Goal: Obtain resource: Obtain resource

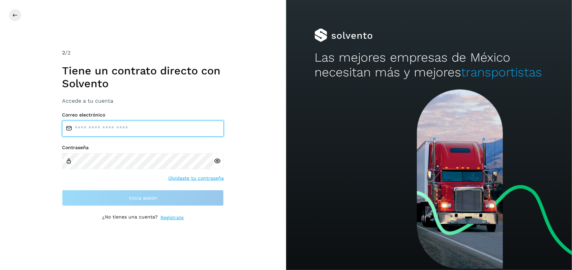
click at [91, 123] on input "email" at bounding box center [143, 129] width 162 height 16
type input "**********"
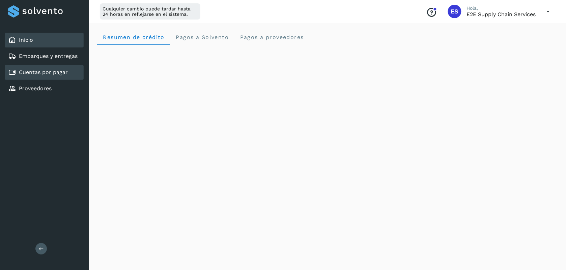
click at [53, 77] on div "Cuentas por pagar" at bounding box center [44, 72] width 79 height 15
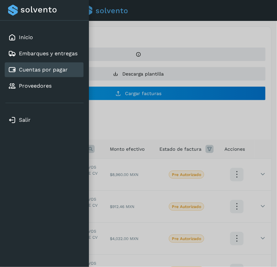
click at [165, 112] on div at bounding box center [138, 133] width 277 height 267
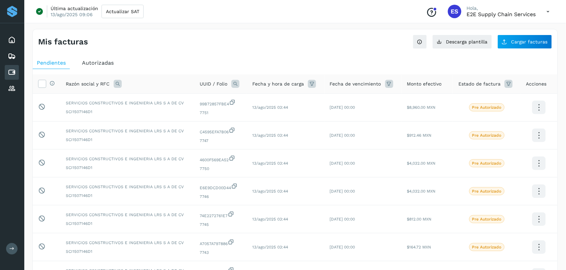
click at [91, 63] on span "Autorizadas" at bounding box center [98, 63] width 32 height 6
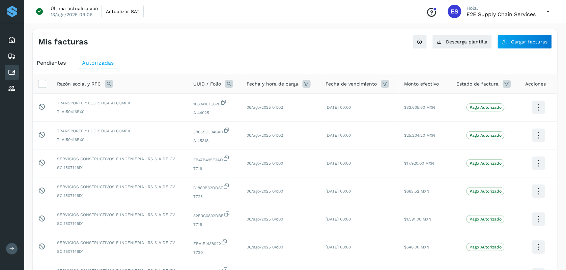
click at [305, 85] on icon at bounding box center [306, 84] width 8 height 8
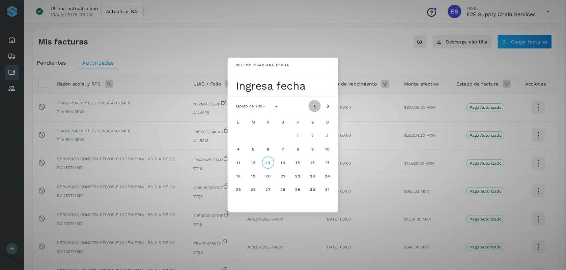
click at [314, 110] on button "Mes anterior" at bounding box center [315, 106] width 12 height 12
click at [298, 149] on span "6" at bounding box center [297, 149] width 3 height 5
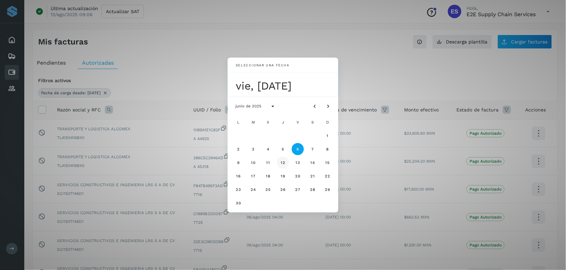
click at [283, 163] on span "12" at bounding box center [282, 162] width 5 height 5
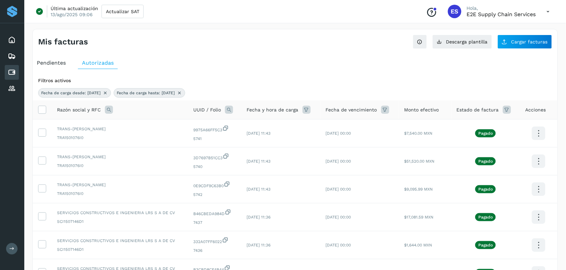
click at [383, 111] on icon at bounding box center [385, 110] width 8 height 8
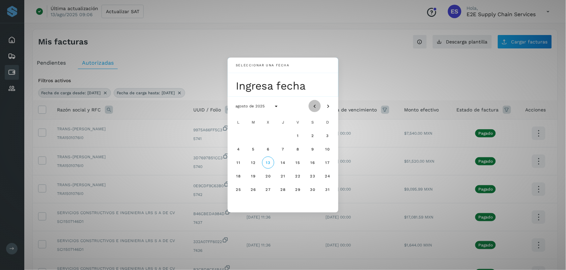
click at [315, 106] on icon "Mes anterior" at bounding box center [314, 106] width 7 height 7
click at [298, 150] on span "11" at bounding box center [297, 149] width 4 height 5
click at [309, 150] on button "12" at bounding box center [312, 149] width 12 height 12
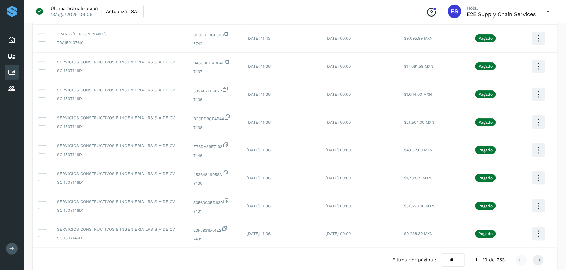
scroll to position [188, 0]
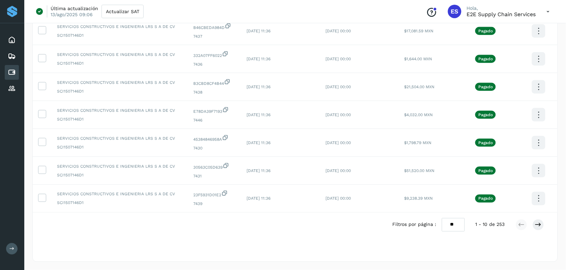
click at [453, 223] on select "** ** **" at bounding box center [453, 224] width 23 height 13
select select "**"
click at [442, 218] on select "** ** **" at bounding box center [453, 224] width 23 height 13
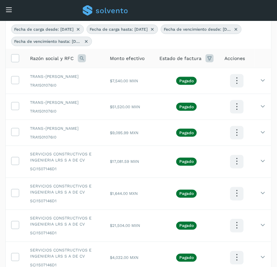
scroll to position [64, 0]
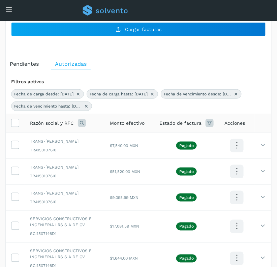
click at [66, 124] on span "Razón social y RFC" at bounding box center [52, 123] width 44 height 7
click at [85, 124] on icon at bounding box center [82, 123] width 8 height 8
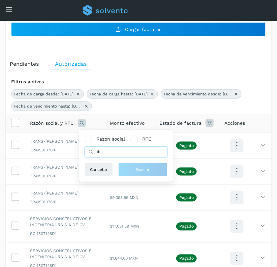
click at [111, 150] on input "*" at bounding box center [126, 152] width 83 height 11
type input "*****"
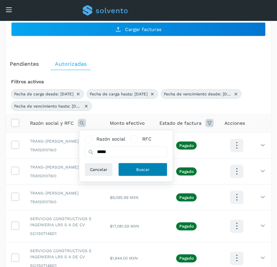
click at [134, 166] on button "Buscar" at bounding box center [142, 169] width 49 height 13
select select "**"
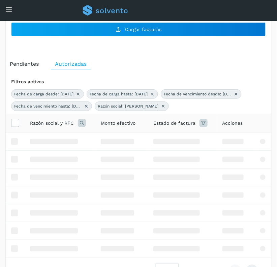
scroll to position [37, 0]
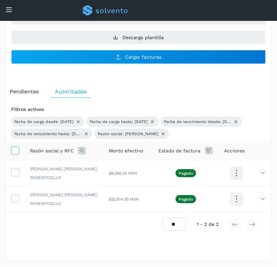
click at [15, 150] on icon at bounding box center [14, 150] width 7 height 7
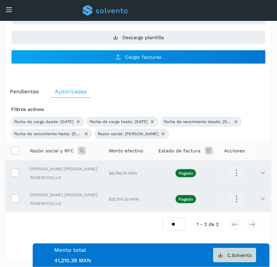
click at [237, 255] on span "C.Solvento" at bounding box center [239, 255] width 25 height 5
click at [78, 153] on icon at bounding box center [82, 151] width 8 height 8
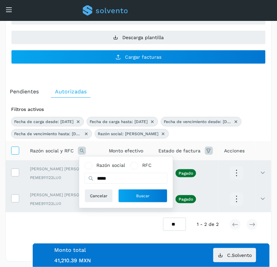
click at [14, 149] on icon at bounding box center [14, 150] width 7 height 7
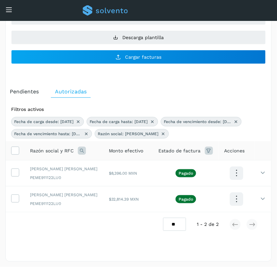
click at [79, 154] on icon at bounding box center [82, 151] width 8 height 8
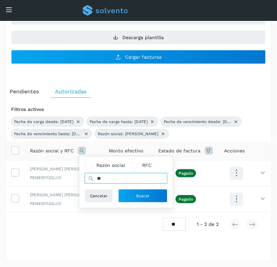
type input "*"
type input "********"
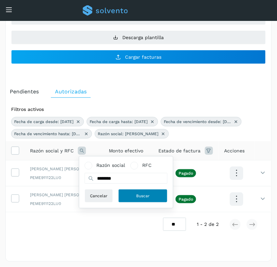
click at [147, 200] on button "Buscar" at bounding box center [142, 195] width 49 height 13
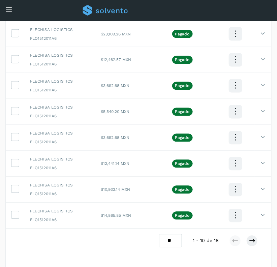
scroll to position [245, 0]
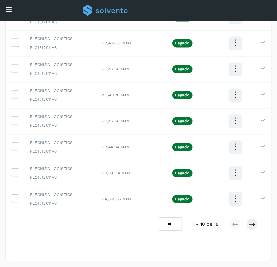
drag, startPoint x: 174, startPoint y: 223, endPoint x: 174, endPoint y: 260, distance: 36.8
click at [174, 258] on div "Pendientes Autorizadas Filtros activos Fecha de carga desde: [DATE] Fecha de ca…" at bounding box center [139, 62] width 266 height 400
select select "**"
click at [159, 218] on select "** ** **" at bounding box center [170, 224] width 23 height 13
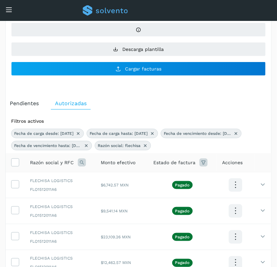
scroll to position [0, 0]
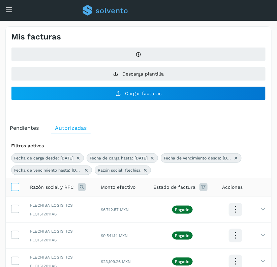
click at [16, 186] on icon at bounding box center [14, 186] width 7 height 7
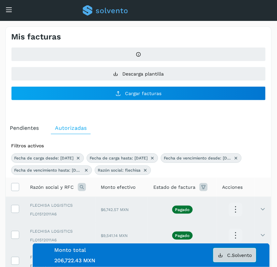
click at [239, 253] on span "C.Solvento" at bounding box center [239, 255] width 25 height 5
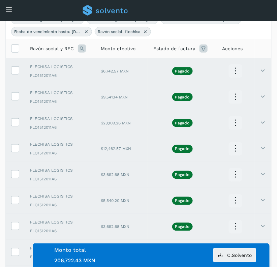
scroll to position [11, 0]
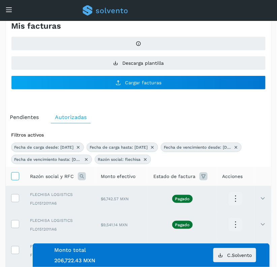
click at [14, 174] on icon at bounding box center [14, 175] width 7 height 7
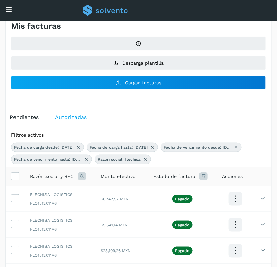
click at [83, 176] on icon at bounding box center [82, 176] width 8 height 8
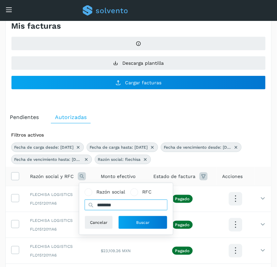
drag, startPoint x: 123, startPoint y: 204, endPoint x: -2, endPoint y: 206, distance: 125.8
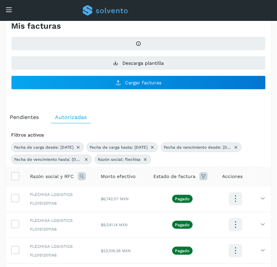
click at [85, 177] on icon at bounding box center [82, 176] width 8 height 8
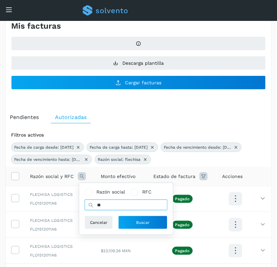
type input "*"
type input "******"
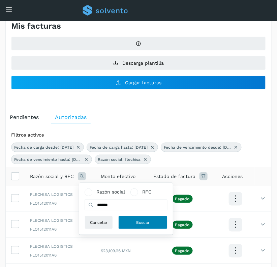
click at [142, 217] on button "Buscar" at bounding box center [142, 222] width 49 height 13
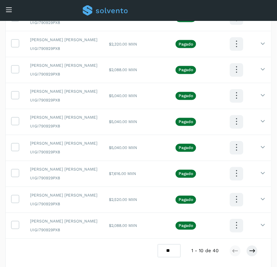
scroll to position [245, 0]
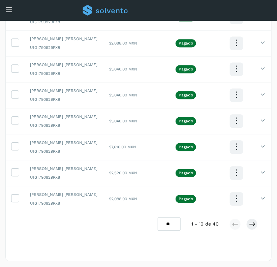
click at [166, 220] on select "** ** **" at bounding box center [169, 224] width 23 height 13
select select "**"
click at [158, 218] on select "** ** **" at bounding box center [169, 224] width 23 height 13
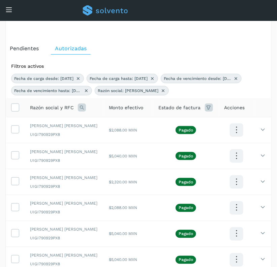
scroll to position [0, 0]
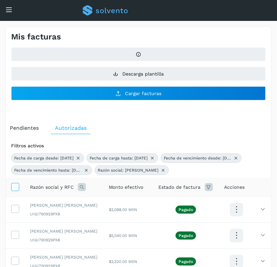
click at [15, 190] on icon at bounding box center [14, 186] width 7 height 7
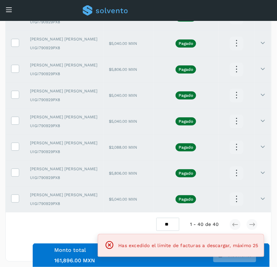
scroll to position [1027, 0]
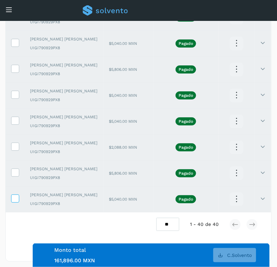
click at [12, 202] on label at bounding box center [15, 199] width 8 height 8
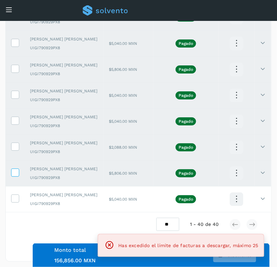
click at [14, 176] on label at bounding box center [15, 173] width 8 height 8
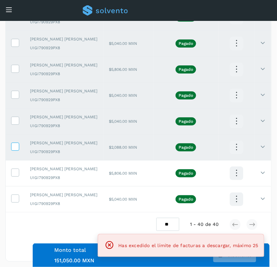
click at [17, 144] on icon at bounding box center [14, 146] width 7 height 7
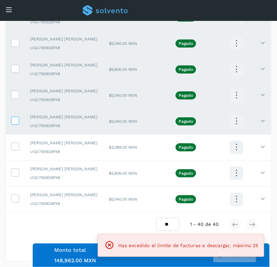
click at [17, 118] on icon at bounding box center [14, 120] width 7 height 7
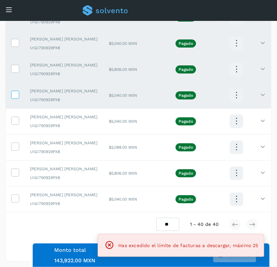
click at [14, 95] on icon at bounding box center [14, 94] width 7 height 7
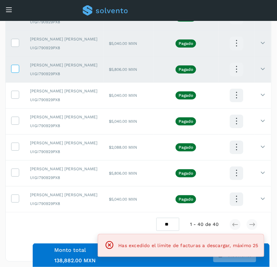
click at [14, 67] on icon at bounding box center [14, 68] width 7 height 7
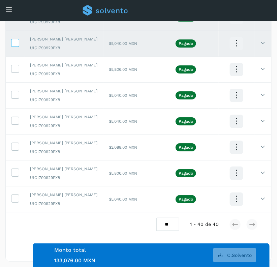
click at [14, 44] on icon at bounding box center [14, 42] width 7 height 7
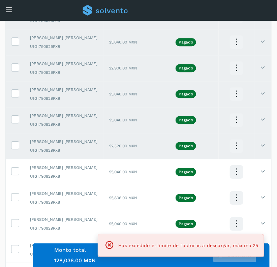
scroll to position [884, 0]
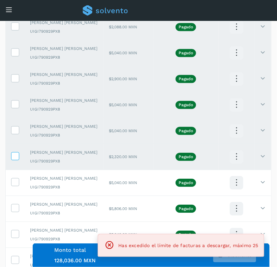
click at [16, 159] on icon at bounding box center [14, 155] width 7 height 7
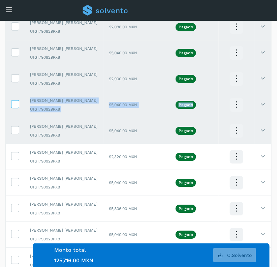
drag, startPoint x: 18, startPoint y: 135, endPoint x: 13, endPoint y: 108, distance: 27.7
click at [13, 107] on icon at bounding box center [14, 103] width 7 height 7
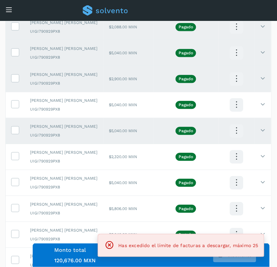
click at [20, 136] on td at bounding box center [15, 131] width 19 height 26
click at [17, 133] on icon at bounding box center [14, 129] width 7 height 7
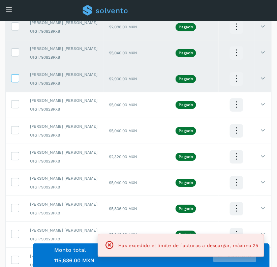
click at [17, 81] on icon at bounding box center [14, 77] width 7 height 7
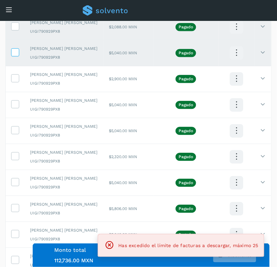
click at [17, 55] on icon at bounding box center [14, 51] width 7 height 7
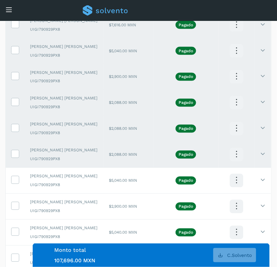
scroll to position [752, 0]
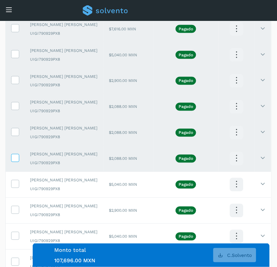
click at [11, 159] on icon at bounding box center [14, 157] width 7 height 7
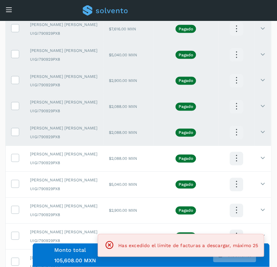
click at [17, 130] on td at bounding box center [15, 133] width 19 height 26
click at [16, 135] on icon at bounding box center [14, 131] width 7 height 7
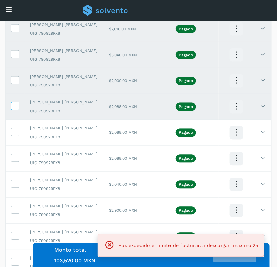
click at [16, 109] on icon at bounding box center [14, 105] width 7 height 7
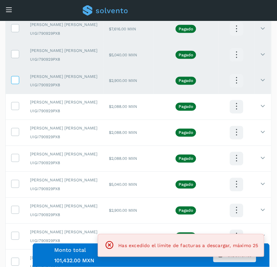
click at [17, 83] on icon at bounding box center [14, 79] width 7 height 7
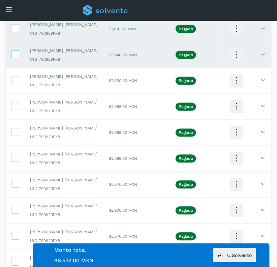
drag, startPoint x: 15, startPoint y: 61, endPoint x: 13, endPoint y: 53, distance: 8.3
click at [13, 53] on td at bounding box center [15, 55] width 19 height 26
click at [13, 53] on icon at bounding box center [14, 53] width 7 height 7
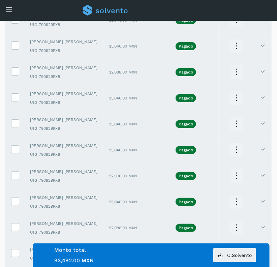
scroll to position [512, 0]
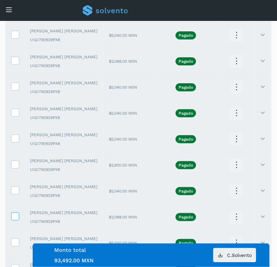
click at [14, 220] on icon at bounding box center [14, 215] width 7 height 7
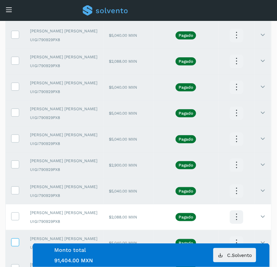
click at [15, 245] on icon at bounding box center [14, 241] width 7 height 7
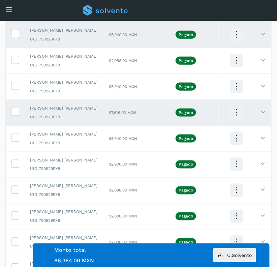
scroll to position [670, 0]
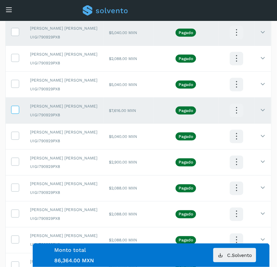
click at [14, 113] on icon at bounding box center [14, 109] width 7 height 7
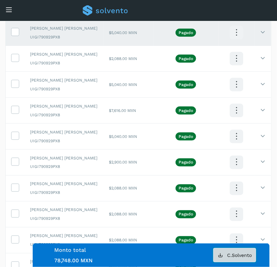
click at [250, 257] on span "C.Solvento" at bounding box center [239, 255] width 25 height 5
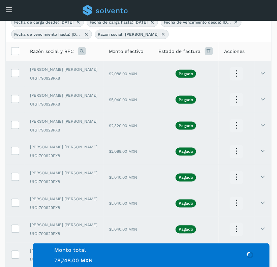
scroll to position [141, 0]
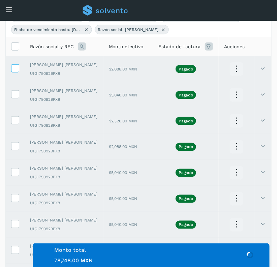
click at [16, 68] on icon at bounding box center [14, 67] width 7 height 7
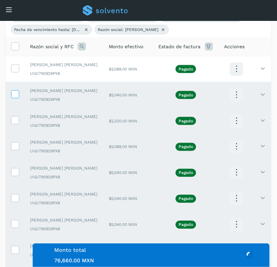
click at [13, 92] on icon at bounding box center [14, 93] width 7 height 7
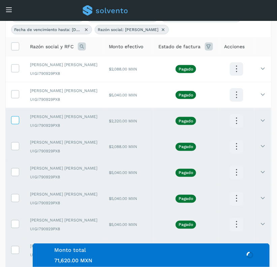
click at [12, 118] on icon at bounding box center [14, 119] width 7 height 7
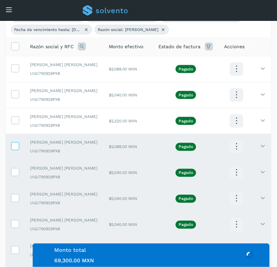
click at [16, 149] on icon at bounding box center [14, 145] width 7 height 7
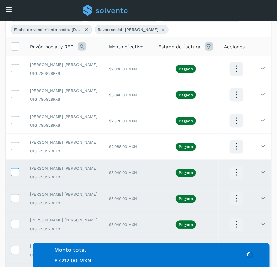
click at [15, 171] on icon at bounding box center [14, 171] width 7 height 7
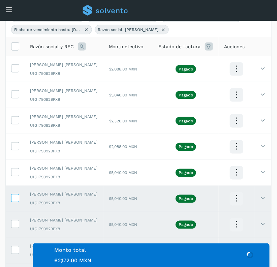
click at [14, 201] on icon at bounding box center [14, 197] width 7 height 7
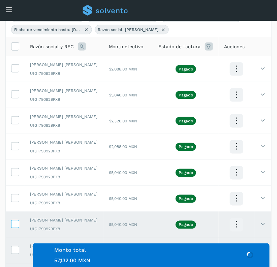
click at [16, 226] on icon at bounding box center [14, 223] width 7 height 7
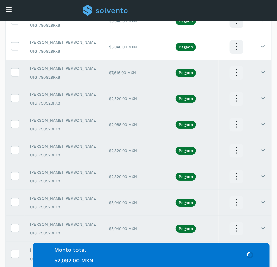
scroll to position [327, 0]
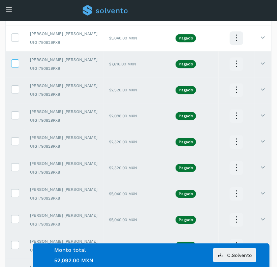
click at [16, 65] on icon at bounding box center [14, 62] width 7 height 7
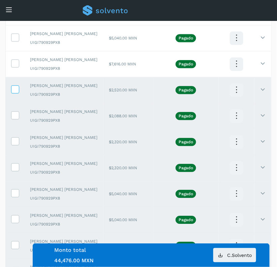
click at [16, 89] on icon at bounding box center [14, 88] width 7 height 7
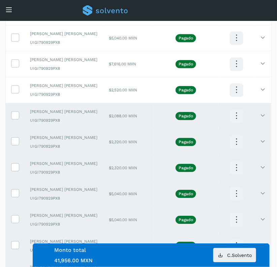
click at [18, 122] on td at bounding box center [15, 116] width 19 height 26
click at [14, 118] on icon at bounding box center [14, 114] width 7 height 7
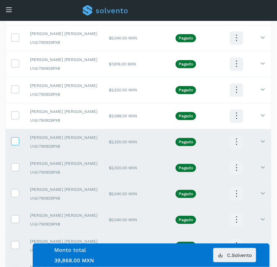
click at [17, 144] on icon at bounding box center [14, 140] width 7 height 7
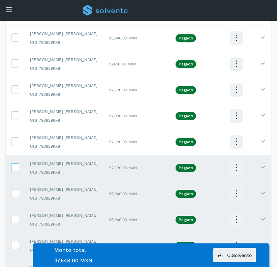
click at [17, 168] on icon at bounding box center [14, 166] width 7 height 7
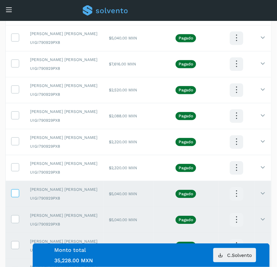
click at [18, 193] on icon at bounding box center [14, 192] width 7 height 7
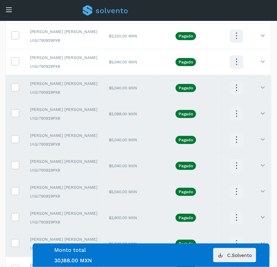
scroll to position [461, 0]
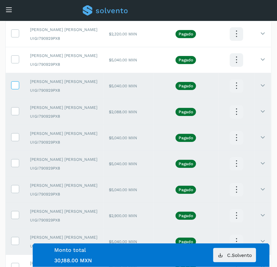
click at [15, 88] on icon at bounding box center [14, 84] width 7 height 7
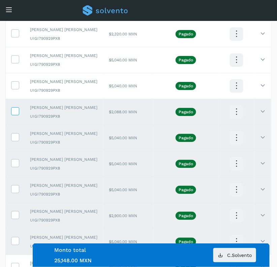
click at [16, 112] on icon at bounding box center [14, 110] width 7 height 7
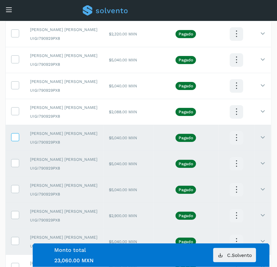
click at [14, 140] on icon at bounding box center [14, 136] width 7 height 7
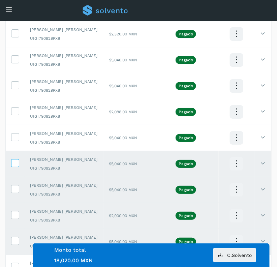
click at [15, 164] on icon at bounding box center [14, 162] width 7 height 7
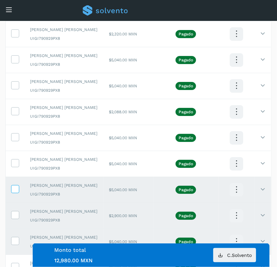
click at [14, 191] on icon at bounding box center [14, 188] width 7 height 7
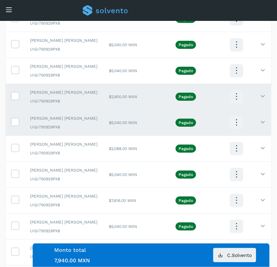
scroll to position [585, 0]
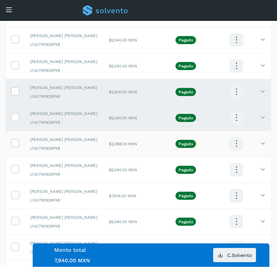
click at [10, 148] on td at bounding box center [15, 144] width 19 height 26
click at [14, 146] on icon at bounding box center [14, 142] width 7 height 7
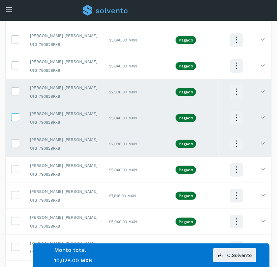
click at [17, 120] on icon at bounding box center [14, 116] width 7 height 7
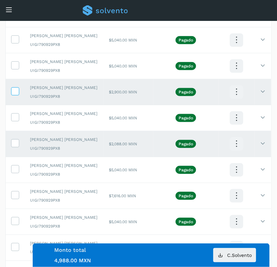
click at [18, 95] on span at bounding box center [14, 92] width 7 height 5
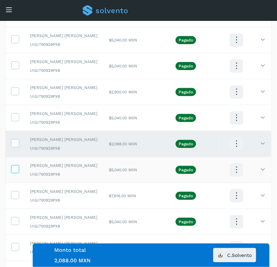
click at [18, 171] on icon at bounding box center [14, 168] width 7 height 7
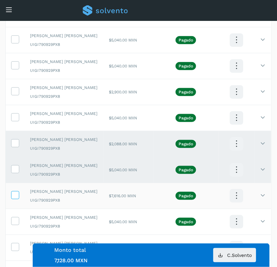
click at [13, 198] on icon at bounding box center [14, 194] width 7 height 7
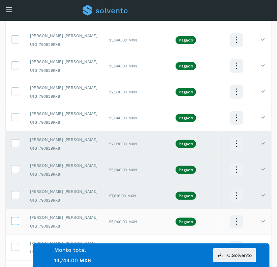
click at [14, 224] on icon at bounding box center [14, 220] width 7 height 7
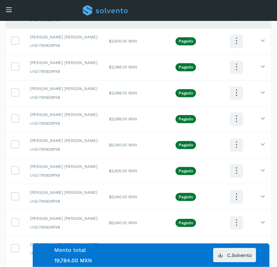
scroll to position [781, 0]
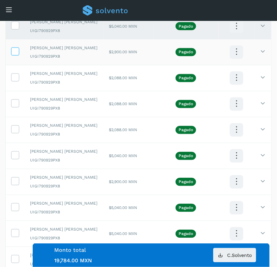
click at [11, 53] on label at bounding box center [15, 52] width 8 height 8
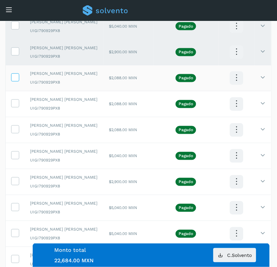
click at [14, 76] on icon at bounding box center [14, 77] width 7 height 7
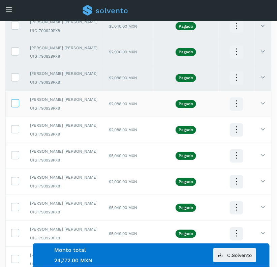
click at [17, 106] on icon at bounding box center [14, 102] width 7 height 7
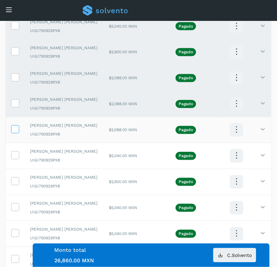
click at [17, 130] on icon at bounding box center [14, 128] width 7 height 7
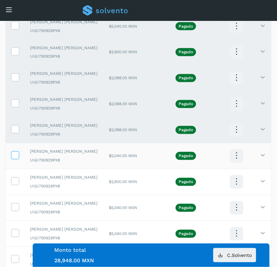
click at [16, 156] on icon at bounding box center [14, 154] width 7 height 7
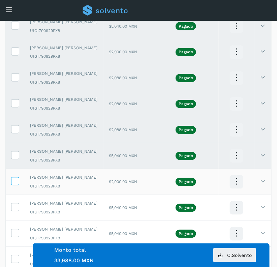
click at [14, 184] on icon at bounding box center [14, 180] width 7 height 7
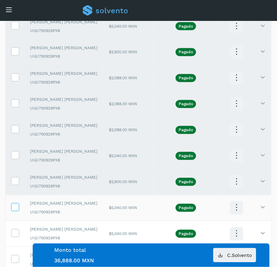
click at [14, 209] on icon at bounding box center [14, 206] width 7 height 7
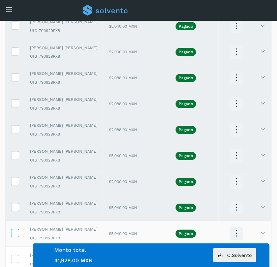
click at [15, 234] on icon at bounding box center [14, 232] width 7 height 7
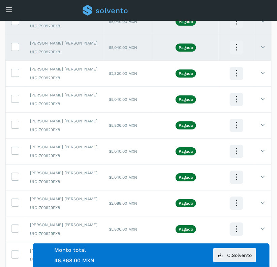
scroll to position [976, 0]
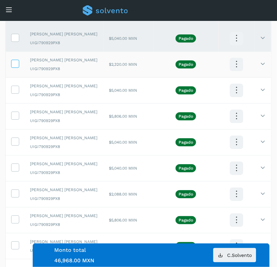
click at [14, 66] on icon at bounding box center [14, 63] width 7 height 7
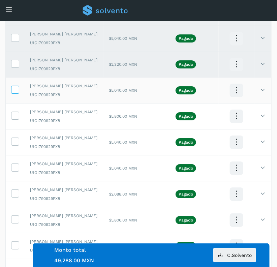
click at [14, 93] on icon at bounding box center [14, 89] width 7 height 7
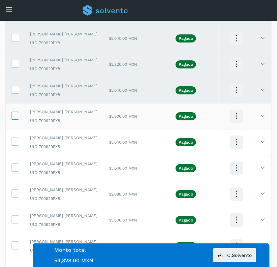
click at [14, 120] on label at bounding box center [15, 116] width 8 height 8
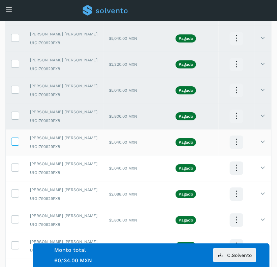
click at [14, 145] on icon at bounding box center [14, 141] width 7 height 7
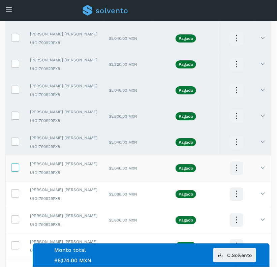
click at [14, 172] on label at bounding box center [15, 168] width 8 height 8
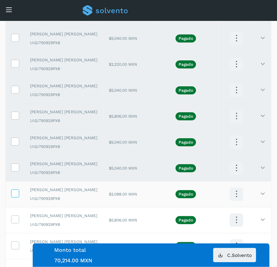
drag, startPoint x: 12, startPoint y: 201, endPoint x: 15, endPoint y: 199, distance: 4.1
click at [15, 199] on td at bounding box center [15, 194] width 19 height 26
click at [15, 197] on icon at bounding box center [14, 192] width 7 height 7
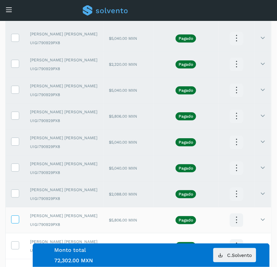
click at [14, 223] on icon at bounding box center [14, 218] width 7 height 7
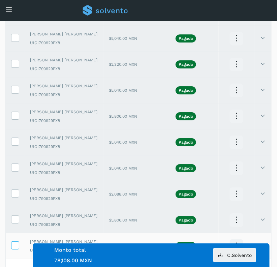
click at [16, 249] on icon at bounding box center [14, 244] width 7 height 7
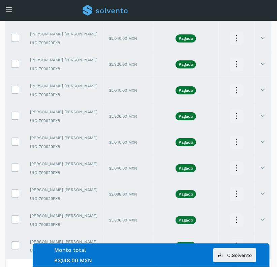
scroll to position [1027, 0]
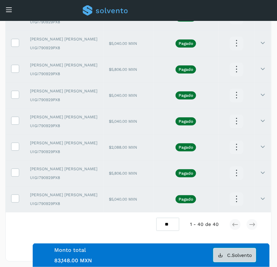
click at [235, 251] on button "C.Solvento" at bounding box center [234, 255] width 43 height 14
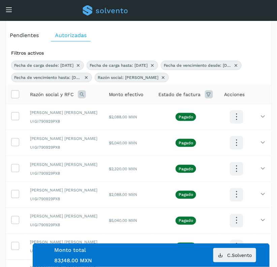
scroll to position [38, 0]
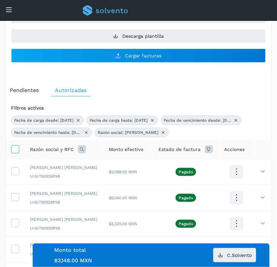
click at [14, 150] on icon at bounding box center [14, 148] width 7 height 7
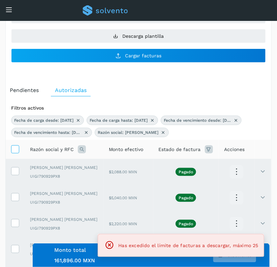
click at [14, 150] on icon at bounding box center [14, 148] width 7 height 7
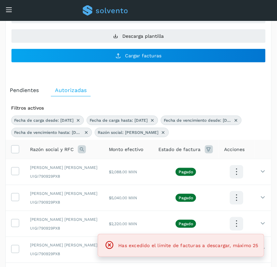
click at [85, 153] on icon at bounding box center [82, 149] width 8 height 8
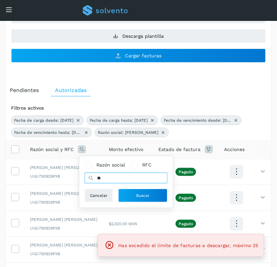
type input "*"
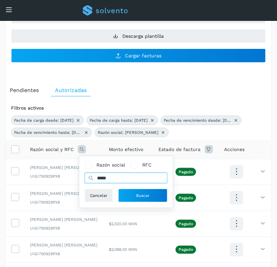
type input "*****"
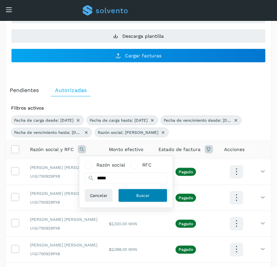
click at [145, 194] on span "Buscar" at bounding box center [142, 196] width 13 height 6
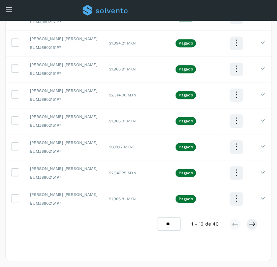
scroll to position [306, 0]
click at [171, 227] on select "** ** **" at bounding box center [169, 224] width 23 height 13
select select "**"
click at [158, 218] on select "** ** **" at bounding box center [169, 224] width 23 height 13
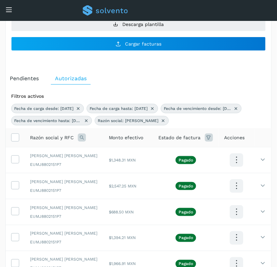
scroll to position [0, 0]
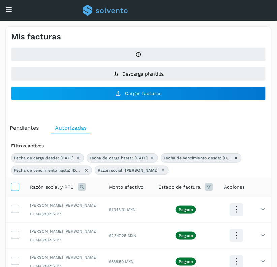
click at [17, 184] on icon at bounding box center [14, 186] width 7 height 7
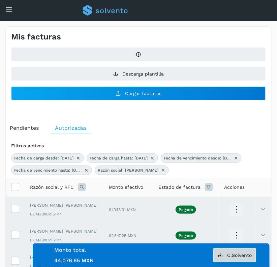
click at [239, 257] on span "C.Solvento" at bounding box center [239, 255] width 25 height 5
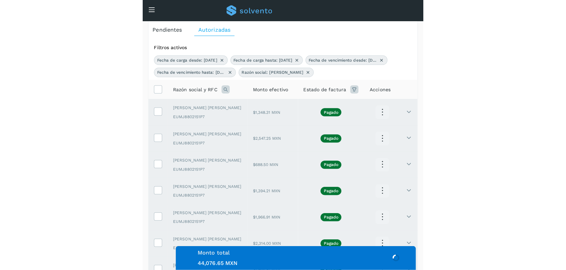
scroll to position [111, 0]
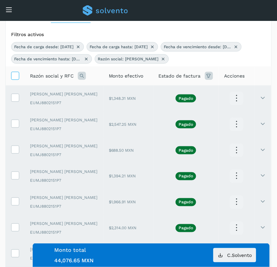
click at [19, 78] on label at bounding box center [15, 76] width 8 height 8
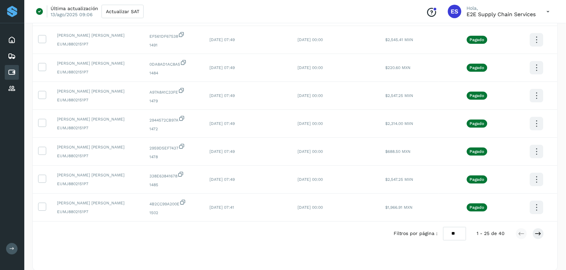
scroll to position [611, 0]
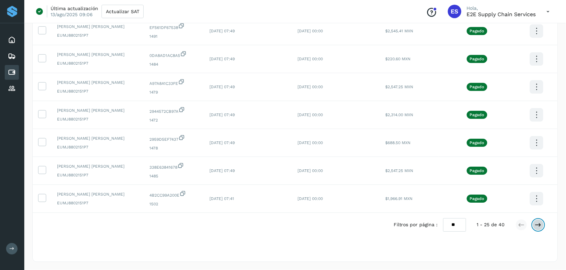
click at [542, 227] on icon at bounding box center [538, 225] width 7 height 7
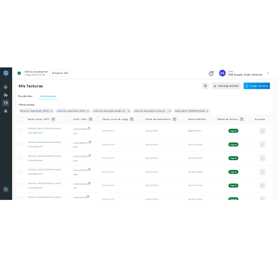
scroll to position [0, 0]
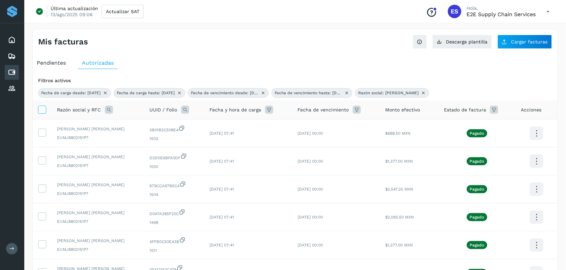
click at [43, 109] on icon at bounding box center [41, 109] width 7 height 7
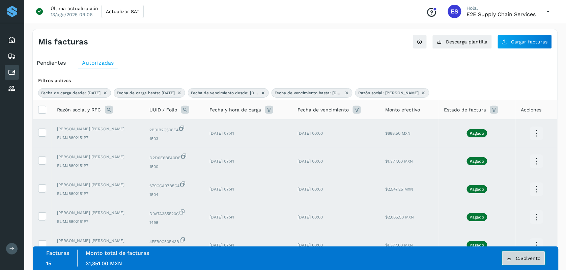
click at [524, 255] on button "C.Solvento" at bounding box center [523, 259] width 43 height 14
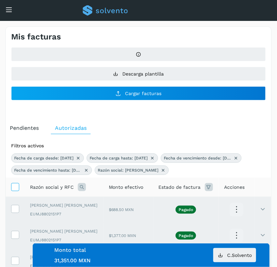
click at [12, 188] on icon at bounding box center [14, 186] width 7 height 7
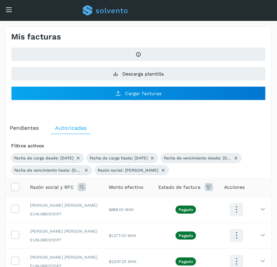
click at [81, 190] on icon at bounding box center [82, 187] width 8 height 8
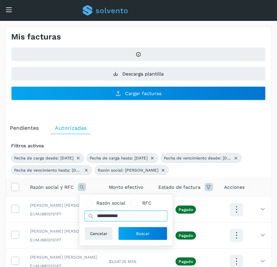
type input "**********"
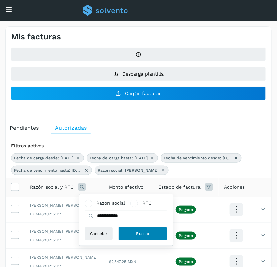
click at [136, 232] on button "Buscar" at bounding box center [142, 233] width 49 height 13
select select "**"
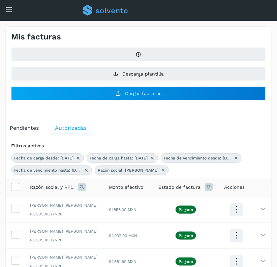
click at [19, 188] on th at bounding box center [15, 187] width 19 height 19
click at [16, 187] on icon at bounding box center [14, 186] width 7 height 7
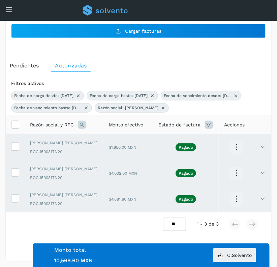
scroll to position [82, 0]
click at [243, 258] on button "C.Solvento" at bounding box center [234, 255] width 43 height 14
click at [18, 121] on icon at bounding box center [14, 124] width 7 height 7
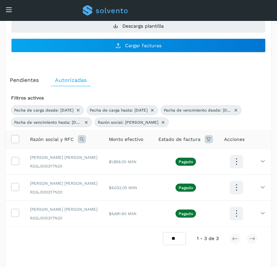
scroll to position [47, 0]
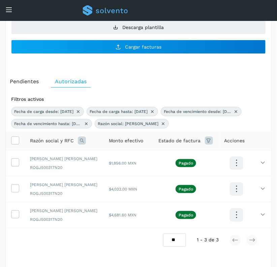
click at [81, 140] on icon at bounding box center [82, 141] width 8 height 8
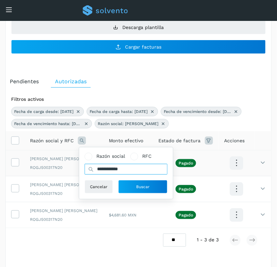
drag, startPoint x: 132, startPoint y: 170, endPoint x: 41, endPoint y: 172, distance: 90.7
click at [41, 172] on table "**********" at bounding box center [139, 179] width 266 height 97
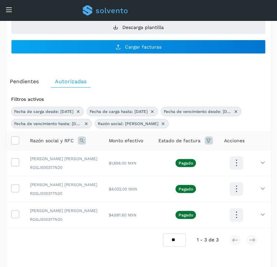
click at [104, 145] on th "Razón social y RFC" at bounding box center [129, 140] width 50 height 19
click at [83, 143] on icon at bounding box center [82, 141] width 8 height 8
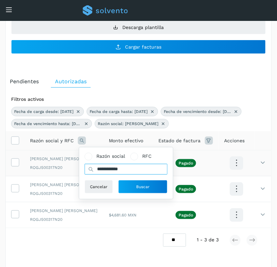
drag, startPoint x: 137, startPoint y: 171, endPoint x: 72, endPoint y: 171, distance: 65.1
click at [72, 171] on table "**********" at bounding box center [139, 179] width 266 height 97
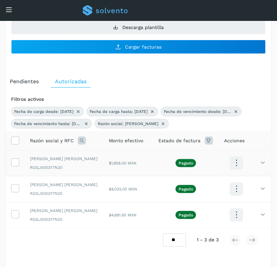
scroll to position [82, 0]
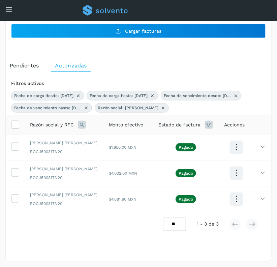
click at [81, 121] on icon at bounding box center [82, 125] width 8 height 8
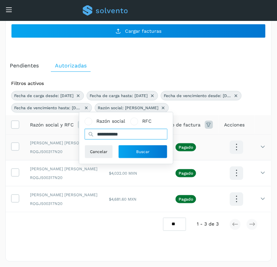
drag, startPoint x: 141, startPoint y: 137, endPoint x: 63, endPoint y: 143, distance: 78.5
click at [63, 143] on table "**********" at bounding box center [139, 163] width 266 height 97
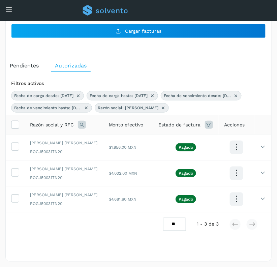
click at [87, 121] on div "Razón social y RFC" at bounding box center [64, 125] width 68 height 8
click at [81, 121] on icon at bounding box center [82, 125] width 8 height 8
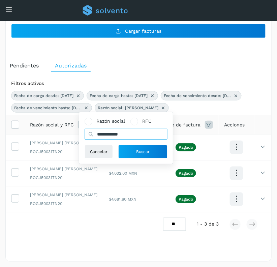
drag, startPoint x: 128, startPoint y: 134, endPoint x: 97, endPoint y: 134, distance: 31.0
click at [97, 134] on input "**********" at bounding box center [126, 134] width 83 height 11
type input "*"
type input "**********"
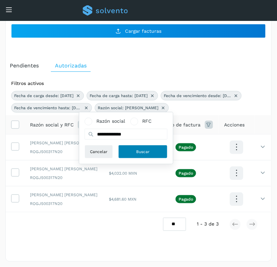
click at [137, 148] on button "Buscar" at bounding box center [142, 151] width 49 height 13
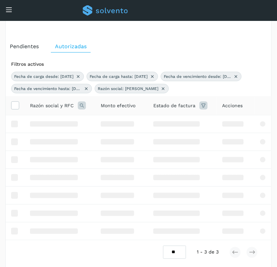
scroll to position [18, 0]
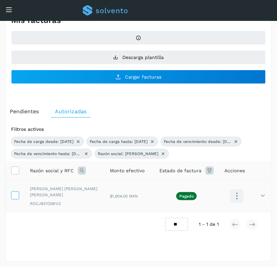
click at [14, 196] on icon at bounding box center [14, 195] width 7 height 7
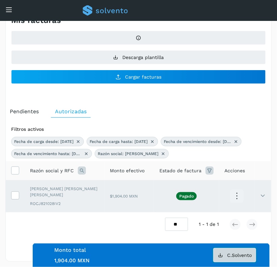
click at [248, 253] on span "C.Solvento" at bounding box center [239, 255] width 25 height 5
click at [47, 216] on div "Filtros por página : ** ** ** 1 - 1 de 1" at bounding box center [139, 224] width 266 height 24
click at [12, 172] on icon at bounding box center [14, 170] width 7 height 7
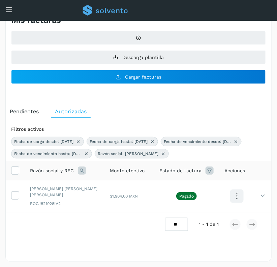
click at [85, 169] on icon at bounding box center [82, 171] width 8 height 8
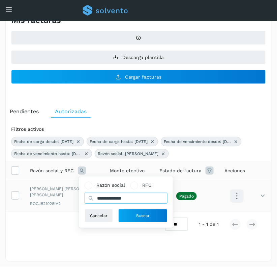
drag, startPoint x: 144, startPoint y: 197, endPoint x: 43, endPoint y: 197, distance: 100.8
click at [43, 197] on table "**********" at bounding box center [139, 186] width 266 height 51
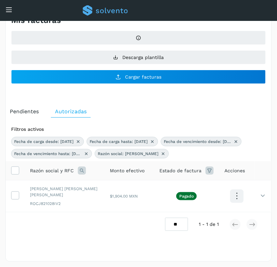
click at [85, 171] on icon at bounding box center [82, 171] width 8 height 8
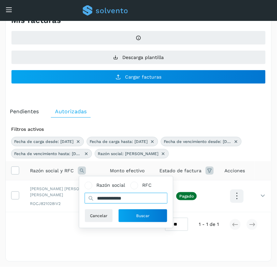
drag, startPoint x: 140, startPoint y: 200, endPoint x: 90, endPoint y: 201, distance: 50.3
click at [90, 201] on div "**********" at bounding box center [126, 198] width 83 height 11
type input "*******"
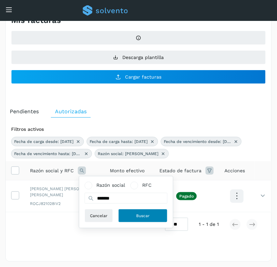
click at [138, 215] on span "Buscar" at bounding box center [142, 216] width 13 height 6
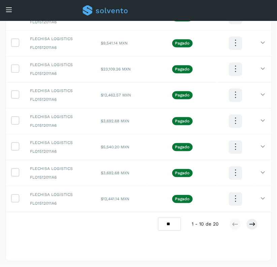
scroll to position [0, 0]
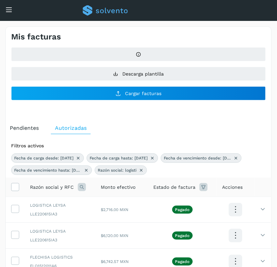
click at [82, 188] on icon at bounding box center [82, 187] width 8 height 8
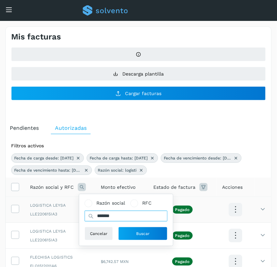
drag, startPoint x: 121, startPoint y: 216, endPoint x: 56, endPoint y: 220, distance: 65.2
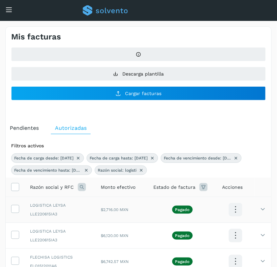
type input "*"
click at [79, 190] on icon at bounding box center [82, 187] width 8 height 8
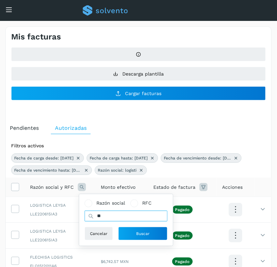
type input "*"
type input "*****"
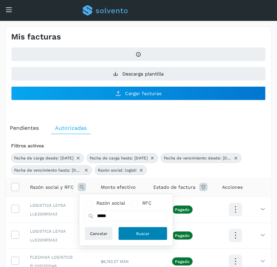
click at [133, 234] on button "Buscar" at bounding box center [142, 233] width 49 height 13
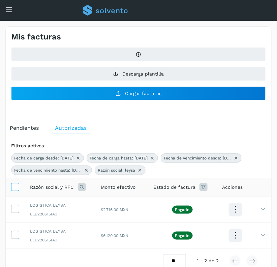
click at [17, 187] on icon at bounding box center [14, 186] width 7 height 7
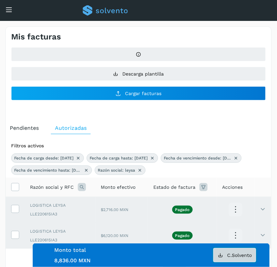
click at [236, 254] on span "C.Solvento" at bounding box center [239, 255] width 25 height 5
click at [15, 191] on label at bounding box center [15, 187] width 8 height 8
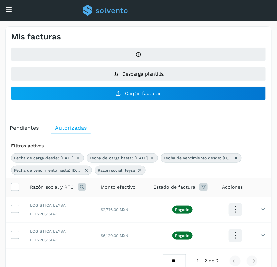
click at [81, 189] on icon at bounding box center [82, 187] width 8 height 8
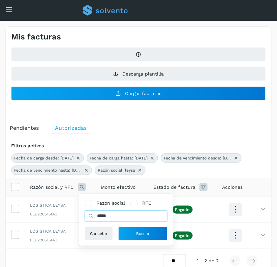
drag, startPoint x: 118, startPoint y: 216, endPoint x: 90, endPoint y: 216, distance: 28.7
click at [90, 216] on div "*****" at bounding box center [126, 216] width 83 height 11
type input "*********"
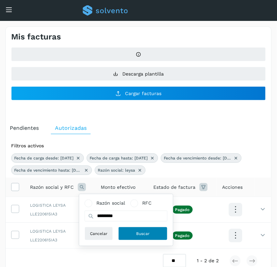
click at [135, 233] on button "Buscar" at bounding box center [142, 233] width 49 height 13
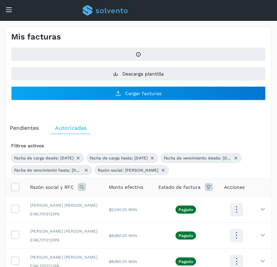
scroll to position [233, 0]
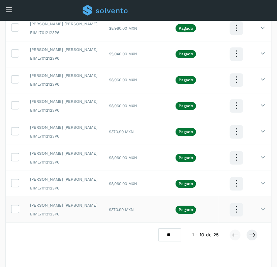
drag, startPoint x: 175, startPoint y: 232, endPoint x: 171, endPoint y: 220, distance: 12.8
click at [171, 220] on div "Filtros activos Fecha de carga desde: [DATE] Fecha de carga hasta: [DATE] Fecha…" at bounding box center [139, 87] width 266 height 363
select select "**"
click at [158, 229] on select "** ** **" at bounding box center [169, 235] width 23 height 13
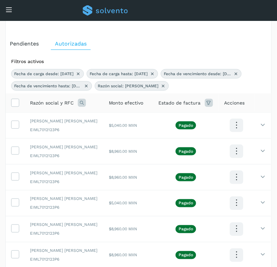
scroll to position [0, 0]
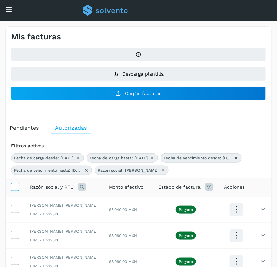
click at [16, 190] on icon at bounding box center [14, 186] width 7 height 7
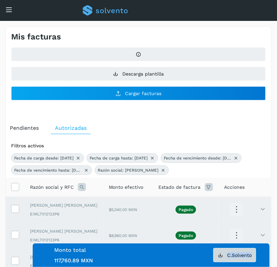
drag, startPoint x: 240, startPoint y: 263, endPoint x: 225, endPoint y: 254, distance: 18.3
click at [225, 254] on div "Facturas 25 Monto total de facturas Monto total 117,760.89 MXN C.Solvento" at bounding box center [151, 255] width 210 height 17
click at [225, 254] on button "C.Solvento" at bounding box center [234, 255] width 43 height 14
click at [14, 187] on icon at bounding box center [14, 186] width 7 height 7
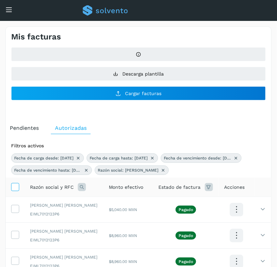
click at [14, 187] on icon at bounding box center [14, 186] width 7 height 7
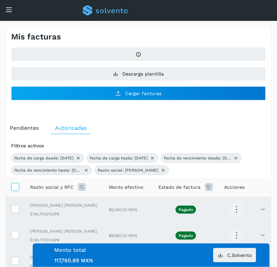
click at [14, 187] on icon at bounding box center [14, 186] width 7 height 7
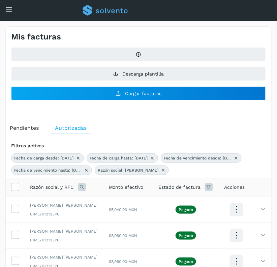
click at [80, 189] on icon at bounding box center [82, 187] width 8 height 8
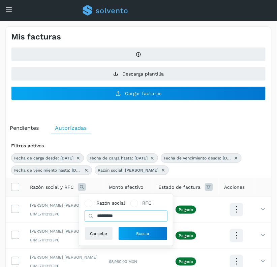
drag, startPoint x: 132, startPoint y: 217, endPoint x: 85, endPoint y: 216, distance: 46.2
click at [85, 216] on input "*********" at bounding box center [126, 216] width 83 height 11
type input "*******"
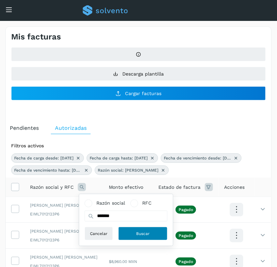
click at [156, 233] on button "Buscar" at bounding box center [142, 233] width 49 height 13
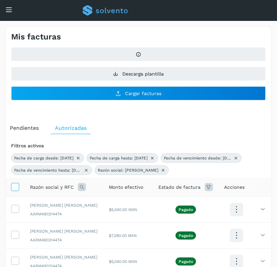
click at [14, 187] on icon at bounding box center [14, 186] width 7 height 7
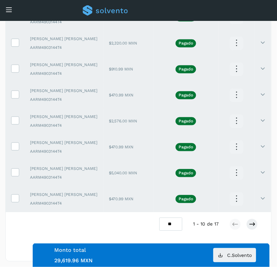
scroll to position [306, 0]
click at [174, 221] on select "** ** **" at bounding box center [170, 224] width 23 height 13
select select "**"
click at [160, 218] on select "** ** **" at bounding box center [170, 224] width 23 height 13
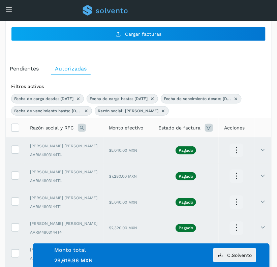
scroll to position [40, 0]
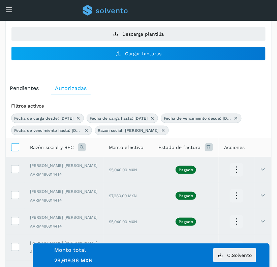
click at [14, 146] on icon at bounding box center [14, 146] width 7 height 7
click at [234, 250] on button "C.Solvento" at bounding box center [234, 255] width 43 height 14
click at [14, 149] on icon at bounding box center [14, 146] width 7 height 7
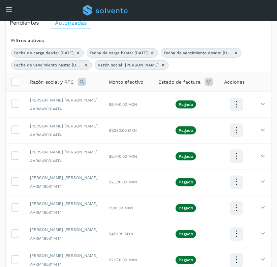
scroll to position [101, 0]
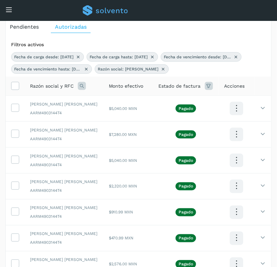
click at [83, 85] on icon at bounding box center [82, 86] width 8 height 8
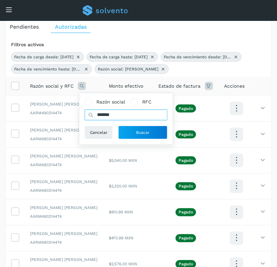
drag, startPoint x: 112, startPoint y: 112, endPoint x: 79, endPoint y: 112, distance: 33.4
click at [79, 112] on div "Razón social RFC ******* Cancelar Buscar" at bounding box center [126, 119] width 94 height 52
type input "*"
type input "**********"
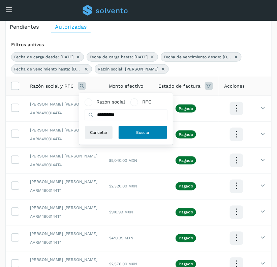
click at [149, 130] on span "Buscar" at bounding box center [142, 132] width 13 height 6
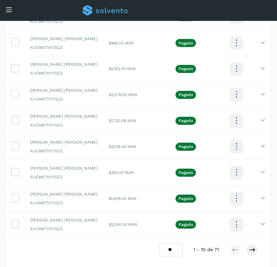
scroll to position [245, 0]
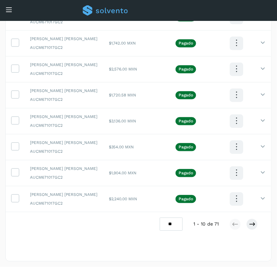
drag, startPoint x: 167, startPoint y: 223, endPoint x: 174, endPoint y: 250, distance: 28.0
click at [174, 250] on div "Filtros activos Fecha de carga desde: [DATE] Fecha de carga hasta: [DATE] Fecha…" at bounding box center [139, 76] width 266 height 363
select select "**"
click at [160, 218] on select "** ** **" at bounding box center [171, 224] width 23 height 13
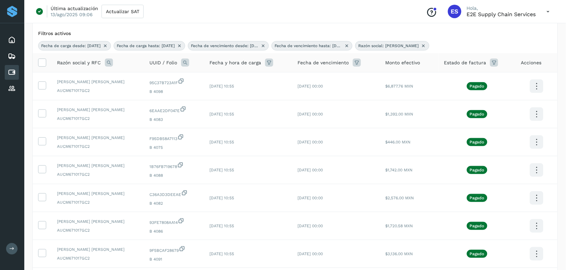
scroll to position [46, 0]
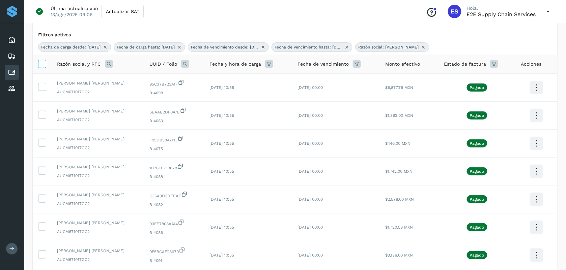
click at [45, 66] on icon at bounding box center [41, 63] width 7 height 7
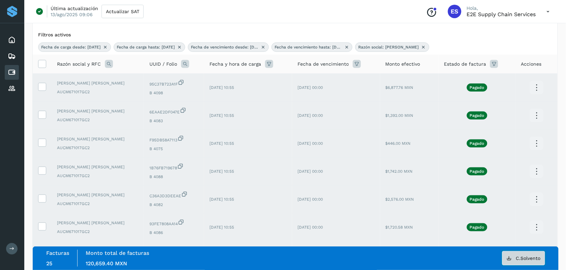
click at [523, 258] on span "C.Solvento" at bounding box center [528, 258] width 25 height 5
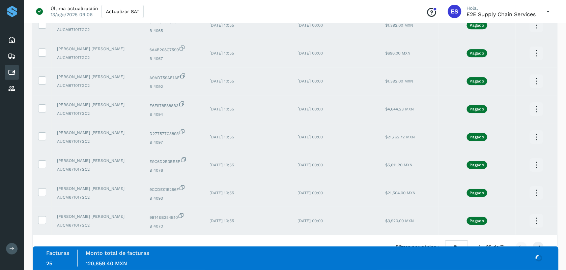
scroll to position [611, 0]
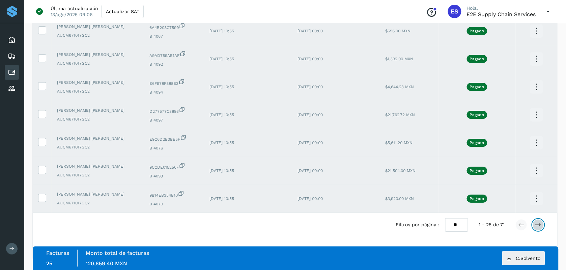
click at [538, 224] on icon at bounding box center [538, 225] width 7 height 7
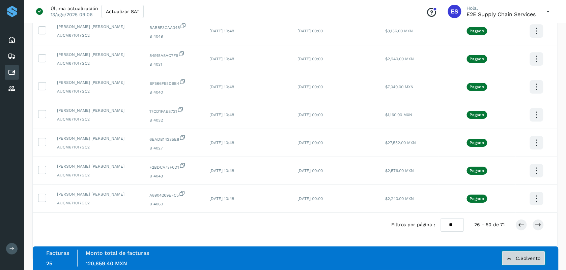
click at [528, 257] on span "C.Solvento" at bounding box center [528, 258] width 25 height 5
click at [519, 221] on button at bounding box center [521, 225] width 11 height 11
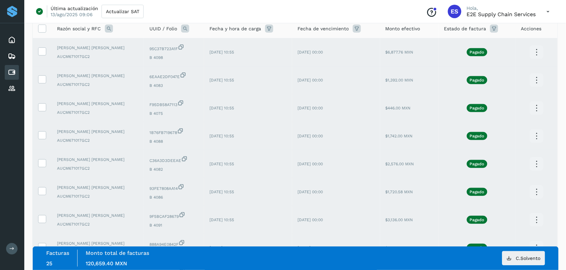
scroll to position [0, 0]
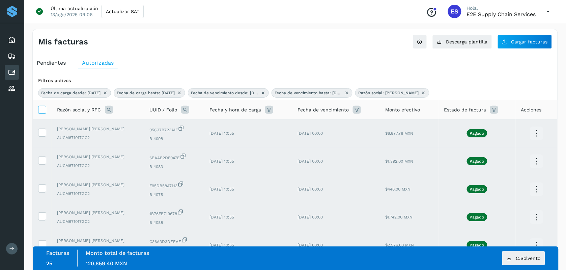
click at [44, 110] on icon at bounding box center [41, 109] width 7 height 7
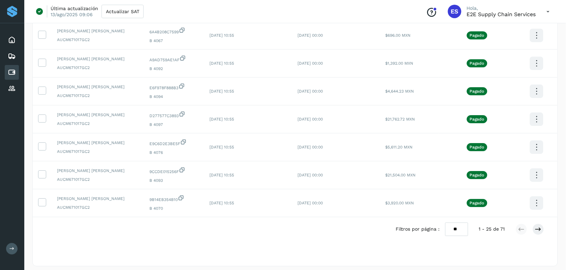
scroll to position [611, 0]
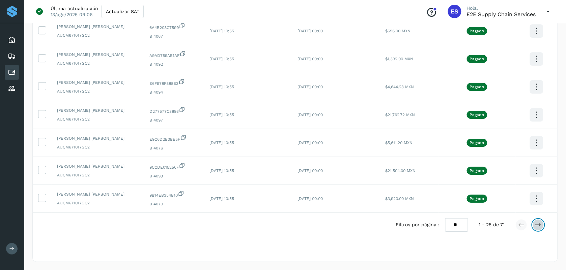
click at [537, 225] on icon at bounding box center [538, 225] width 7 height 7
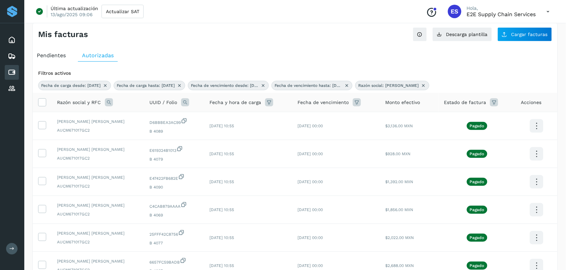
scroll to position [2, 0]
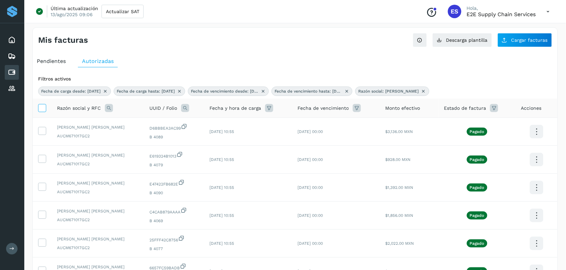
click at [42, 109] on icon at bounding box center [41, 107] width 7 height 7
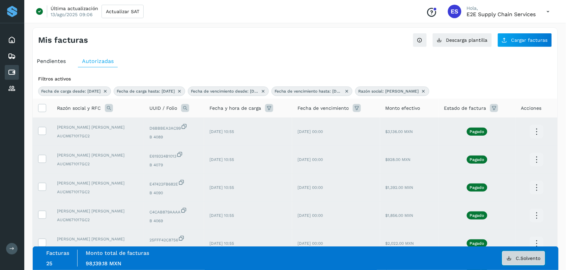
click at [535, 258] on button "C.Solvento" at bounding box center [523, 259] width 43 height 14
click at [42, 110] on icon at bounding box center [41, 107] width 7 height 7
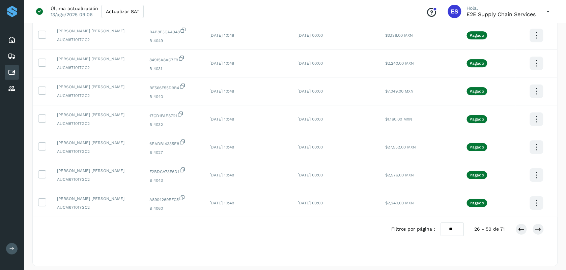
scroll to position [611, 0]
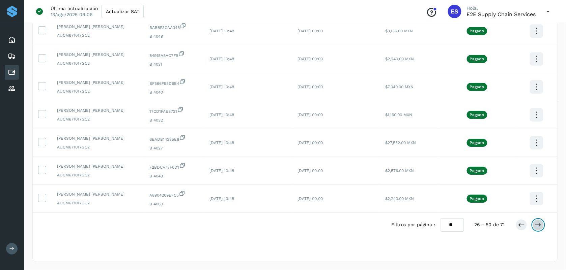
click at [538, 224] on icon at bounding box center [538, 225] width 7 height 7
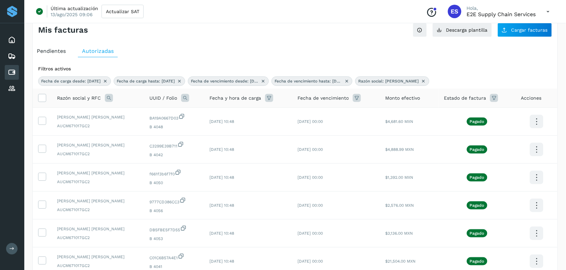
scroll to position [10, 0]
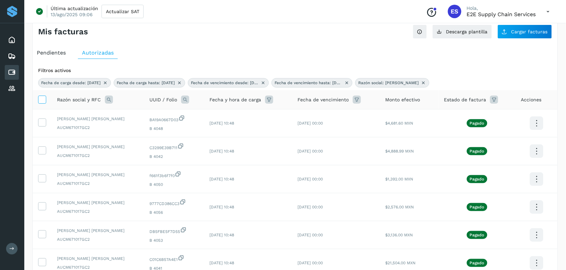
click at [39, 102] on icon at bounding box center [41, 99] width 7 height 7
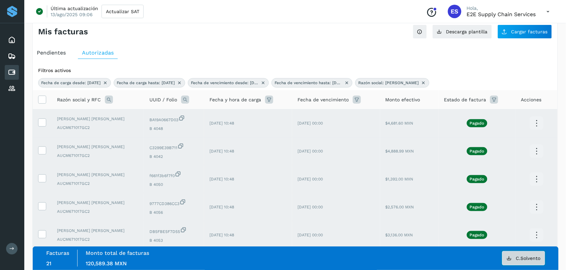
click at [525, 256] on span "C.Solvento" at bounding box center [528, 258] width 25 height 5
click at [530, 258] on span "C.Solvento" at bounding box center [528, 258] width 25 height 5
click at [45, 100] on icon at bounding box center [41, 99] width 7 height 7
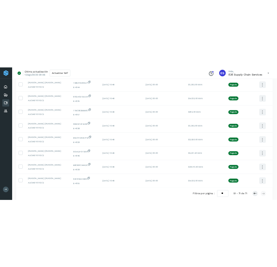
scroll to position [498, 0]
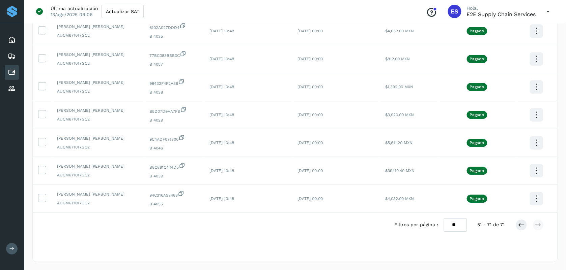
click at [280, 243] on div "[DATE] - [DATE]" at bounding box center [295, 242] width 525 height 11
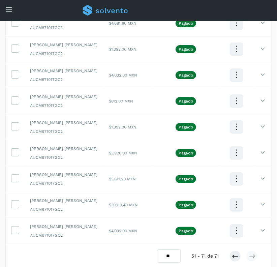
drag, startPoint x: 277, startPoint y: 44, endPoint x: 280, endPoint y: 48, distance: 4.8
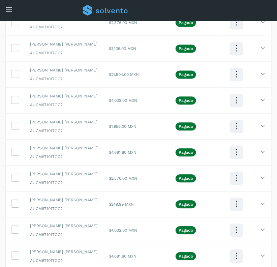
scroll to position [31, 0]
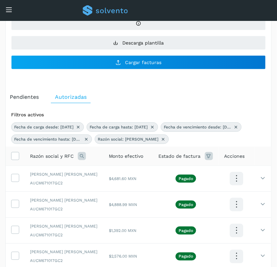
click at [81, 159] on icon at bounding box center [82, 156] width 8 height 8
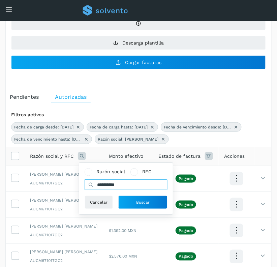
drag, startPoint x: 131, startPoint y: 184, endPoint x: 79, endPoint y: 188, distance: 52.4
click at [79, 188] on div "**********" at bounding box center [126, 189] width 94 height 52
type input "*******"
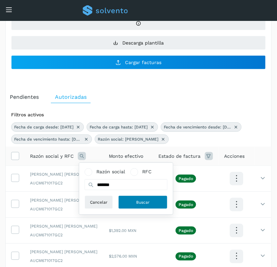
click at [153, 197] on button "Buscar" at bounding box center [142, 202] width 49 height 13
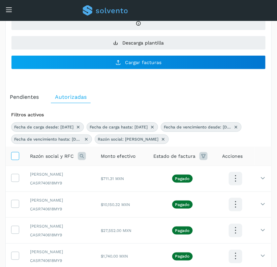
click at [16, 157] on icon at bounding box center [14, 155] width 7 height 7
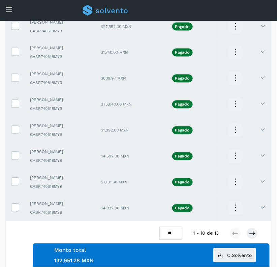
scroll to position [245, 0]
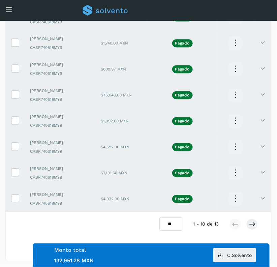
drag, startPoint x: 173, startPoint y: 218, endPoint x: 173, endPoint y: 260, distance: 41.5
click at [173, 258] on div "Mis facturas Ver instrucciones para cargar Facturas Descarga plantilla Cargar f…" at bounding box center [138, 21] width 266 height 479
select select "**"
click at [160, 218] on select "** ** **" at bounding box center [170, 224] width 23 height 13
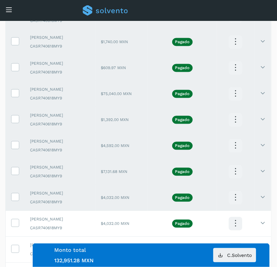
scroll to position [63, 0]
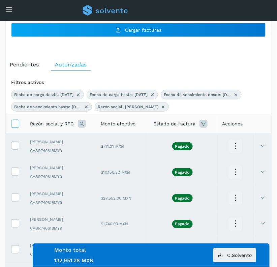
click at [18, 123] on icon at bounding box center [14, 123] width 7 height 7
click at [247, 254] on span "C.Solvento" at bounding box center [239, 255] width 25 height 5
click at [16, 125] on icon at bounding box center [14, 123] width 7 height 7
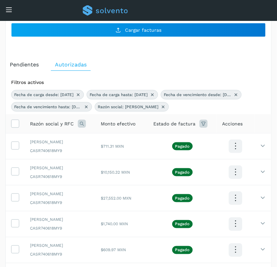
click at [78, 125] on icon at bounding box center [82, 124] width 8 height 8
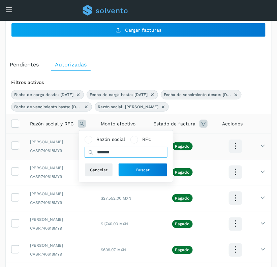
drag, startPoint x: 137, startPoint y: 152, endPoint x: 57, endPoint y: 149, distance: 80.6
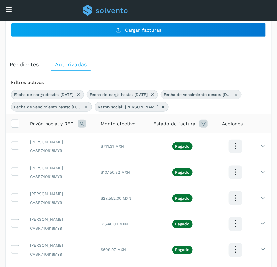
click at [80, 125] on icon at bounding box center [82, 124] width 8 height 8
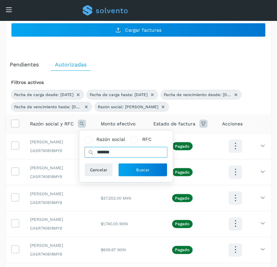
drag, startPoint x: 118, startPoint y: 154, endPoint x: 85, endPoint y: 152, distance: 33.1
click at [85, 152] on input "*******" at bounding box center [126, 152] width 83 height 11
type input "***"
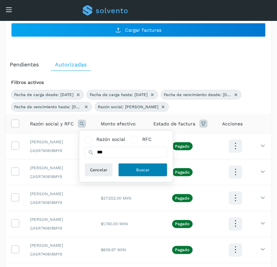
click at [142, 173] on span "Buscar" at bounding box center [142, 170] width 13 height 6
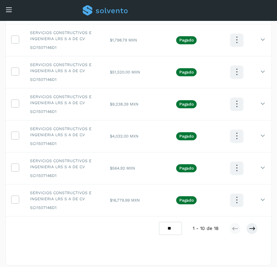
scroll to position [306, 0]
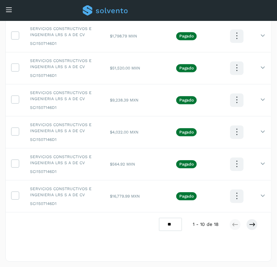
click at [179, 226] on select "** ** **" at bounding box center [170, 224] width 23 height 13
select select "**"
click at [159, 218] on select "** ** **" at bounding box center [170, 224] width 23 height 13
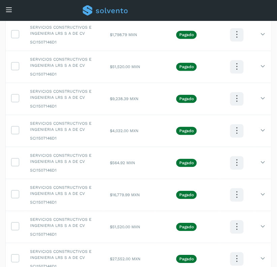
scroll to position [0, 0]
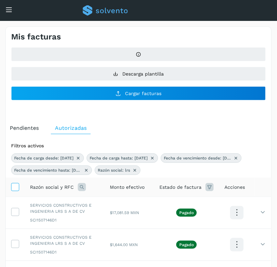
click at [14, 187] on icon at bounding box center [14, 186] width 7 height 7
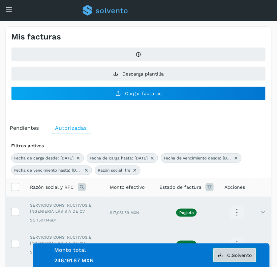
click at [237, 258] on button "C.Solvento" at bounding box center [234, 255] width 43 height 14
click at [19, 186] on label at bounding box center [15, 187] width 8 height 8
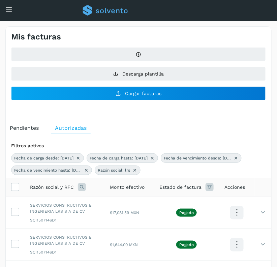
click at [78, 187] on icon at bounding box center [82, 187] width 8 height 8
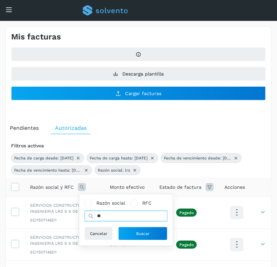
type input "*"
type input "****"
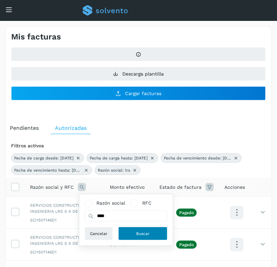
click at [129, 234] on button "Buscar" at bounding box center [142, 233] width 49 height 13
select select "**"
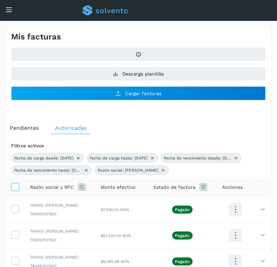
click at [17, 191] on span at bounding box center [14, 187] width 7 height 5
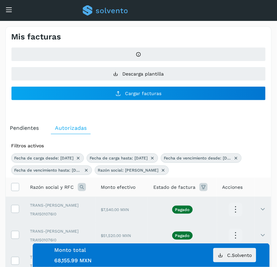
scroll to position [63, 0]
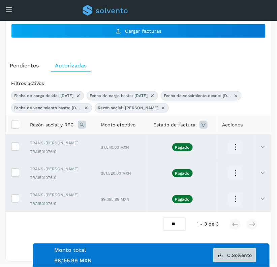
click at [244, 255] on span "C.Solvento" at bounding box center [239, 255] width 25 height 5
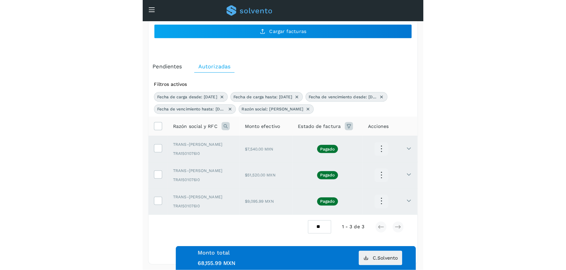
scroll to position [0, 0]
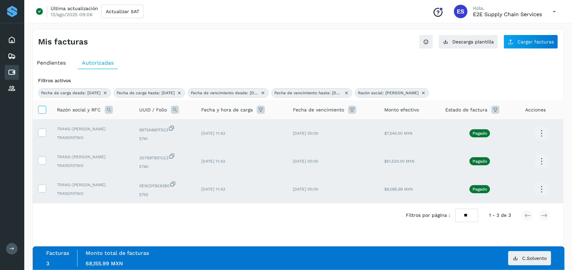
click at [45, 111] on icon at bounding box center [41, 109] width 7 height 7
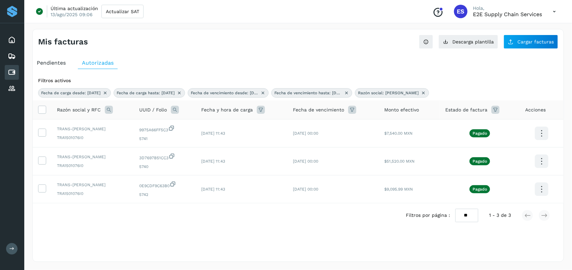
click at [421, 91] on icon at bounding box center [423, 92] width 5 height 5
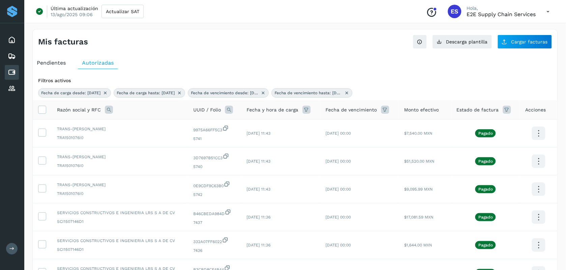
click at [309, 109] on icon at bounding box center [306, 110] width 8 height 8
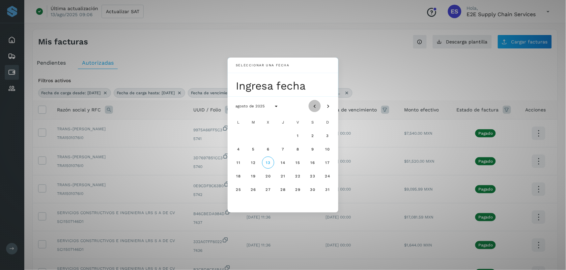
click at [315, 106] on icon "Mes anterior" at bounding box center [314, 106] width 7 height 7
click at [282, 164] on span "12" at bounding box center [282, 162] width 5 height 5
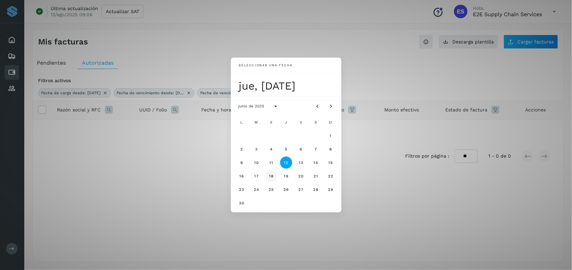
click at [271, 177] on span "18" at bounding box center [271, 176] width 5 height 5
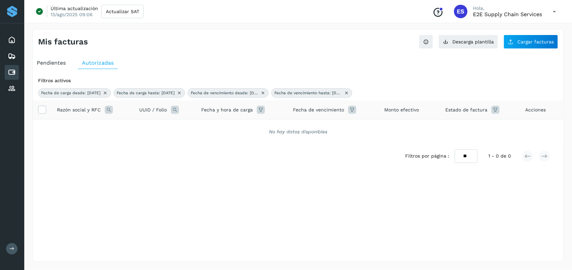
click at [348, 112] on icon at bounding box center [352, 110] width 8 height 8
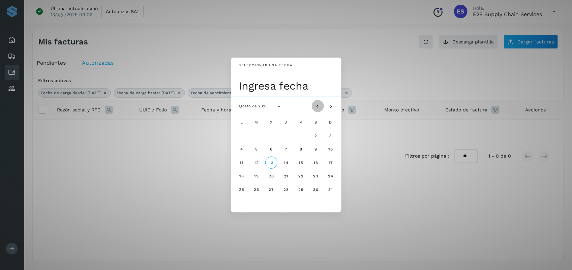
click at [319, 102] on button "Mes anterior" at bounding box center [318, 106] width 12 height 12
click at [285, 162] on span "17" at bounding box center [286, 162] width 5 height 5
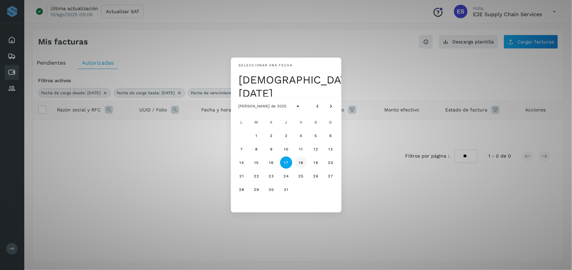
click at [300, 162] on span "18" at bounding box center [300, 162] width 5 height 5
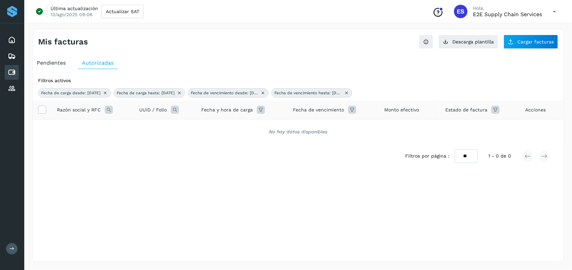
click at [351, 110] on icon at bounding box center [352, 110] width 8 height 8
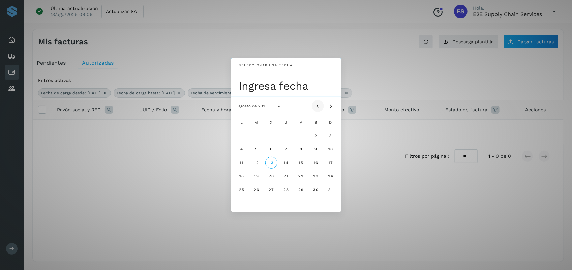
click at [319, 108] on icon "Mes anterior" at bounding box center [318, 106] width 7 height 7
click at [299, 166] on button "18" at bounding box center [301, 163] width 12 height 12
click at [314, 163] on span "19" at bounding box center [315, 162] width 5 height 5
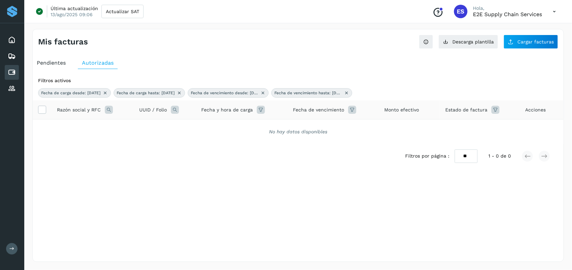
click at [497, 113] on icon at bounding box center [496, 110] width 8 height 8
click at [259, 112] on icon at bounding box center [261, 110] width 8 height 8
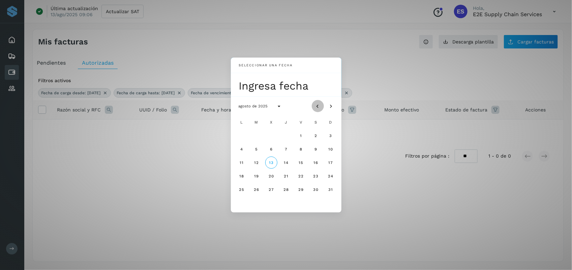
click at [317, 107] on icon "Mes anterior" at bounding box center [318, 106] width 7 height 7
click at [112, 93] on div "Seleccionar una fecha Ingresa fecha [PERSON_NAME] de 2025 L M X J V S D 1 2 3 4…" at bounding box center [286, 135] width 572 height 270
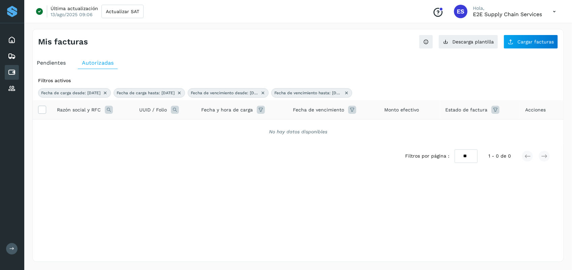
click at [108, 93] on icon at bounding box center [105, 92] width 5 height 5
click at [107, 93] on icon at bounding box center [103, 92] width 5 height 5
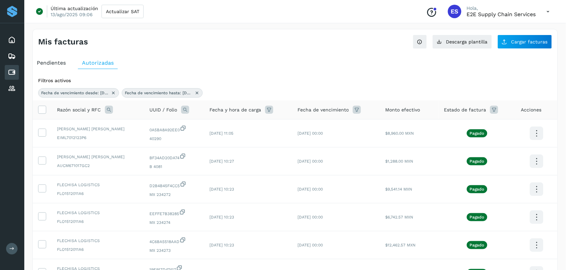
click at [117, 94] on div "Fecha de vencimiento desde: [DATE]" at bounding box center [78, 92] width 81 height 9
click at [114, 93] on icon at bounding box center [113, 92] width 5 height 5
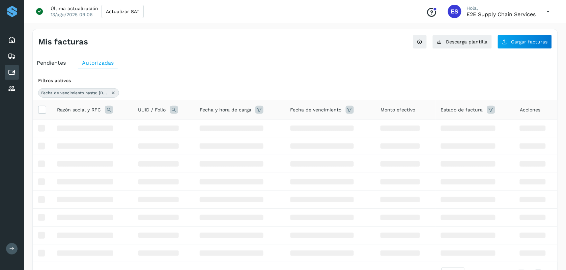
click at [114, 93] on icon at bounding box center [113, 92] width 5 height 5
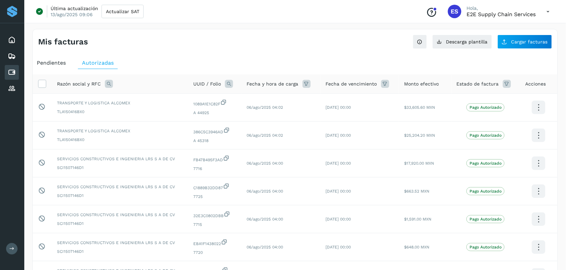
click at [304, 85] on icon at bounding box center [306, 84] width 8 height 8
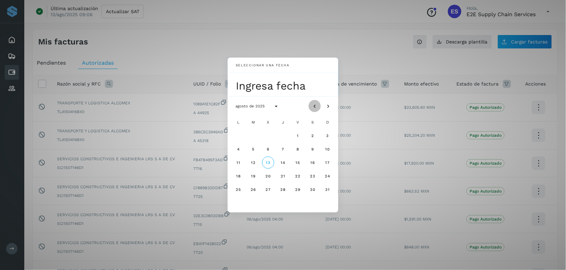
click at [312, 106] on icon "Mes anterior" at bounding box center [314, 106] width 7 height 7
click at [283, 163] on span "12" at bounding box center [282, 162] width 5 height 5
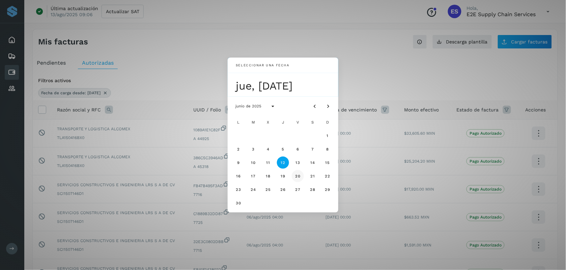
click at [297, 176] on span "20" at bounding box center [298, 176] width 6 height 5
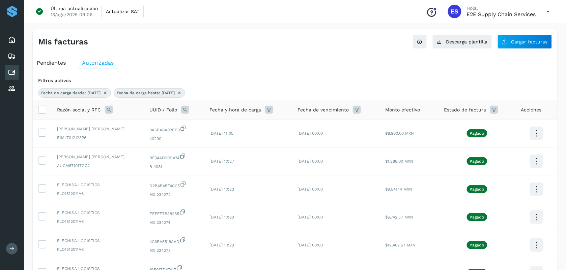
click at [360, 112] on icon at bounding box center [357, 110] width 8 height 8
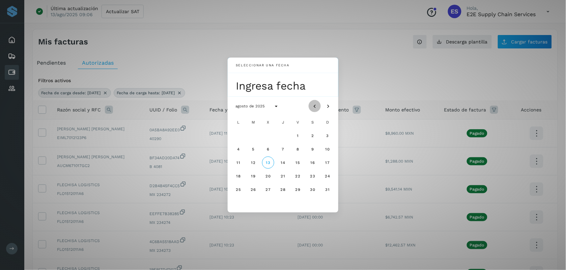
click at [318, 107] on icon "Mes anterior" at bounding box center [314, 106] width 7 height 7
click at [295, 164] on span "18" at bounding box center [297, 162] width 5 height 5
click at [311, 163] on span "19" at bounding box center [312, 162] width 5 height 5
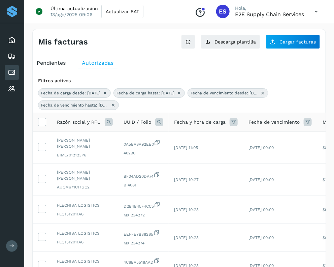
click at [110, 123] on icon at bounding box center [109, 122] width 8 height 8
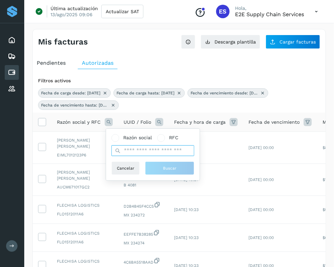
click at [149, 151] on input "text" at bounding box center [153, 150] width 83 height 11
type input "********"
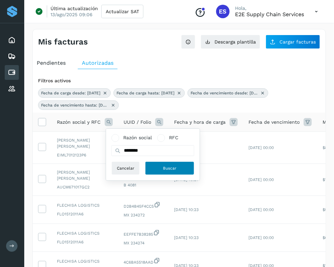
click at [176, 167] on span "Buscar" at bounding box center [169, 168] width 13 height 6
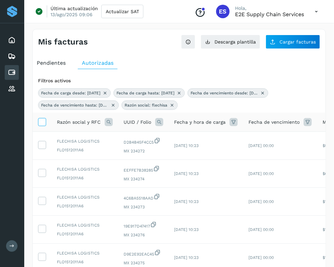
click at [39, 125] on icon at bounding box center [41, 121] width 7 height 7
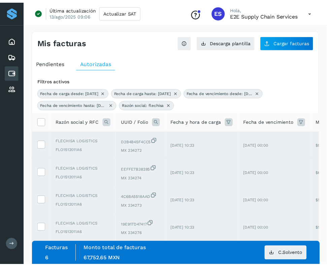
scroll to position [98, 0]
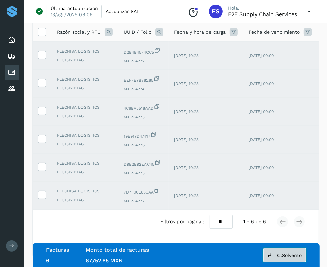
click at [287, 254] on span "C.Solvento" at bounding box center [290, 255] width 25 height 5
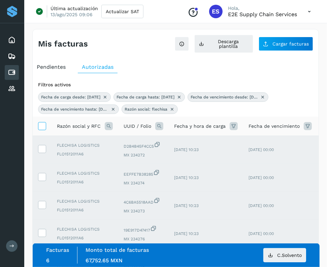
click at [43, 125] on icon at bounding box center [41, 125] width 7 height 7
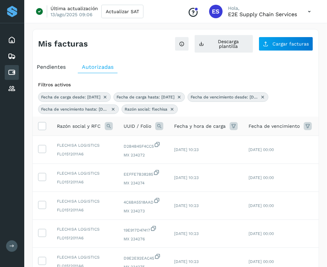
click at [108, 127] on icon at bounding box center [109, 126] width 8 height 8
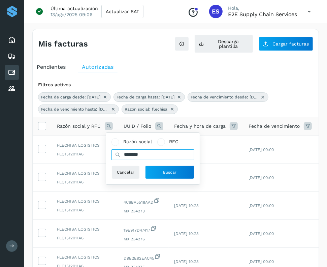
drag, startPoint x: 148, startPoint y: 156, endPoint x: 107, endPoint y: 151, distance: 42.1
click at [107, 151] on div "Razón social RFC ******** Cancelar Buscar" at bounding box center [153, 159] width 94 height 52
type input "****"
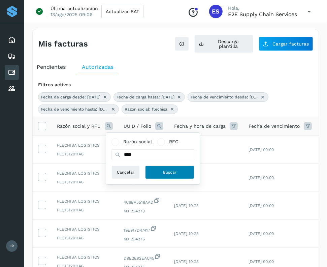
click at [168, 175] on span "Buscar" at bounding box center [169, 172] width 13 height 6
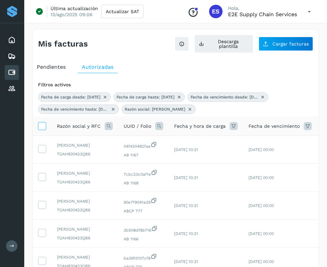
click at [40, 127] on icon at bounding box center [41, 125] width 7 height 7
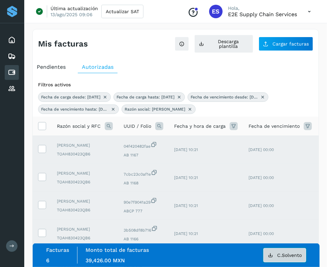
click at [284, 256] on span "C.Solvento" at bounding box center [290, 255] width 25 height 5
click at [43, 124] on icon at bounding box center [41, 125] width 7 height 7
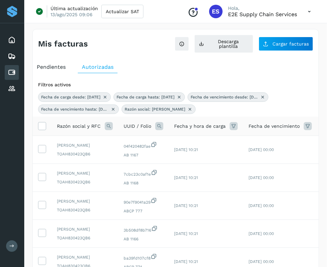
click at [108, 123] on icon at bounding box center [109, 126] width 8 height 8
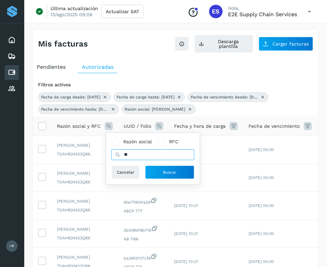
type input "*"
type input "******"
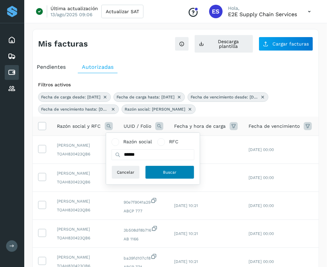
click at [157, 170] on button "Buscar" at bounding box center [169, 172] width 49 height 13
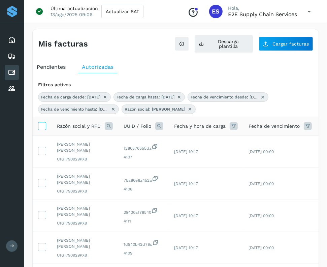
click at [46, 129] on label at bounding box center [42, 126] width 8 height 8
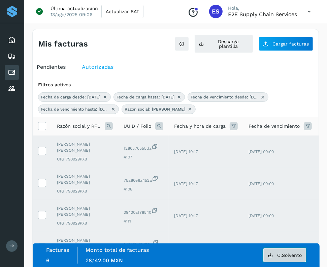
click at [294, 255] on span "C.Solvento" at bounding box center [290, 255] width 25 height 5
click at [38, 132] on th at bounding box center [42, 126] width 19 height 19
click at [43, 126] on icon at bounding box center [41, 125] width 7 height 7
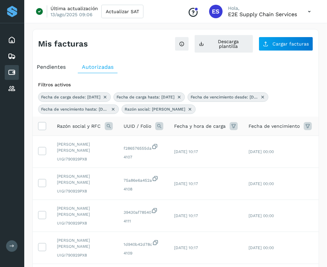
click at [107, 125] on icon at bounding box center [109, 126] width 8 height 8
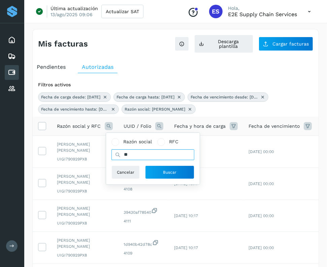
type input "*"
type input "****"
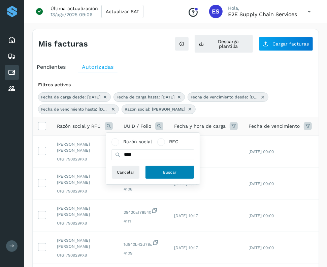
click at [164, 166] on button "Buscar" at bounding box center [169, 172] width 49 height 13
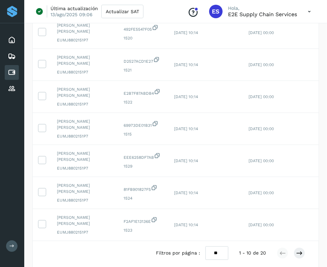
scroll to position [251, 0]
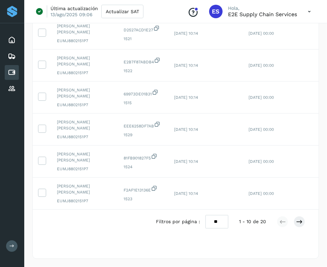
click at [225, 225] on select "** ** **" at bounding box center [217, 221] width 23 height 13
select select "**"
click at [206, 215] on select "** ** **" at bounding box center [217, 221] width 23 height 13
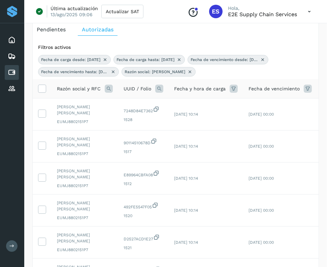
scroll to position [0, 0]
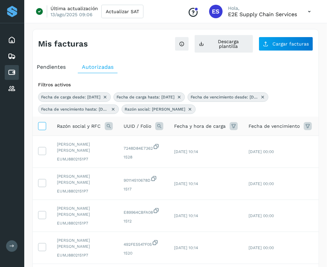
click at [46, 124] on icon at bounding box center [41, 125] width 7 height 7
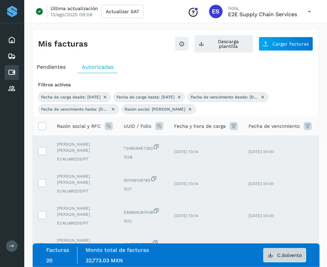
click at [284, 258] on button "C.Solvento" at bounding box center [285, 255] width 43 height 14
click at [44, 127] on icon at bounding box center [41, 125] width 7 height 7
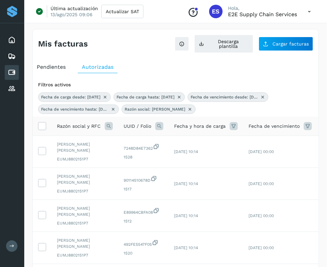
click at [108, 125] on icon at bounding box center [109, 126] width 8 height 8
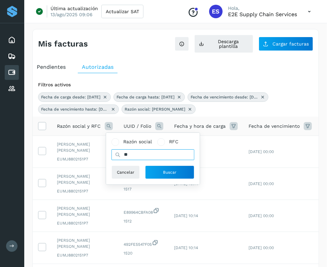
type input "*"
type input "******"
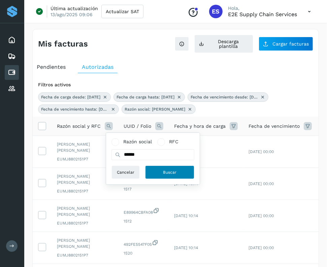
click at [175, 178] on button "Buscar" at bounding box center [169, 172] width 49 height 13
select select "**"
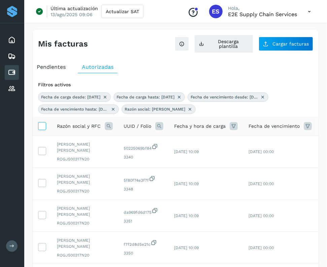
click at [43, 130] on span at bounding box center [41, 126] width 7 height 5
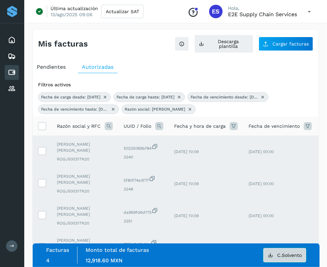
click at [284, 252] on button "C.Solvento" at bounding box center [285, 255] width 43 height 14
click at [44, 129] on icon at bounding box center [41, 125] width 7 height 7
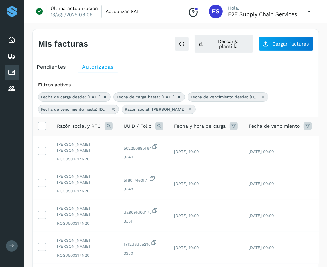
click at [110, 123] on icon at bounding box center [109, 126] width 8 height 8
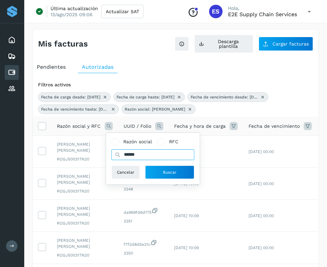
click at [159, 157] on input "******" at bounding box center [153, 154] width 83 height 11
type input "*"
type input "*****"
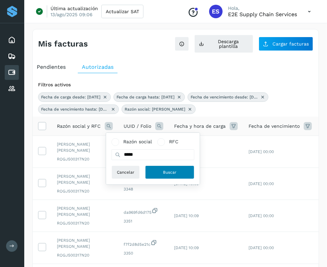
click at [169, 169] on span "Buscar" at bounding box center [169, 172] width 13 height 6
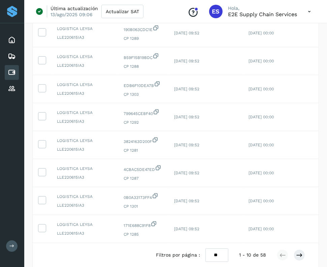
scroll to position [176, 0]
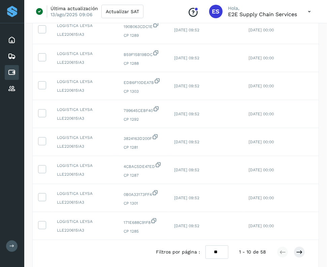
click at [224, 258] on select "** ** **" at bounding box center [217, 251] width 23 height 13
select select "**"
click at [206, 245] on select "** ** **" at bounding box center [217, 251] width 23 height 13
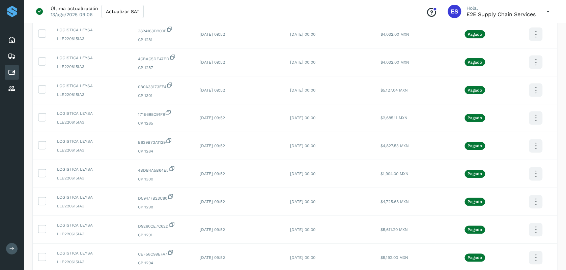
scroll to position [0, 0]
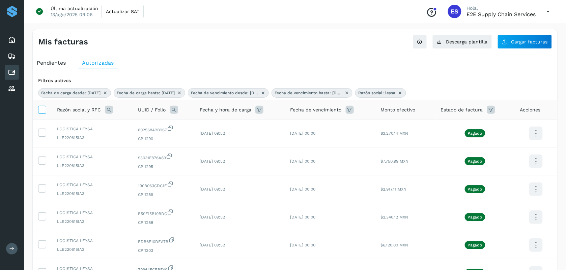
click at [41, 107] on icon at bounding box center [41, 109] width 7 height 7
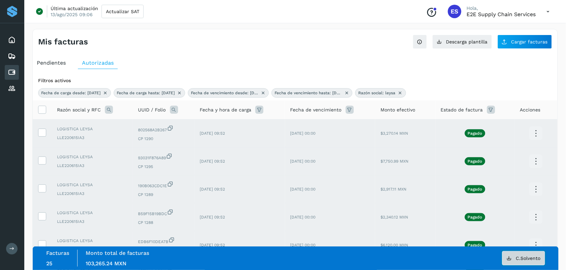
click at [529, 255] on button "C.Solvento" at bounding box center [523, 259] width 43 height 14
click at [46, 112] on icon at bounding box center [41, 109] width 7 height 7
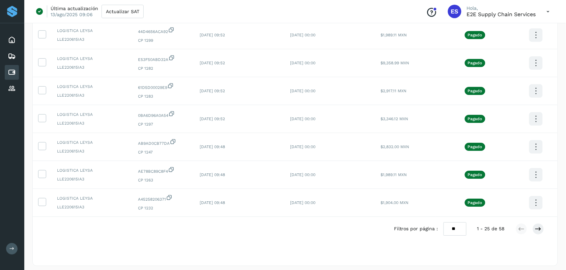
scroll to position [611, 0]
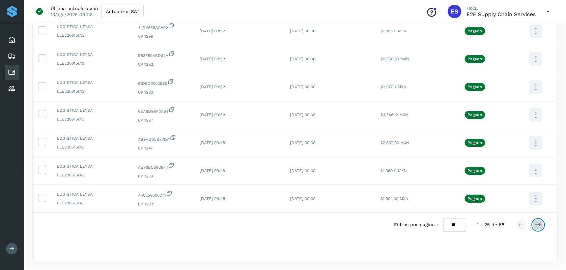
click at [540, 222] on icon at bounding box center [538, 225] width 7 height 7
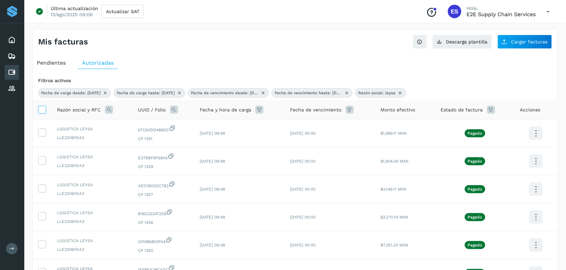
click at [39, 110] on icon at bounding box center [41, 109] width 7 height 7
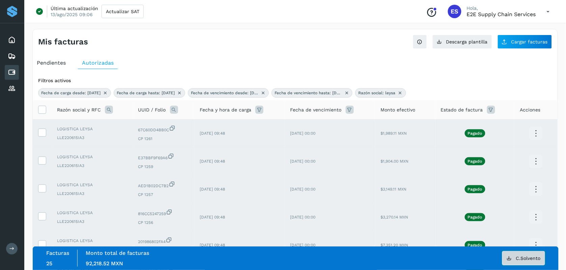
click at [523, 257] on span "C.Solvento" at bounding box center [528, 258] width 25 height 5
click at [39, 111] on icon at bounding box center [41, 109] width 7 height 7
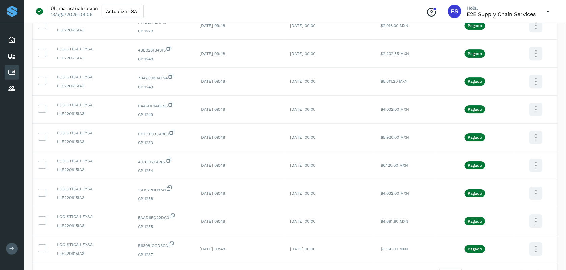
scroll to position [611, 0]
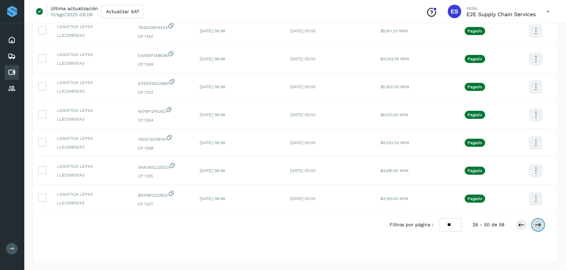
click at [535, 222] on icon at bounding box center [538, 225] width 7 height 7
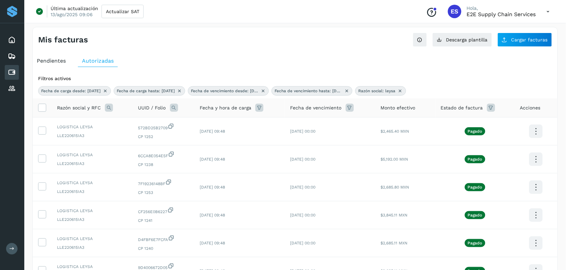
scroll to position [0, 0]
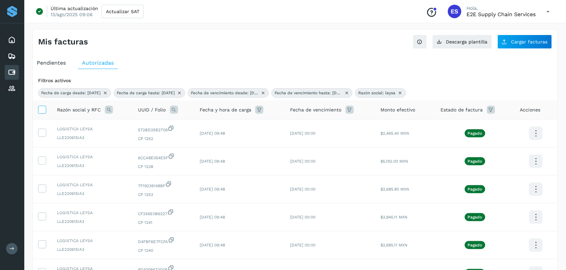
click at [42, 110] on icon at bounding box center [41, 109] width 7 height 7
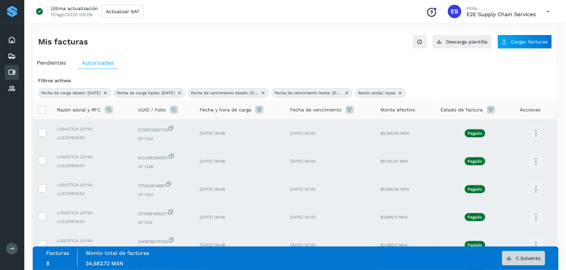
click at [529, 258] on button "C.Solvento" at bounding box center [523, 259] width 43 height 14
click at [43, 110] on icon at bounding box center [41, 109] width 7 height 7
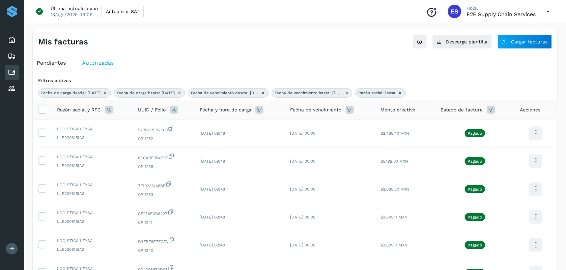
click at [105, 108] on icon at bounding box center [109, 110] width 8 height 8
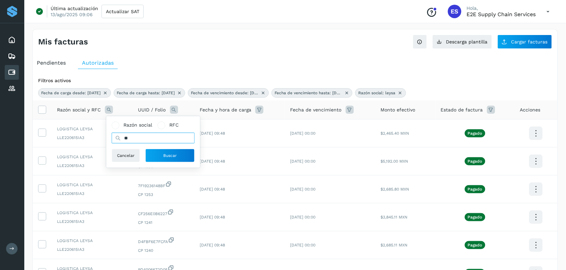
type input "*"
type input "*********"
click at [179, 152] on button "Buscar" at bounding box center [169, 155] width 49 height 13
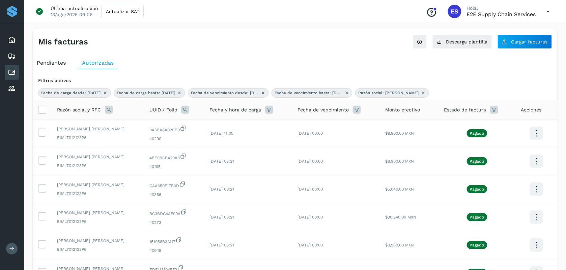
scroll to position [188, 0]
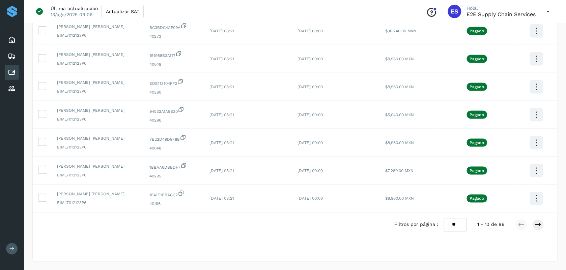
click at [457, 228] on select "** ** **" at bounding box center [455, 224] width 23 height 13
select select "**"
click at [444, 218] on select "** ** **" at bounding box center [455, 224] width 23 height 13
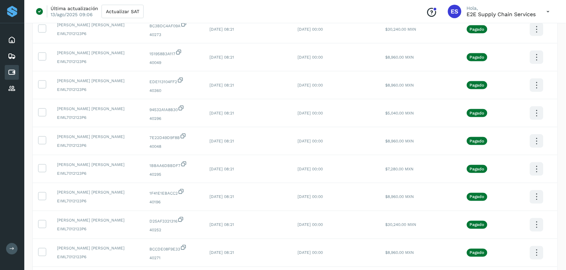
scroll to position [0, 0]
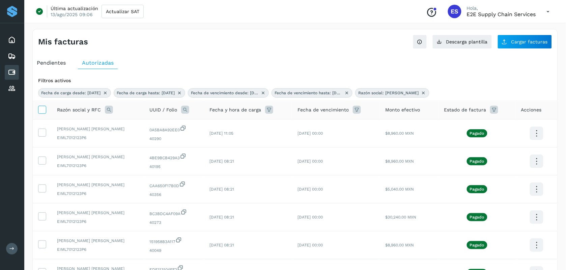
click at [38, 112] on icon at bounding box center [41, 109] width 7 height 7
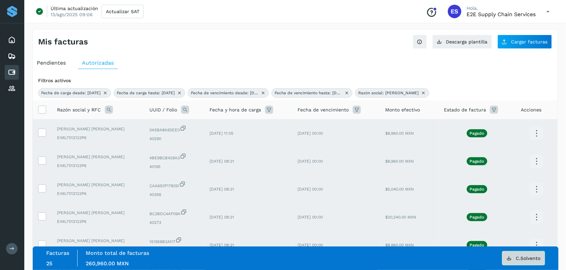
click at [528, 258] on button "C.Solvento" at bounding box center [523, 259] width 43 height 14
click at [44, 110] on icon at bounding box center [41, 109] width 7 height 7
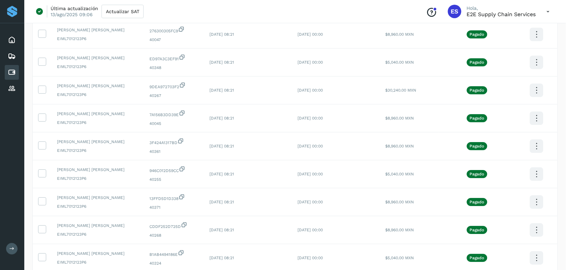
scroll to position [611, 0]
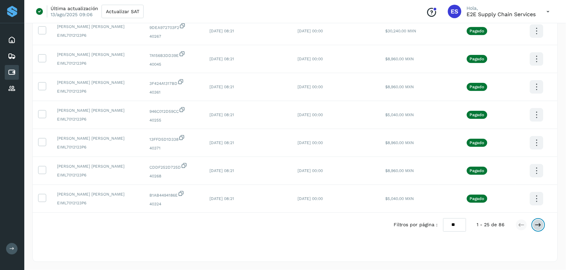
click at [542, 225] on button at bounding box center [537, 225] width 11 height 11
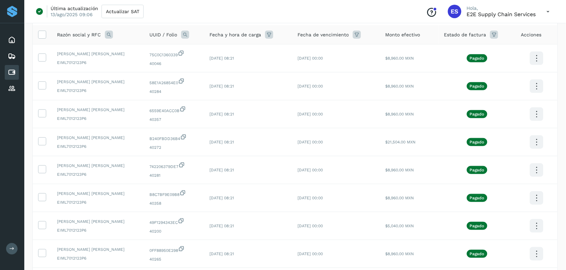
scroll to position [0, 0]
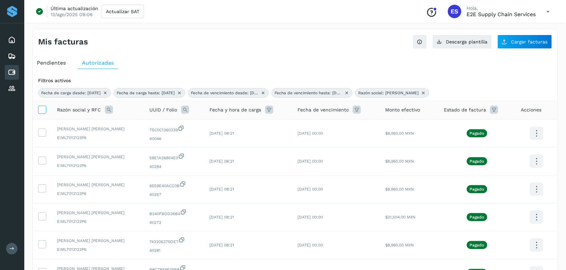
click at [41, 111] on icon at bounding box center [41, 109] width 7 height 7
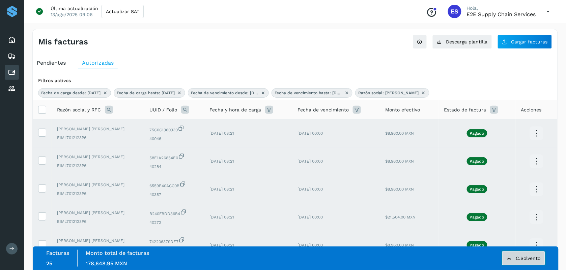
click at [526, 257] on span "C.Solvento" at bounding box center [528, 258] width 25 height 5
click at [40, 110] on icon at bounding box center [41, 109] width 7 height 7
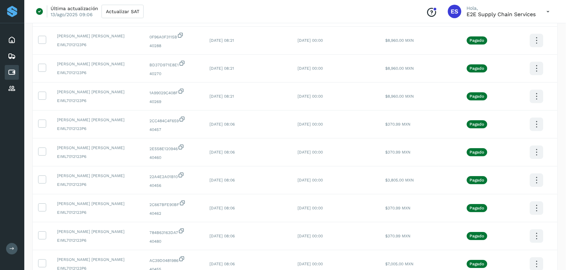
scroll to position [611, 0]
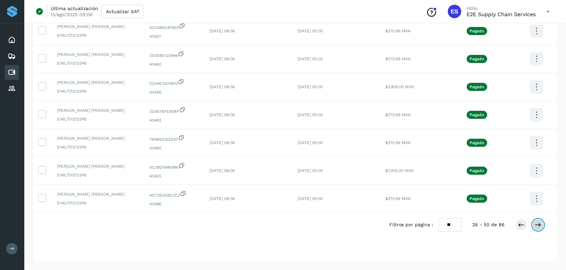
click at [540, 227] on icon at bounding box center [538, 225] width 7 height 7
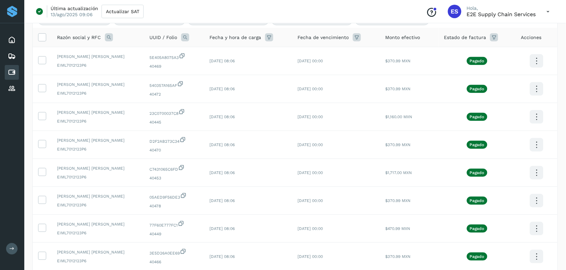
scroll to position [38, 0]
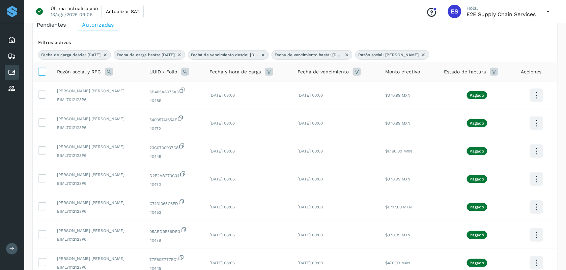
click at [39, 75] on icon at bounding box center [41, 71] width 7 height 7
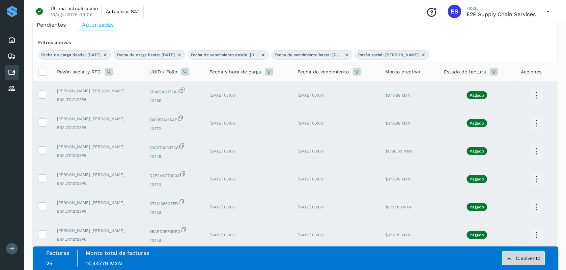
click at [523, 258] on button "C.Solvento" at bounding box center [523, 259] width 43 height 14
click at [41, 74] on icon at bounding box center [41, 71] width 7 height 7
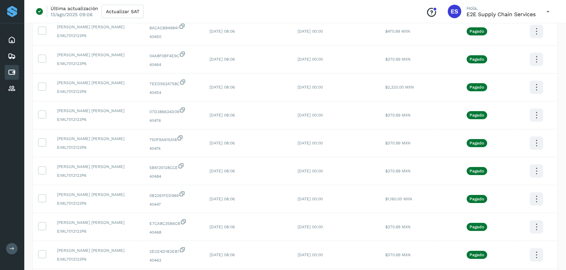
scroll to position [611, 0]
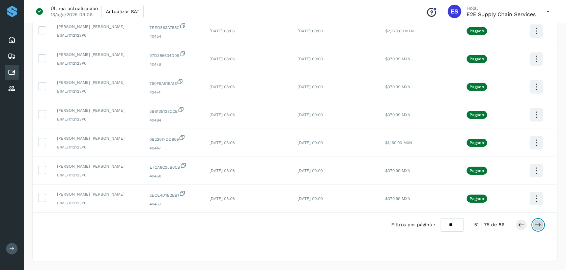
click at [540, 228] on icon at bounding box center [538, 225] width 7 height 7
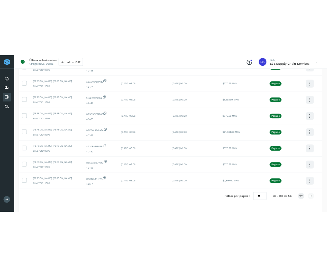
scroll to position [0, 0]
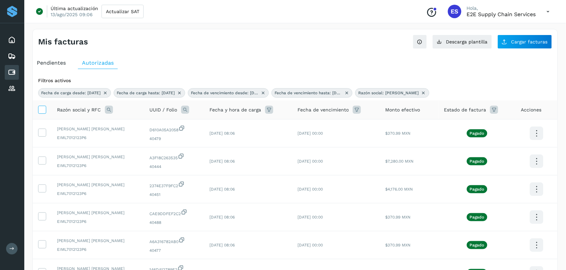
click at [43, 113] on icon at bounding box center [41, 109] width 7 height 7
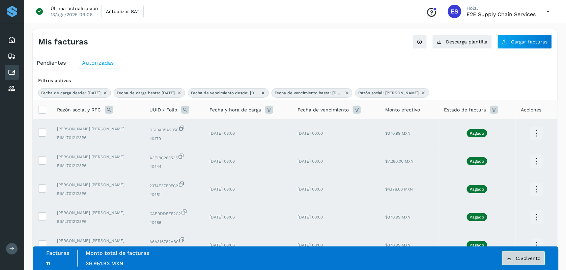
click at [534, 258] on span "C.Solvento" at bounding box center [528, 258] width 25 height 5
click at [41, 112] on icon at bounding box center [41, 109] width 7 height 7
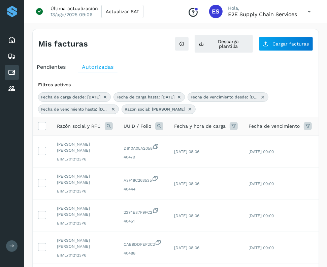
click at [108, 129] on icon at bounding box center [109, 126] width 8 height 8
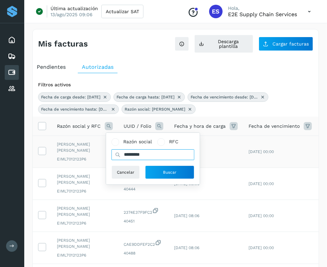
drag, startPoint x: 156, startPoint y: 154, endPoint x: 85, endPoint y: 157, distance: 70.9
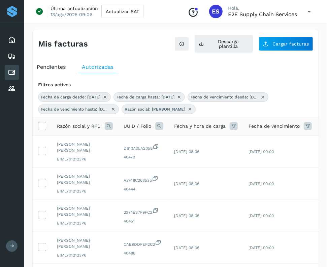
click at [111, 127] on icon at bounding box center [109, 126] width 8 height 8
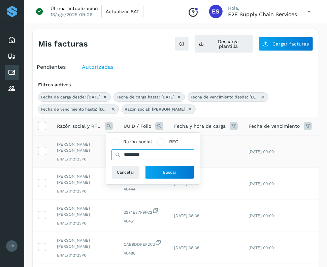
drag, startPoint x: 158, startPoint y: 158, endPoint x: 96, endPoint y: 157, distance: 62.4
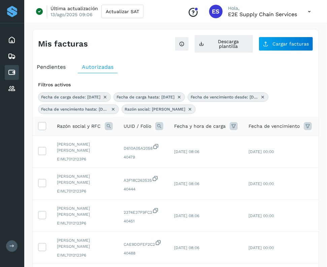
click at [107, 127] on icon at bounding box center [109, 126] width 8 height 8
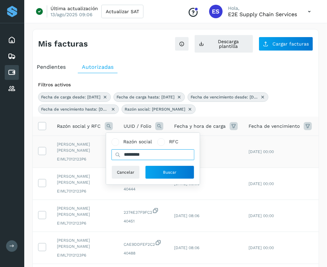
drag, startPoint x: 148, startPoint y: 153, endPoint x: 76, endPoint y: 151, distance: 71.5
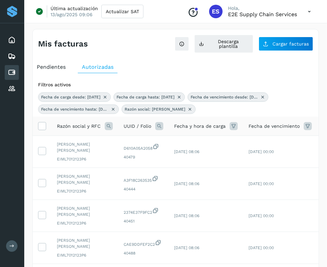
click at [105, 129] on icon at bounding box center [109, 126] width 8 height 8
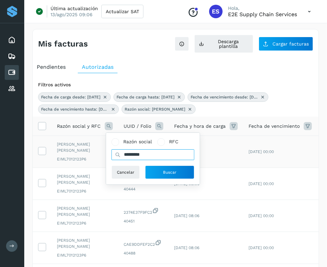
drag, startPoint x: 157, startPoint y: 156, endPoint x: 88, endPoint y: 144, distance: 70.4
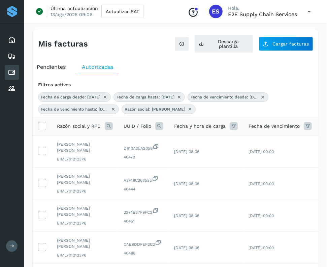
click at [106, 127] on icon at bounding box center [109, 126] width 8 height 8
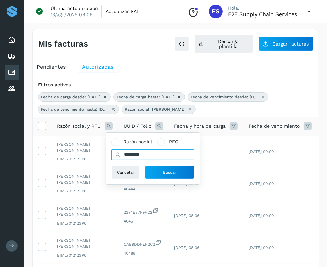
drag, startPoint x: 151, startPoint y: 154, endPoint x: 126, endPoint y: 152, distance: 24.7
click at [126, 152] on input "*********" at bounding box center [153, 154] width 83 height 11
type input "*"
type input "*******"
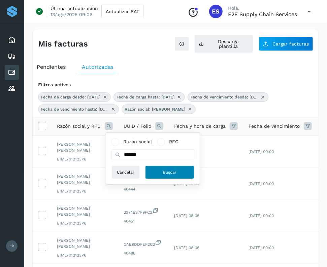
click at [160, 170] on button "Buscar" at bounding box center [169, 172] width 49 height 13
select select "**"
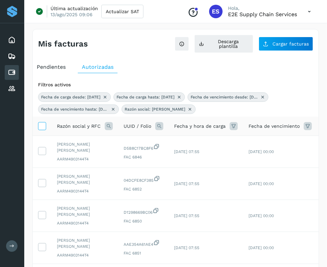
click at [43, 126] on icon at bounding box center [41, 125] width 7 height 7
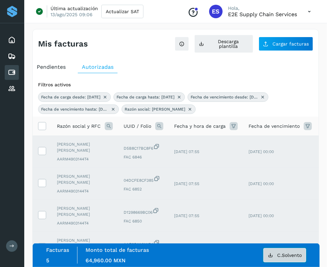
click at [304, 254] on button "C.Solvento" at bounding box center [285, 255] width 43 height 14
click at [43, 126] on icon at bounding box center [41, 125] width 7 height 7
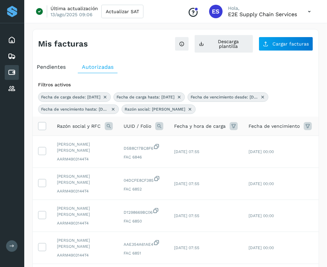
click at [110, 127] on icon at bounding box center [109, 126] width 8 height 8
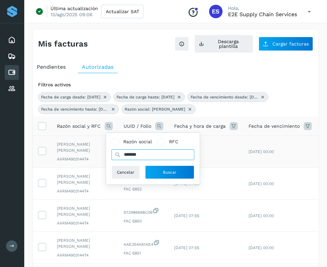
drag, startPoint x: 156, startPoint y: 157, endPoint x: 105, endPoint y: 157, distance: 51.3
click at [105, 157] on table "Razón social y RFC Razón social RFC ******* Cancelar Buscar UUID / Folio Fecha …" at bounding box center [250, 206] width 435 height 179
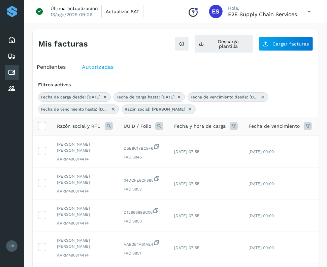
click at [110, 126] on icon at bounding box center [109, 126] width 8 height 8
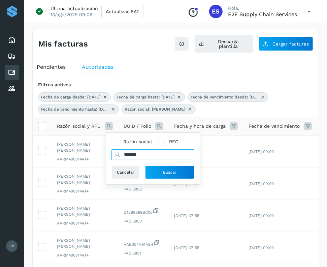
drag, startPoint x: 149, startPoint y: 155, endPoint x: 120, endPoint y: 154, distance: 29.0
click at [120, 154] on div "*******" at bounding box center [153, 154] width 83 height 11
type input "**********"
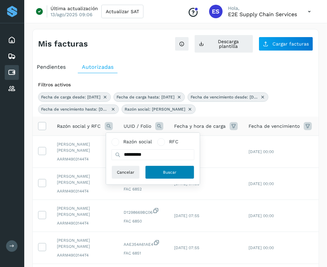
click at [176, 170] on span "Buscar" at bounding box center [169, 172] width 13 height 6
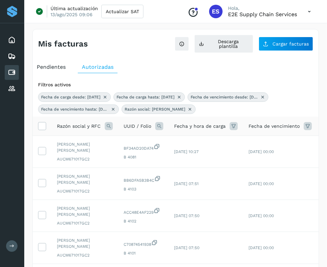
click at [47, 126] on th at bounding box center [42, 126] width 19 height 19
click at [46, 126] on icon at bounding box center [41, 125] width 7 height 7
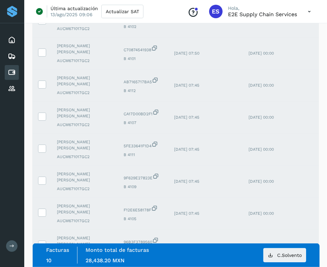
scroll to position [254, 0]
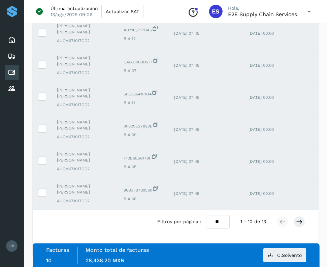
click at [220, 220] on select "** ** **" at bounding box center [218, 221] width 23 height 13
select select "**"
click at [207, 215] on select "** ** **" at bounding box center [218, 221] width 23 height 13
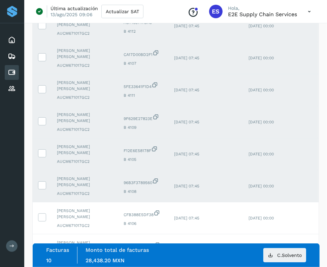
scroll to position [21, 0]
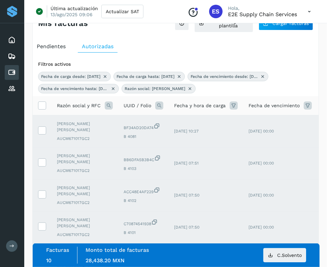
click at [46, 107] on th at bounding box center [42, 105] width 19 height 19
click at [41, 106] on icon at bounding box center [41, 104] width 7 height 7
click at [297, 252] on button "C.Solvento" at bounding box center [285, 255] width 43 height 14
click at [42, 110] on label at bounding box center [42, 105] width 8 height 8
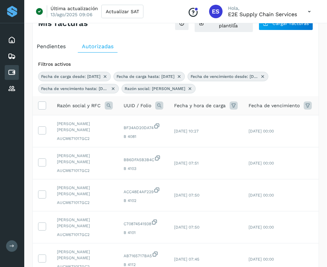
click at [110, 107] on icon at bounding box center [109, 105] width 8 height 8
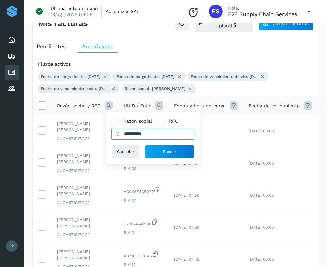
drag, startPoint x: 157, startPoint y: 133, endPoint x: 115, endPoint y: 133, distance: 42.2
click at [115, 133] on input "**********" at bounding box center [153, 134] width 83 height 11
type input "***"
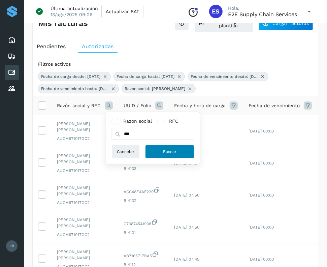
click at [158, 153] on button "Buscar" at bounding box center [169, 151] width 49 height 13
select select "**"
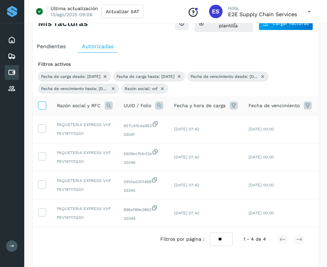
click at [46, 108] on label at bounding box center [42, 105] width 8 height 8
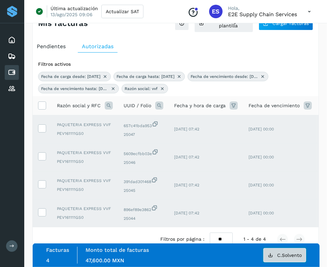
click at [282, 253] on span "C.Solvento" at bounding box center [290, 255] width 25 height 5
click at [41, 107] on icon at bounding box center [41, 104] width 7 height 7
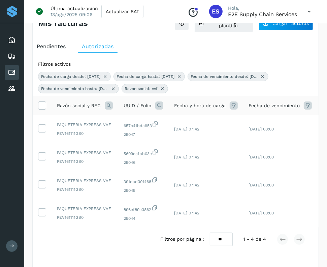
click at [107, 107] on icon at bounding box center [109, 105] width 8 height 8
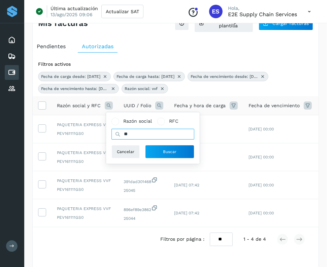
type input "*"
type input "*******"
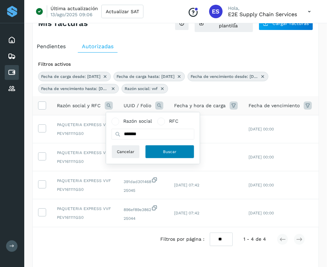
click at [170, 152] on span "Buscar" at bounding box center [169, 152] width 13 height 6
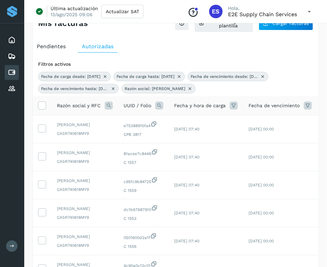
scroll to position [214, 0]
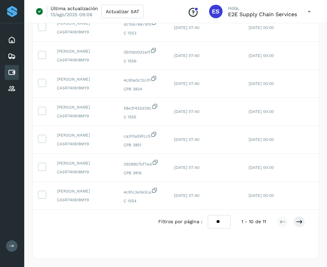
click at [218, 221] on select "** ** **" at bounding box center [219, 221] width 23 height 13
select select "**"
click at [209, 215] on select "** ** **" at bounding box center [219, 221] width 23 height 13
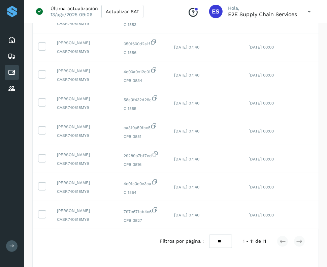
scroll to position [80, 0]
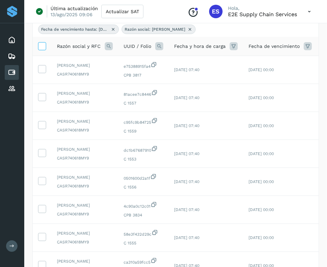
click at [43, 50] on span at bounding box center [41, 47] width 7 height 5
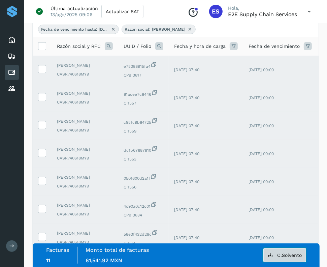
click at [286, 257] on span "C.Solvento" at bounding box center [290, 255] width 25 height 5
click at [43, 46] on icon at bounding box center [41, 45] width 7 height 7
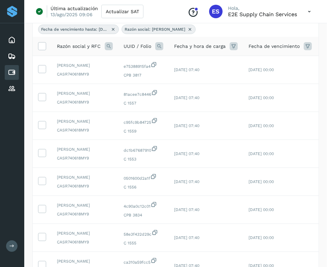
click at [109, 48] on icon at bounding box center [109, 46] width 8 height 8
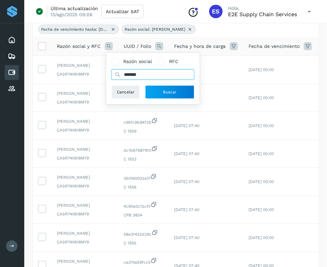
click at [146, 75] on input "*******" at bounding box center [153, 74] width 83 height 11
click at [120, 73] on icon at bounding box center [118, 74] width 6 height 6
click at [137, 74] on input "*******" at bounding box center [153, 74] width 83 height 11
type input "*"
type input "***"
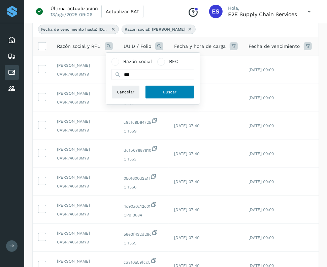
click at [159, 93] on button "Buscar" at bounding box center [169, 91] width 49 height 13
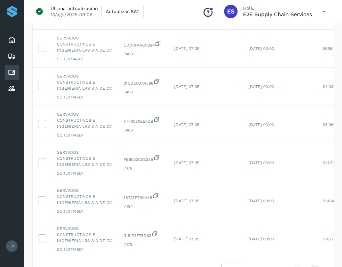
scroll to position [311, 0]
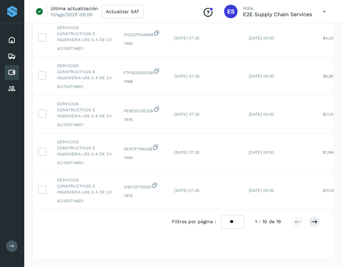
drag, startPoint x: 228, startPoint y: 221, endPoint x: 235, endPoint y: 255, distance: 34.2
click at [235, 255] on div "Filtros activos Fecha de carga desde: [DATE] Fecha de carga hasta: [DATE] Fecha…" at bounding box center [183, 13] width 301 height 485
select select "**"
click at [222, 215] on select "** ** **" at bounding box center [233, 221] width 23 height 13
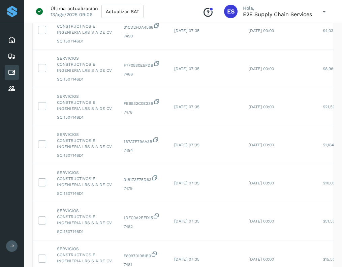
scroll to position [12, 0]
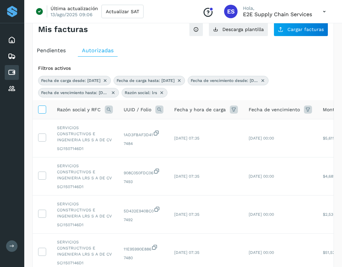
click at [44, 110] on icon at bounding box center [41, 109] width 7 height 7
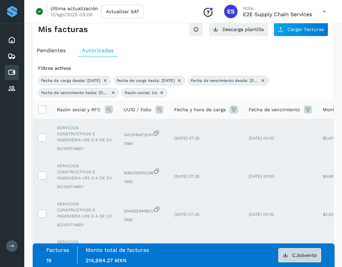
click at [308, 256] on span "C.Solvento" at bounding box center [304, 255] width 25 height 5
click at [42, 111] on icon at bounding box center [41, 109] width 7 height 7
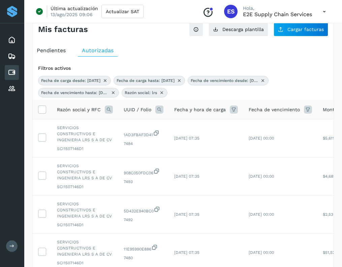
click at [109, 111] on icon at bounding box center [109, 110] width 8 height 8
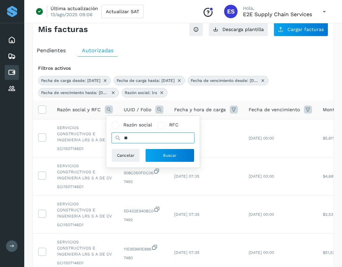
type input "*"
type input "***"
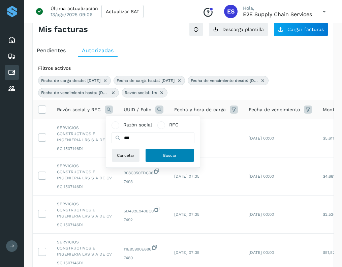
click at [164, 152] on button "Buscar" at bounding box center [169, 155] width 49 height 13
select select "**"
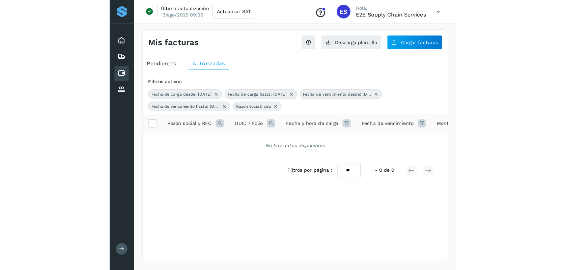
scroll to position [0, 0]
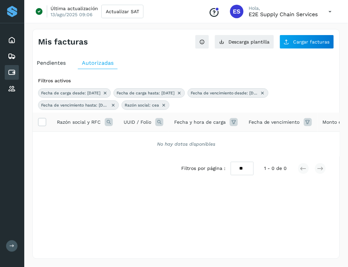
click at [159, 122] on icon at bounding box center [159, 122] width 8 height 8
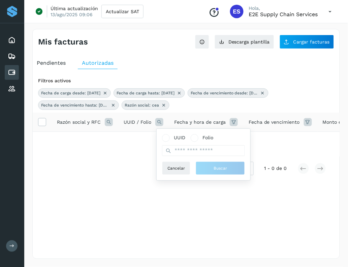
click at [108, 122] on icon at bounding box center [109, 122] width 8 height 8
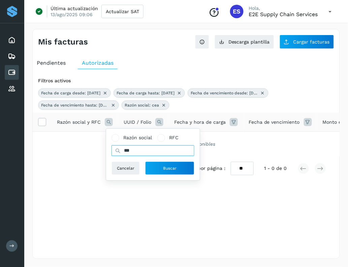
click at [143, 152] on input "***" at bounding box center [153, 150] width 83 height 11
type input "*****"
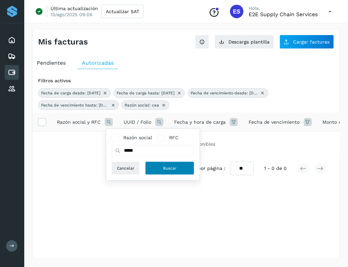
click at [161, 165] on button "Buscar" at bounding box center [169, 168] width 49 height 13
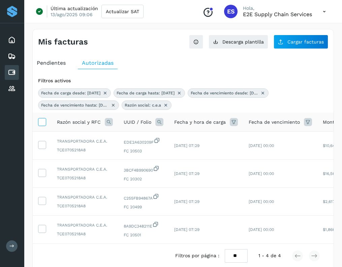
click at [41, 126] on span at bounding box center [41, 122] width 7 height 5
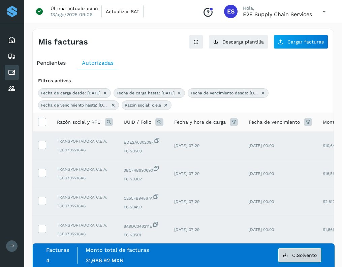
click at [304, 255] on span "C.Solvento" at bounding box center [304, 255] width 25 height 5
click at [40, 122] on icon at bounding box center [41, 121] width 7 height 7
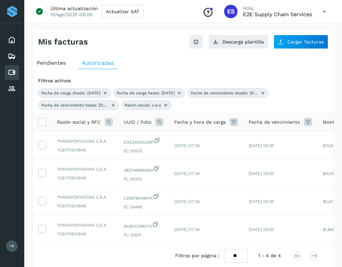
click at [108, 93] on icon at bounding box center [105, 92] width 5 height 5
click at [107, 93] on icon at bounding box center [103, 92] width 5 height 5
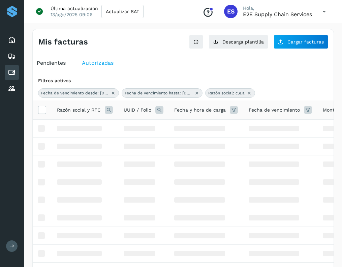
click at [112, 93] on icon at bounding box center [113, 92] width 5 height 5
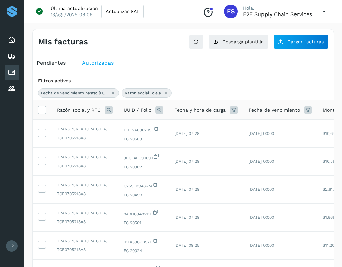
click at [112, 93] on icon at bounding box center [113, 92] width 5 height 5
click at [112, 93] on div "Fecha de vencimiento hasta: [DATE] Razón social: c.e.a" at bounding box center [183, 92] width 290 height 9
click at [80, 90] on icon at bounding box center [82, 92] width 5 height 5
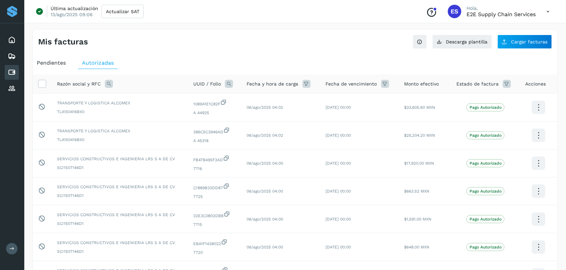
click at [306, 85] on icon at bounding box center [306, 84] width 8 height 8
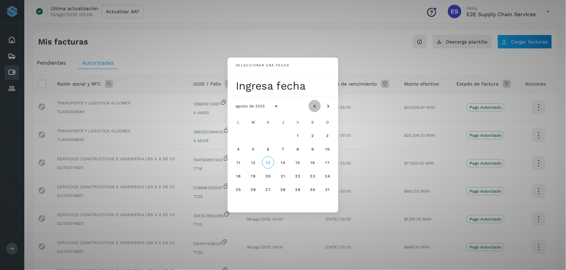
click at [314, 105] on icon "Mes anterior" at bounding box center [314, 106] width 7 height 7
click at [314, 107] on icon "Mes anterior" at bounding box center [314, 106] width 7 height 7
drag, startPoint x: 271, startPoint y: 189, endPoint x: 282, endPoint y: 189, distance: 10.8
click at [282, 189] on div "L M X J V S D 1 2 3 4 5 6 7 8 9 10 11 12 13 14 15 16 17 18 19 20 21 22 23 24 25…" at bounding box center [283, 163] width 103 height 94
click at [268, 189] on span "25" at bounding box center [268, 189] width 6 height 5
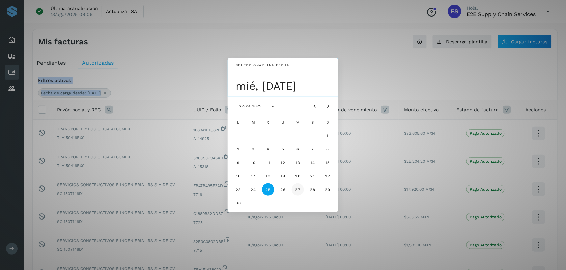
click at [299, 191] on span "27" at bounding box center [298, 189] width 6 height 5
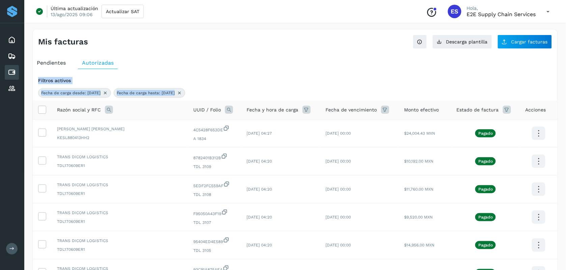
click at [381, 110] on icon at bounding box center [385, 110] width 8 height 8
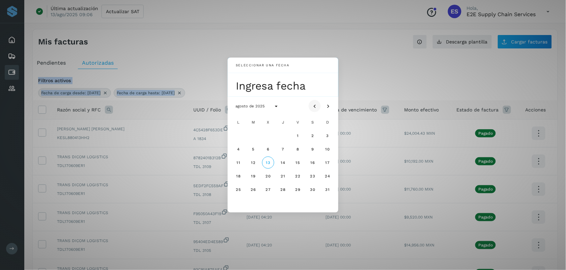
click at [311, 105] on icon "Mes anterior" at bounding box center [314, 106] width 7 height 7
click at [297, 176] on span "25" at bounding box center [298, 176] width 6 height 5
click at [312, 176] on span "26" at bounding box center [313, 176] width 6 height 5
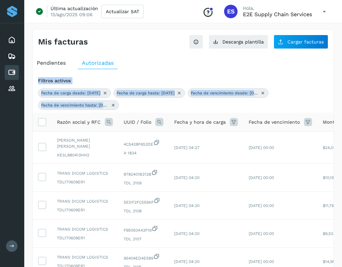
click at [111, 124] on icon at bounding box center [109, 122] width 8 height 8
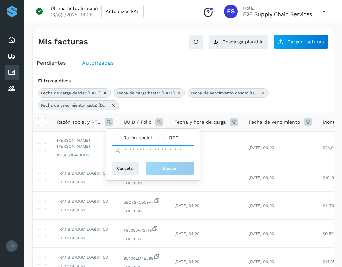
click at [131, 156] on input "text" at bounding box center [153, 150] width 83 height 11
type input "*****"
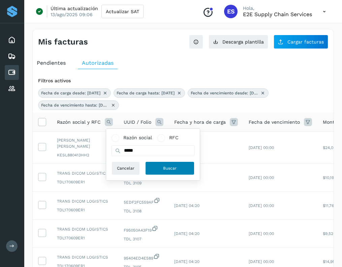
click at [161, 171] on button "Buscar" at bounding box center [169, 168] width 49 height 13
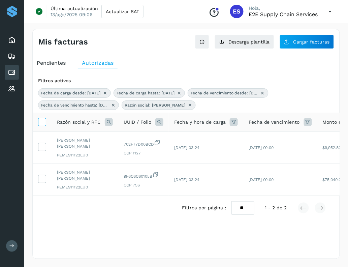
click at [45, 122] on icon at bounding box center [41, 121] width 7 height 7
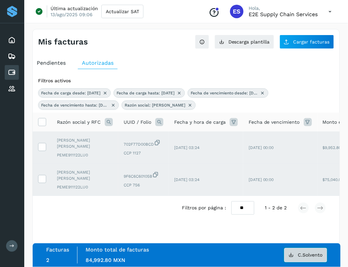
click at [314, 257] on span "C.Solvento" at bounding box center [310, 255] width 25 height 5
click at [40, 126] on span at bounding box center [41, 122] width 7 height 5
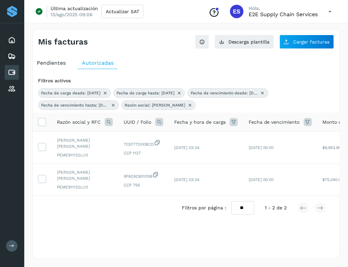
click at [108, 120] on icon at bounding box center [109, 122] width 8 height 8
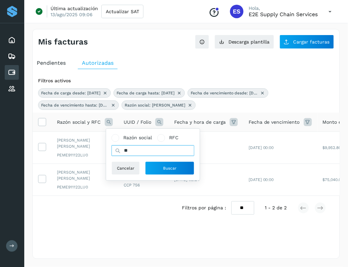
type input "*"
type input "******"
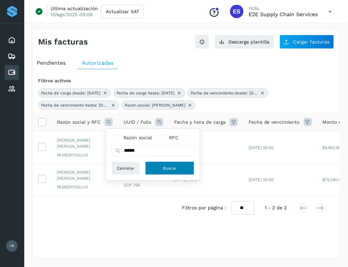
click at [174, 169] on span "Buscar" at bounding box center [169, 168] width 13 height 6
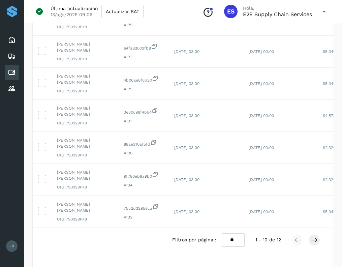
scroll to position [250, 0]
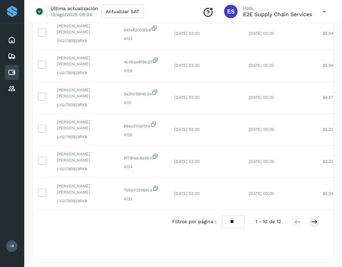
click at [232, 220] on select "** ** **" at bounding box center [233, 221] width 23 height 13
select select "**"
click at [222, 215] on select "** ** **" at bounding box center [233, 221] width 23 height 13
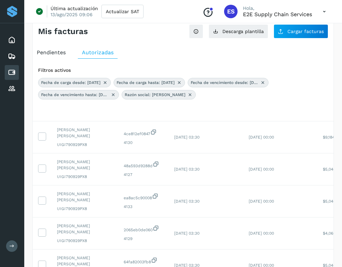
scroll to position [0, 0]
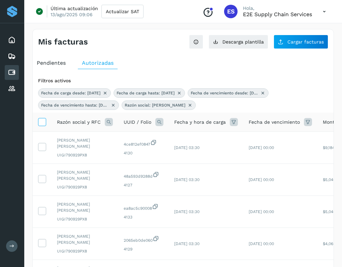
click at [44, 123] on icon at bounding box center [41, 121] width 7 height 7
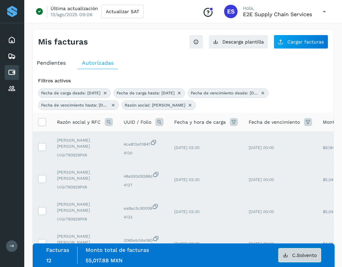
click at [301, 254] on span "C.Solvento" at bounding box center [304, 255] width 25 height 5
click at [41, 123] on icon at bounding box center [41, 121] width 7 height 7
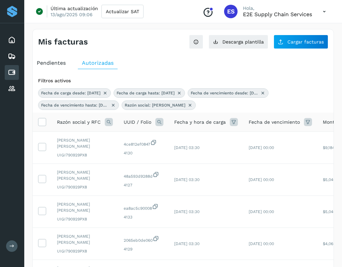
click at [109, 121] on icon at bounding box center [109, 122] width 8 height 8
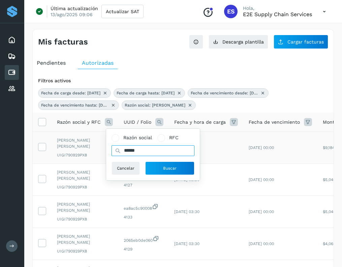
drag, startPoint x: 150, startPoint y: 146, endPoint x: 80, endPoint y: 150, distance: 70.3
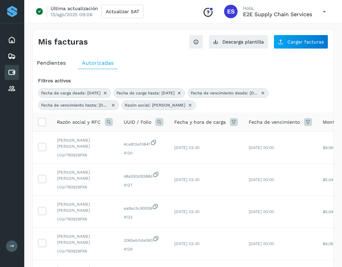
click at [106, 122] on icon at bounding box center [109, 122] width 8 height 8
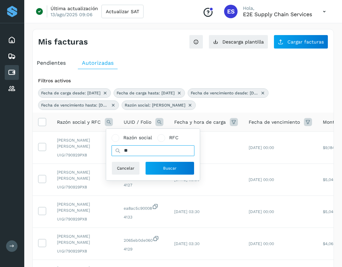
type input "*"
type input "****"
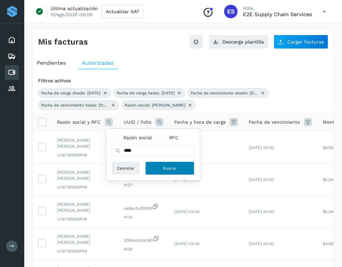
click at [172, 166] on span "Buscar" at bounding box center [169, 168] width 13 height 6
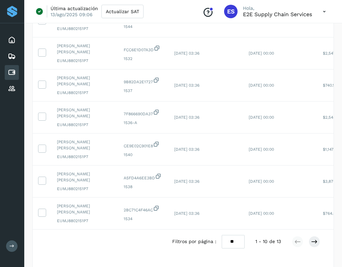
scroll to position [223, 0]
click at [239, 247] on select "** ** **" at bounding box center [233, 240] width 23 height 13
select select "**"
click at [222, 234] on select "** ** **" at bounding box center [233, 240] width 23 height 13
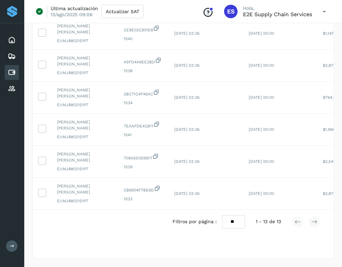
scroll to position [0, 0]
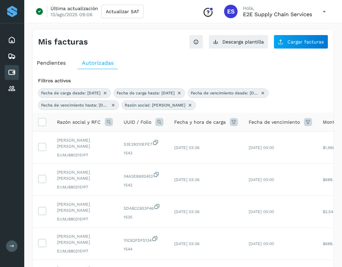
click at [43, 118] on th at bounding box center [42, 122] width 19 height 19
click at [43, 121] on icon at bounding box center [41, 121] width 7 height 7
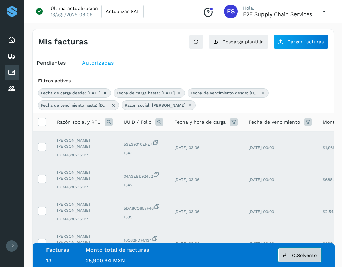
click at [301, 257] on span "C.Solvento" at bounding box center [304, 255] width 25 height 5
click at [42, 126] on label at bounding box center [42, 122] width 8 height 8
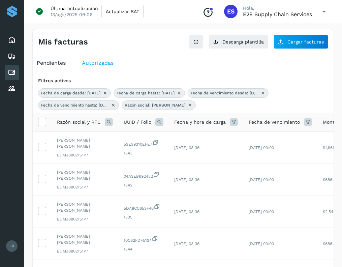
click at [109, 124] on icon at bounding box center [109, 122] width 8 height 8
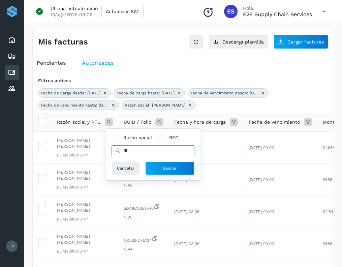
type input "*"
type input "*****"
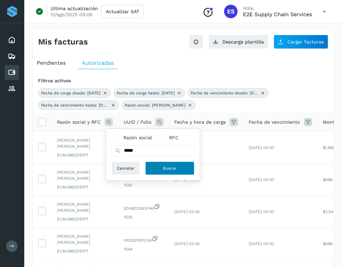
click at [163, 170] on button "Buscar" at bounding box center [169, 168] width 49 height 13
select select "**"
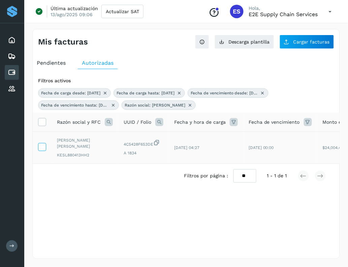
click at [43, 149] on icon at bounding box center [41, 146] width 7 height 7
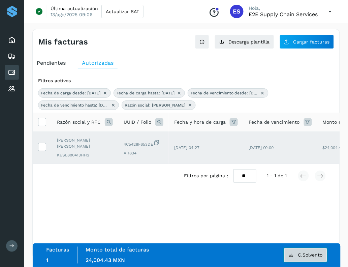
click at [305, 254] on span "C.Solvento" at bounding box center [310, 255] width 25 height 5
click at [40, 147] on icon at bounding box center [41, 146] width 7 height 7
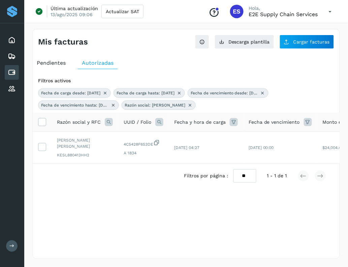
click at [108, 123] on icon at bounding box center [109, 122] width 8 height 8
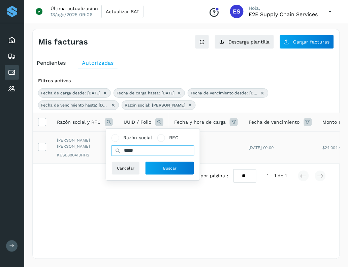
drag, startPoint x: 147, startPoint y: 156, endPoint x: 85, endPoint y: 154, distance: 61.4
click at [85, 154] on table "Razón social y RFC Razón social RFC ***** Cancelar Buscar UUID / Folio Fecha y …" at bounding box center [250, 138] width 435 height 51
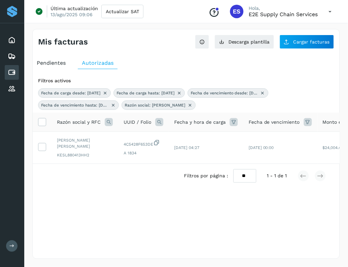
click at [107, 125] on icon at bounding box center [109, 122] width 8 height 8
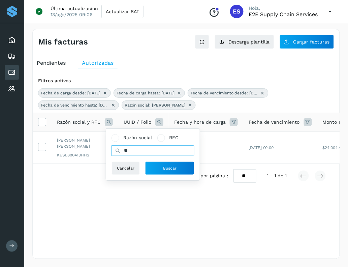
type input "*"
type input "*****"
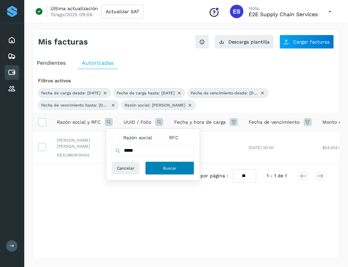
click at [176, 173] on button "Buscar" at bounding box center [169, 168] width 49 height 13
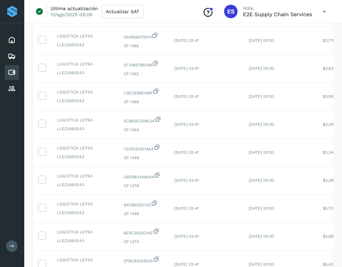
scroll to position [192, 0]
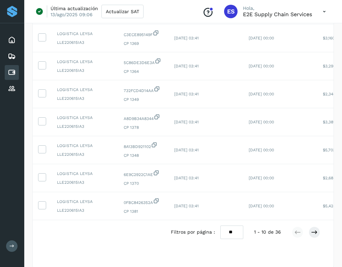
click at [233, 239] on select "** ** **" at bounding box center [232, 232] width 23 height 13
click at [221, 226] on select "** ** **" at bounding box center [232, 232] width 23 height 13
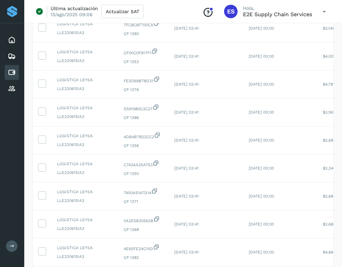
scroll to position [9, 0]
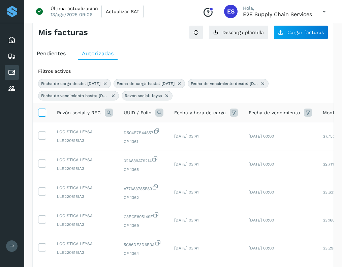
click at [40, 116] on icon at bounding box center [41, 112] width 7 height 7
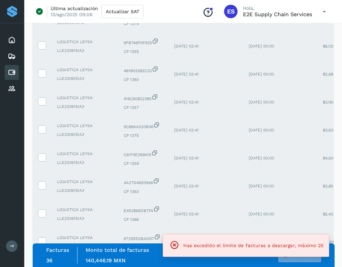
scroll to position [942, 0]
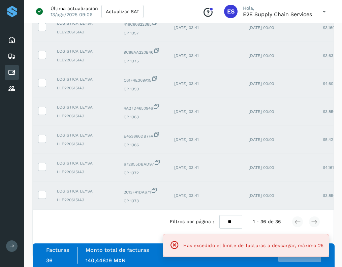
click at [224, 222] on select "** ** **" at bounding box center [231, 221] width 23 height 13
select select "**"
click at [220, 215] on select "** ** **" at bounding box center [231, 221] width 23 height 13
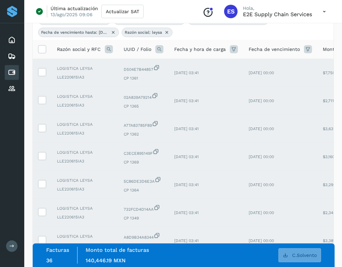
scroll to position [633, 0]
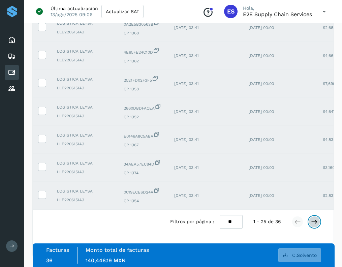
click at [313, 221] on icon at bounding box center [314, 221] width 7 height 7
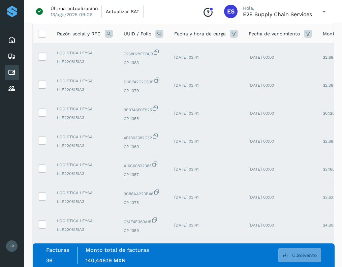
click at [44, 39] on th at bounding box center [42, 33] width 19 height 19
click at [43, 38] on label at bounding box center [42, 34] width 8 height 8
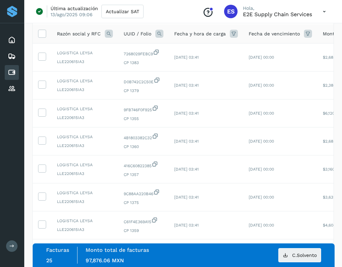
scroll to position [238, 0]
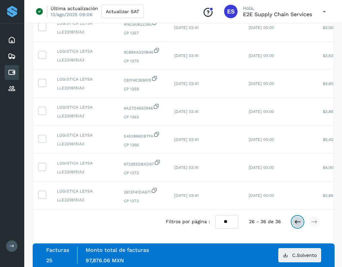
click at [301, 222] on button at bounding box center [297, 221] width 11 height 11
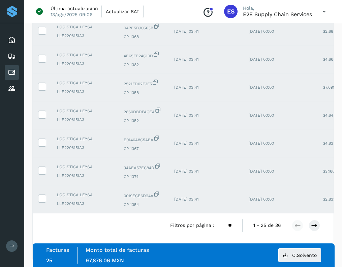
scroll to position [633, 0]
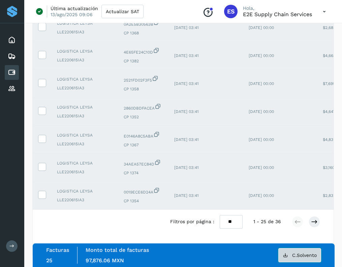
click at [308, 255] on span "C.Solvento" at bounding box center [304, 255] width 25 height 5
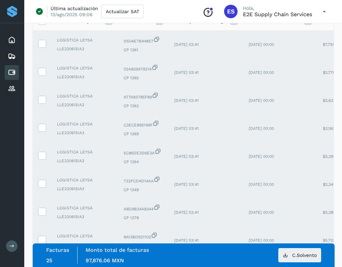
scroll to position [0, 0]
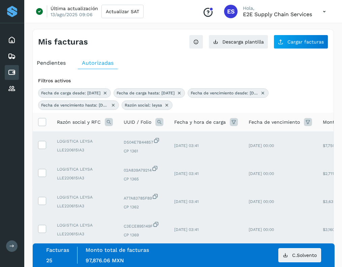
click at [48, 126] on th at bounding box center [42, 122] width 19 height 19
click at [42, 122] on icon at bounding box center [41, 121] width 7 height 7
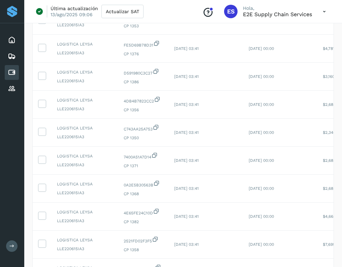
scroll to position [633, 0]
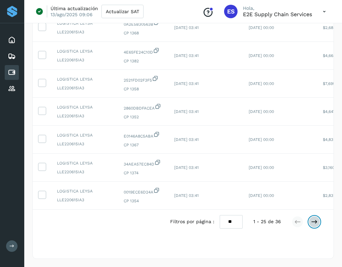
click at [314, 221] on icon at bounding box center [314, 221] width 7 height 7
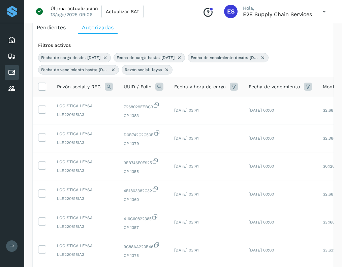
scroll to position [0, 0]
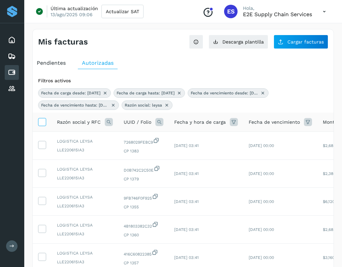
click at [41, 126] on label at bounding box center [42, 122] width 8 height 8
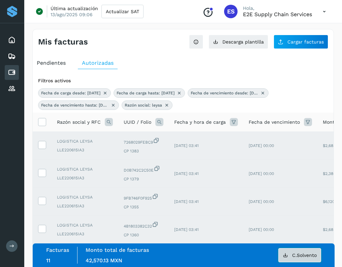
click at [294, 254] on span "C.Solvento" at bounding box center [304, 255] width 25 height 5
click at [41, 121] on icon at bounding box center [41, 121] width 7 height 7
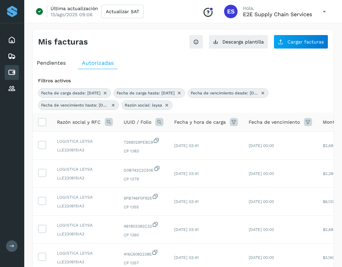
click at [109, 121] on icon at bounding box center [109, 122] width 8 height 8
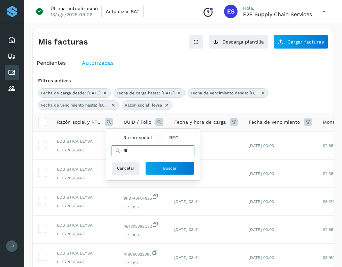
type input "*"
type input "*********"
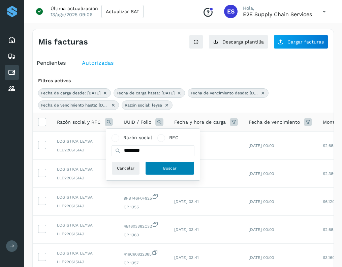
click at [165, 169] on span "Buscar" at bounding box center [169, 168] width 13 height 6
select select "**"
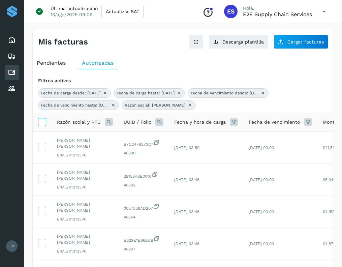
click at [40, 125] on icon at bounding box center [41, 121] width 7 height 7
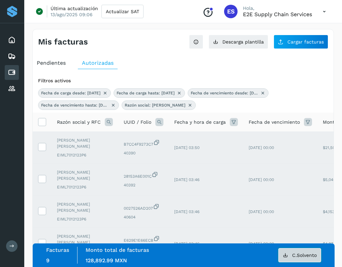
click at [299, 257] on span "C.Solvento" at bounding box center [304, 255] width 25 height 5
click at [44, 125] on icon at bounding box center [41, 121] width 7 height 7
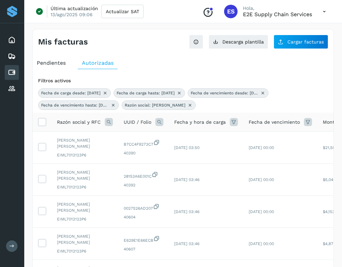
click at [107, 123] on icon at bounding box center [109, 122] width 8 height 8
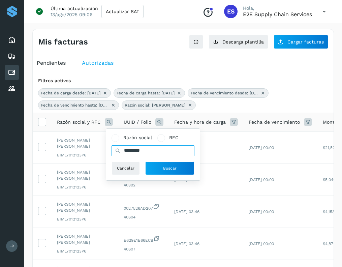
drag, startPoint x: 144, startPoint y: 151, endPoint x: 121, endPoint y: 149, distance: 23.0
click at [121, 149] on input "*********" at bounding box center [153, 150] width 83 height 11
type input "*******"
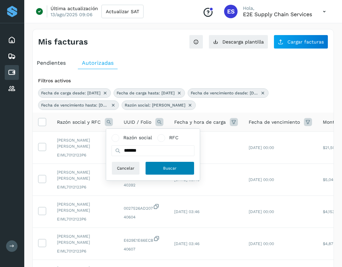
click at [179, 167] on button "Buscar" at bounding box center [169, 168] width 49 height 13
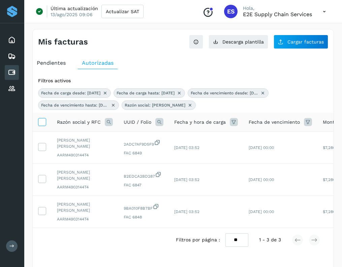
click at [43, 122] on icon at bounding box center [41, 121] width 7 height 7
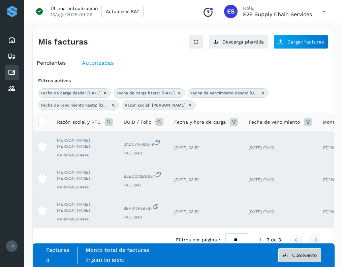
click at [291, 250] on button "C.Solvento" at bounding box center [300, 255] width 43 height 14
click at [43, 126] on span at bounding box center [41, 122] width 7 height 5
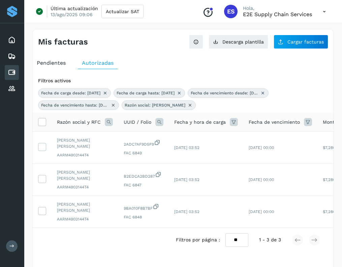
click at [112, 124] on icon at bounding box center [109, 122] width 8 height 8
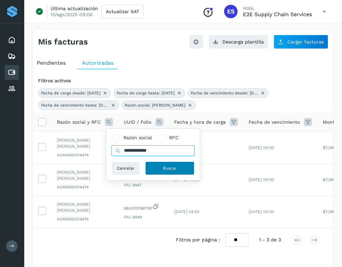
type input "**********"
click at [161, 169] on button "Buscar" at bounding box center [169, 168] width 49 height 13
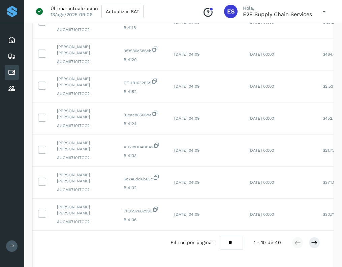
scroll to position [250, 0]
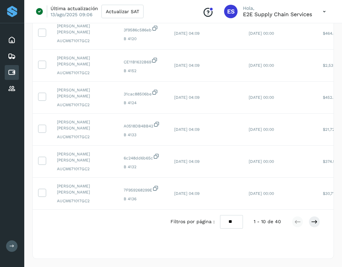
click at [235, 221] on select "** ** **" at bounding box center [231, 221] width 23 height 13
select select "**"
click at [220, 215] on select "** ** **" at bounding box center [231, 221] width 23 height 13
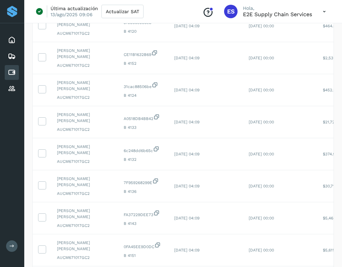
scroll to position [0, 0]
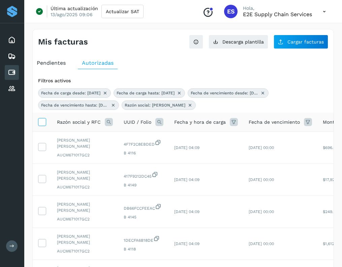
click at [43, 126] on span at bounding box center [41, 122] width 7 height 5
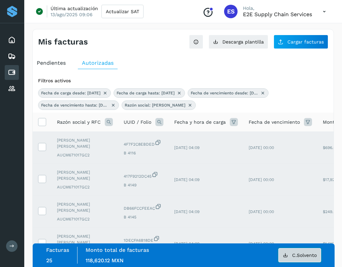
click at [307, 252] on button "C.Solvento" at bounding box center [300, 255] width 43 height 14
click at [41, 121] on icon at bounding box center [41, 121] width 7 height 7
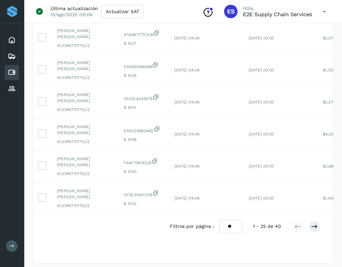
scroll to position [732, 0]
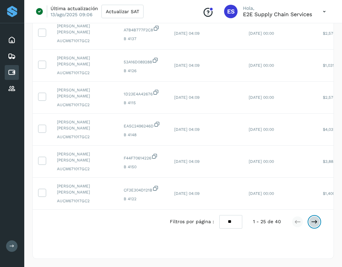
click at [318, 221] on button at bounding box center [314, 221] width 11 height 11
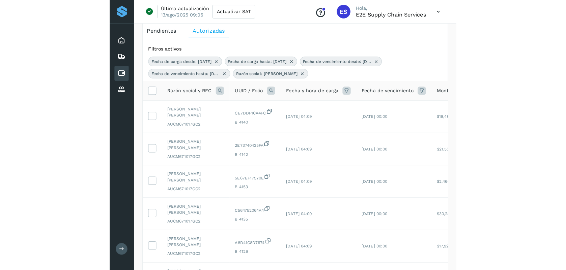
scroll to position [0, 0]
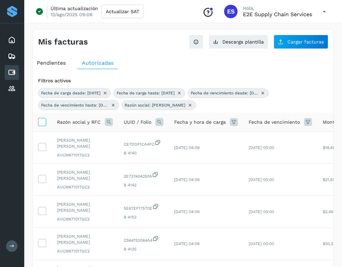
click at [38, 121] on icon at bounding box center [41, 121] width 7 height 7
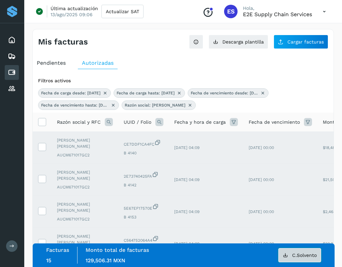
click at [312, 249] on button "C.Solvento" at bounding box center [300, 255] width 43 height 14
click at [41, 125] on icon at bounding box center [41, 121] width 7 height 7
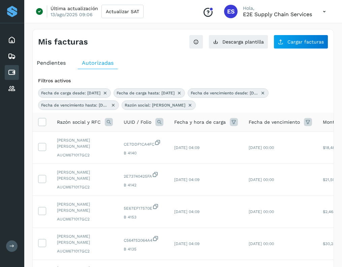
click at [111, 122] on icon at bounding box center [109, 122] width 8 height 8
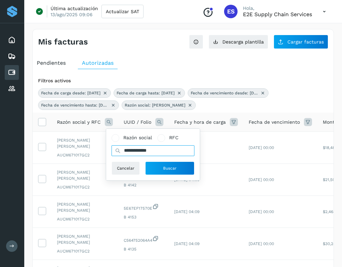
drag, startPoint x: 166, startPoint y: 150, endPoint x: 109, endPoint y: 147, distance: 56.8
click at [109, 147] on div "**********" at bounding box center [153, 155] width 94 height 52
type input "*******"
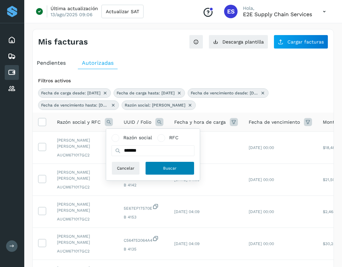
click at [168, 166] on span "Buscar" at bounding box center [169, 168] width 13 height 6
select select "**"
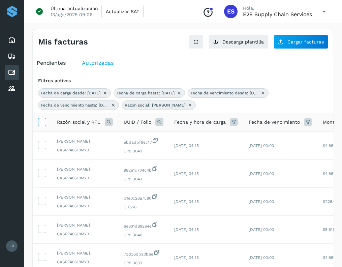
click at [43, 123] on icon at bounding box center [41, 121] width 7 height 7
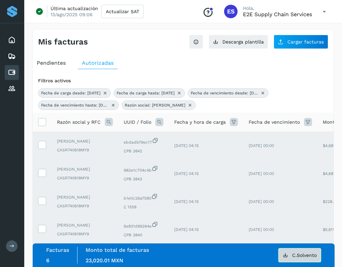
click at [320, 258] on button "C.Solvento" at bounding box center [300, 255] width 43 height 14
click at [41, 120] on icon at bounding box center [41, 121] width 7 height 7
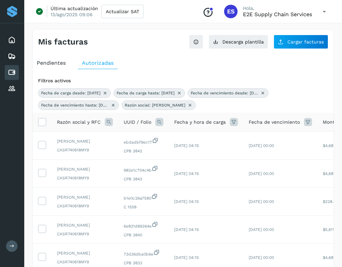
click at [105, 123] on icon at bounding box center [109, 122] width 8 height 8
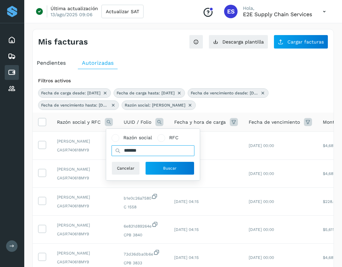
click at [142, 150] on input "*******" at bounding box center [153, 150] width 83 height 11
type input "*"
type input "***"
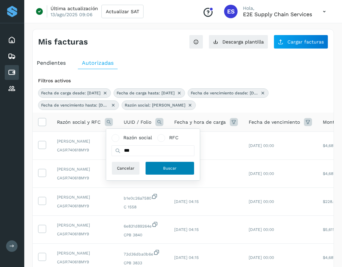
click at [161, 166] on button "Buscar" at bounding box center [169, 168] width 49 height 13
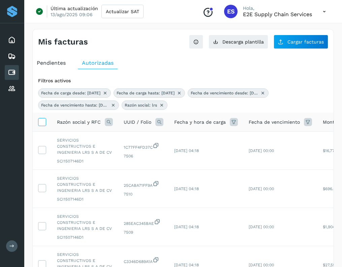
click at [42, 121] on icon at bounding box center [41, 121] width 7 height 7
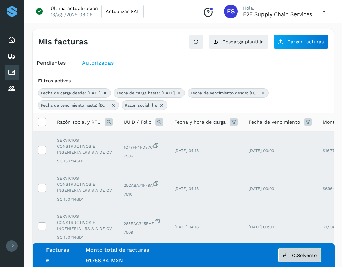
click at [308, 256] on span "C.Solvento" at bounding box center [304, 255] width 25 height 5
click at [44, 121] on icon at bounding box center [41, 121] width 7 height 7
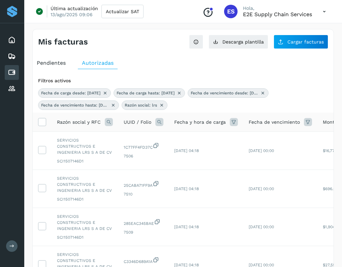
click at [109, 123] on icon at bounding box center [109, 122] width 8 height 8
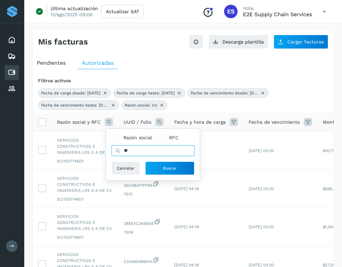
type input "*"
type input "*****"
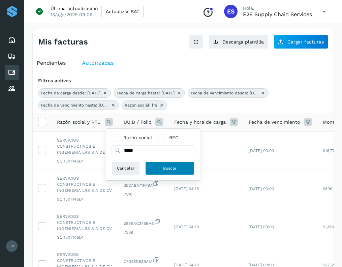
click at [164, 173] on button "Buscar" at bounding box center [169, 168] width 49 height 13
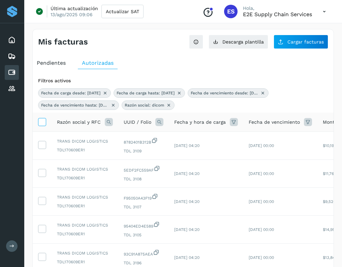
click at [46, 123] on icon at bounding box center [41, 121] width 7 height 7
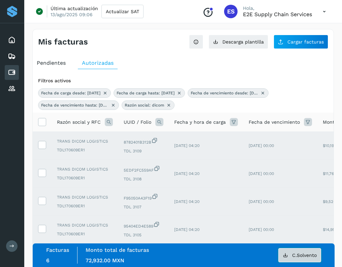
click at [296, 256] on span "C.Solvento" at bounding box center [304, 255] width 25 height 5
click at [46, 124] on icon at bounding box center [41, 121] width 7 height 7
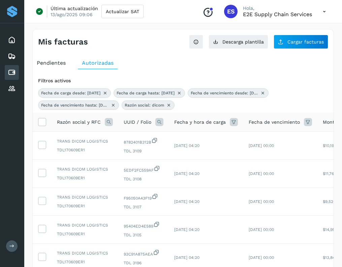
click at [108, 93] on icon at bounding box center [105, 92] width 5 height 5
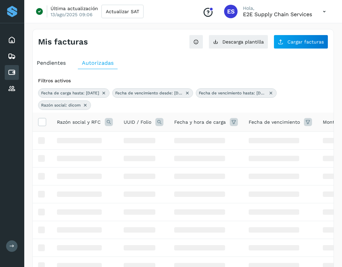
click at [107, 93] on icon at bounding box center [103, 92] width 5 height 5
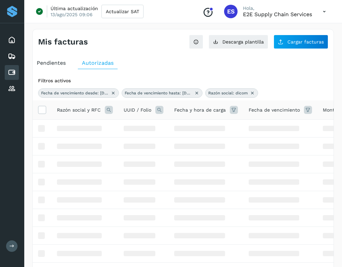
click at [115, 93] on icon at bounding box center [113, 92] width 5 height 5
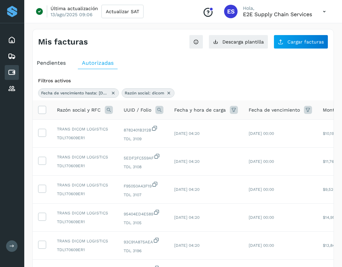
click at [115, 93] on icon at bounding box center [113, 92] width 5 height 5
click at [115, 93] on div "Razón social: dicom" at bounding box center [183, 92] width 290 height 9
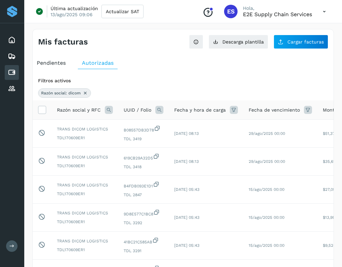
click at [84, 93] on icon at bounding box center [85, 92] width 5 height 5
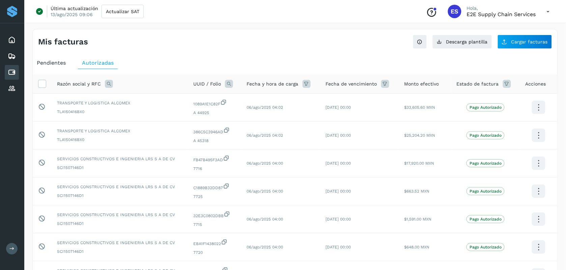
click at [307, 85] on icon at bounding box center [306, 84] width 8 height 8
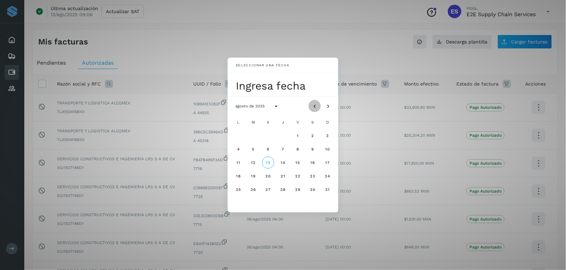
click at [314, 107] on icon "Mes anterior" at bounding box center [314, 106] width 7 height 7
click at [265, 137] on button "2" at bounding box center [268, 136] width 12 height 12
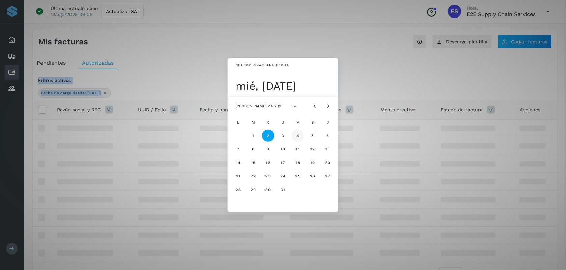
click at [298, 137] on span "4" at bounding box center [297, 136] width 3 height 5
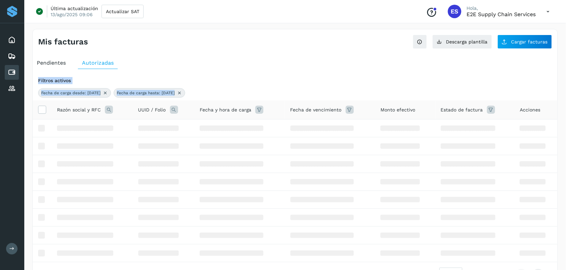
click at [351, 112] on icon at bounding box center [350, 110] width 8 height 8
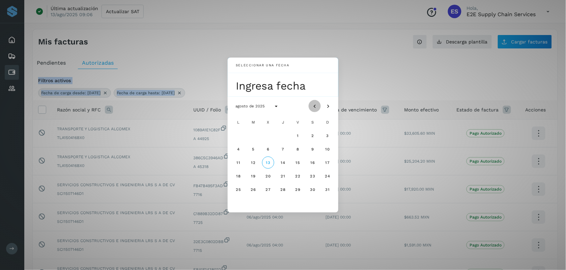
click at [314, 107] on icon "Mes anterior" at bounding box center [314, 106] width 7 height 7
click at [265, 191] on span "30" at bounding box center [268, 189] width 6 height 5
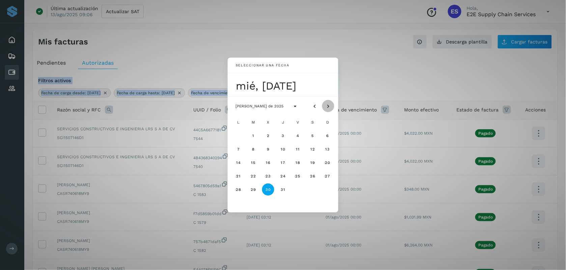
click at [329, 107] on icon "Mes siguiente" at bounding box center [328, 106] width 7 height 7
click at [298, 137] on span "1" at bounding box center [297, 136] width 2 height 5
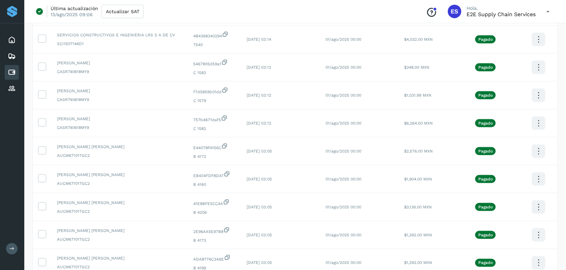
scroll to position [188, 0]
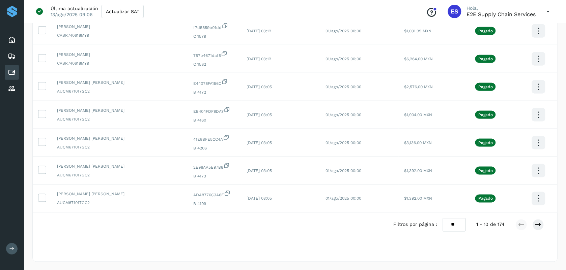
click at [456, 228] on select "** ** **" at bounding box center [454, 224] width 23 height 13
select select "**"
click at [443, 218] on select "** ** **" at bounding box center [454, 224] width 23 height 13
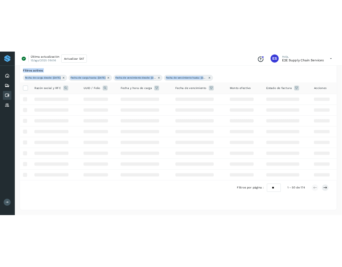
scroll to position [51, 0]
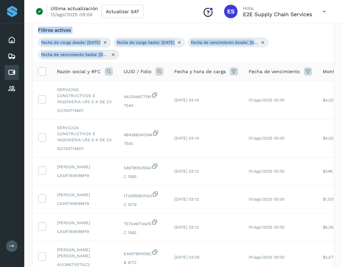
click at [112, 74] on icon at bounding box center [109, 71] width 8 height 8
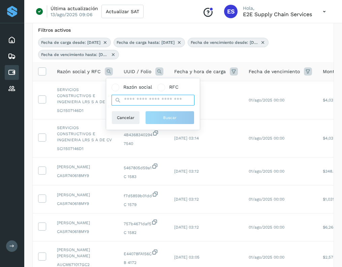
click at [137, 100] on input "text" at bounding box center [153, 100] width 83 height 11
type input "****"
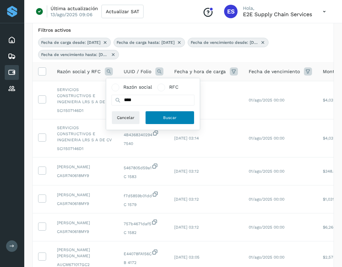
click at [178, 120] on button "Buscar" at bounding box center [169, 117] width 49 height 13
select select "**"
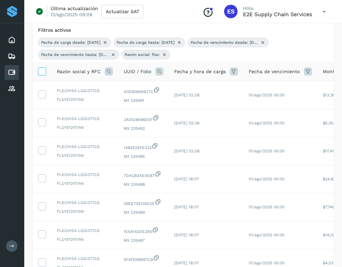
click at [42, 73] on icon at bounding box center [41, 70] width 7 height 7
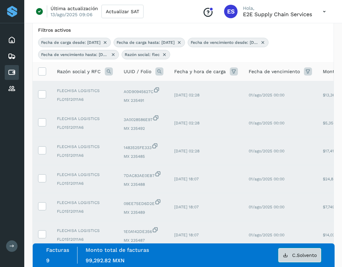
click at [303, 254] on span "C.Solvento" at bounding box center [304, 255] width 25 height 5
click at [46, 73] on th at bounding box center [42, 71] width 19 height 19
click at [42, 74] on icon at bounding box center [41, 70] width 7 height 7
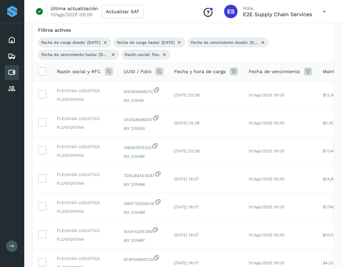
click at [110, 73] on icon at bounding box center [109, 71] width 8 height 8
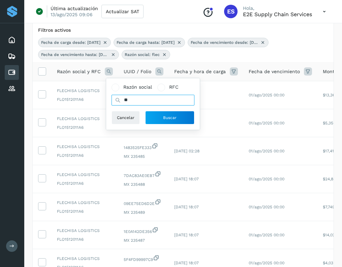
type input "*"
type input "****"
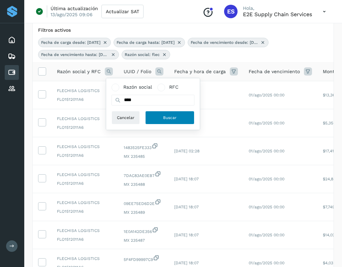
click at [154, 115] on button "Buscar" at bounding box center [169, 117] width 49 height 13
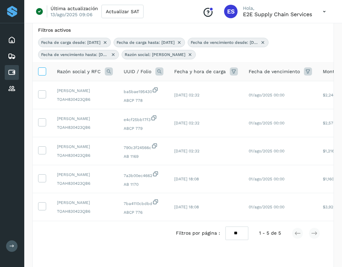
click at [41, 75] on icon at bounding box center [41, 70] width 7 height 7
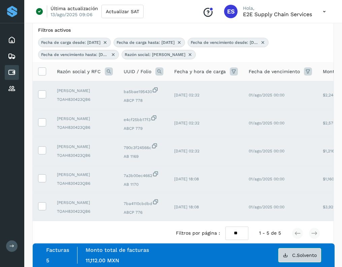
click at [302, 257] on span "C.Solvento" at bounding box center [304, 255] width 25 height 5
click at [43, 72] on icon at bounding box center [41, 70] width 7 height 7
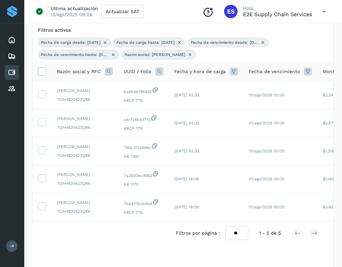
click at [109, 73] on icon at bounding box center [109, 71] width 8 height 8
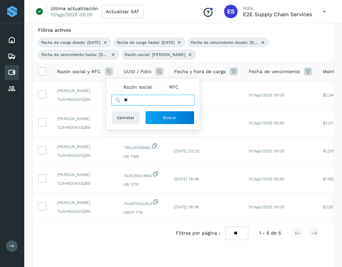
type input "*"
type input "***"
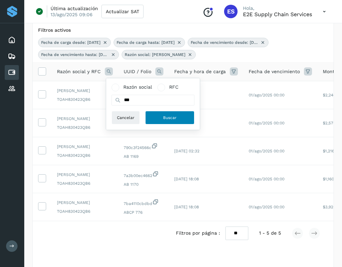
click at [162, 118] on button "Buscar" at bounding box center [169, 117] width 49 height 13
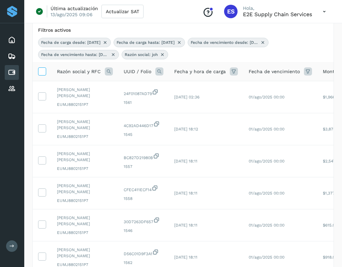
click at [44, 73] on icon at bounding box center [41, 70] width 7 height 7
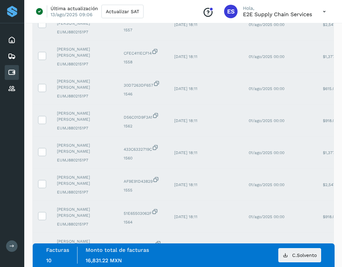
scroll to position [232, 0]
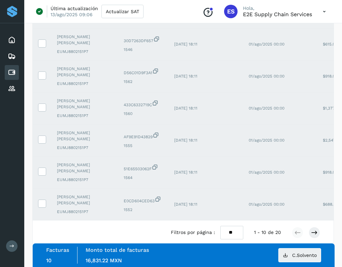
click at [228, 238] on select "** ** **" at bounding box center [232, 232] width 23 height 13
select select "**"
click at [221, 226] on select "** ** **" at bounding box center [232, 232] width 23 height 13
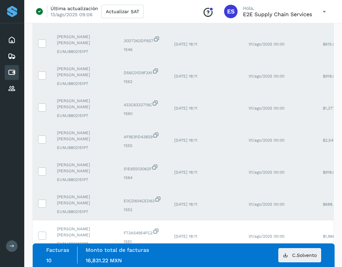
scroll to position [0, 0]
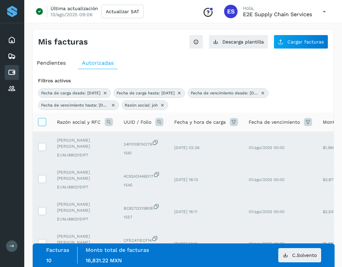
click at [39, 122] on icon at bounding box center [41, 121] width 7 height 7
click at [302, 256] on span "C.Solvento" at bounding box center [304, 255] width 25 height 5
click at [41, 122] on icon at bounding box center [41, 121] width 7 height 7
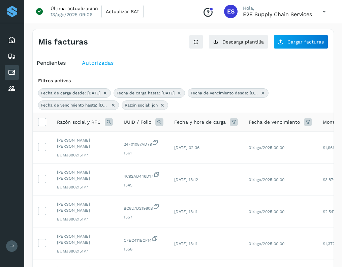
click at [107, 121] on icon at bounding box center [109, 122] width 8 height 8
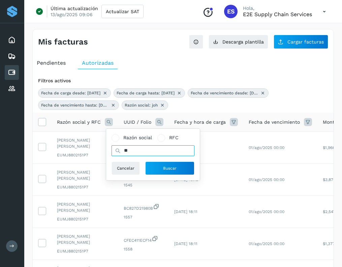
type input "*"
type input "******"
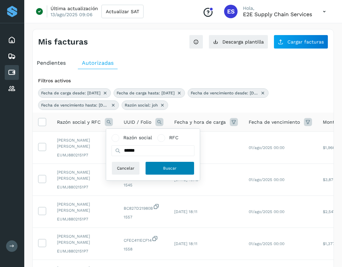
click at [155, 169] on button "Buscar" at bounding box center [169, 168] width 49 height 13
select select "**"
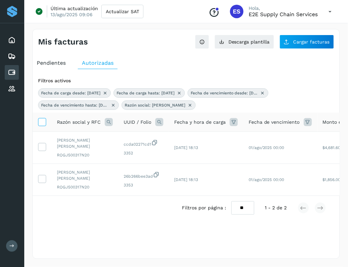
click at [44, 124] on icon at bounding box center [41, 121] width 7 height 7
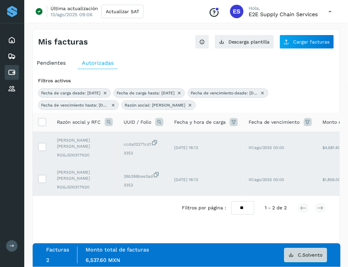
click at [312, 252] on button "C.Solvento" at bounding box center [306, 255] width 43 height 14
click at [41, 124] on icon at bounding box center [41, 121] width 7 height 7
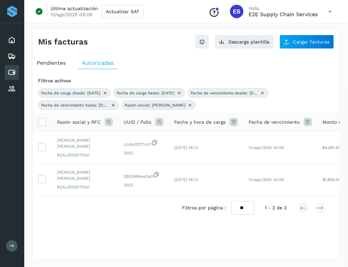
click at [111, 125] on icon at bounding box center [109, 122] width 8 height 8
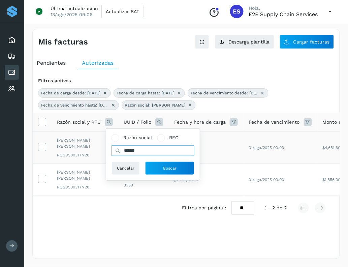
drag, startPoint x: 149, startPoint y: 149, endPoint x: 98, endPoint y: 150, distance: 50.3
click at [98, 150] on table "Razón social y RFC Razón social RFC ****** Cancelar Buscar UUID / Folio Fecha y…" at bounding box center [250, 154] width 435 height 83
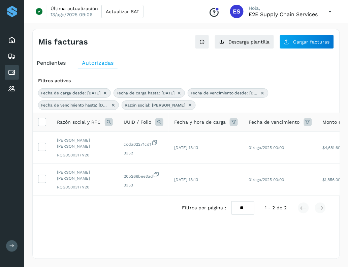
click at [105, 120] on icon at bounding box center [109, 122] width 8 height 8
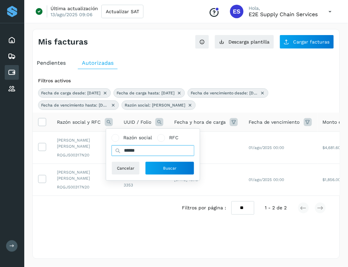
click at [147, 154] on input "******" at bounding box center [153, 150] width 83 height 11
type input "**********"
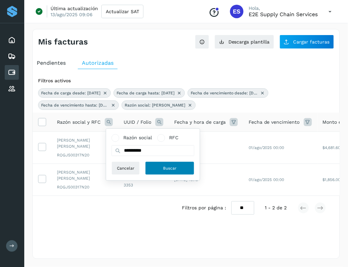
click at [165, 164] on button "Buscar" at bounding box center [169, 168] width 49 height 13
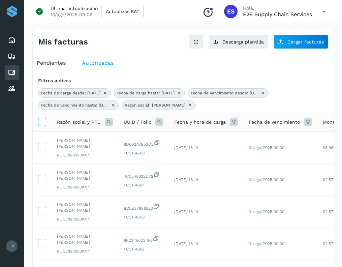
click at [39, 120] on icon at bounding box center [41, 121] width 7 height 7
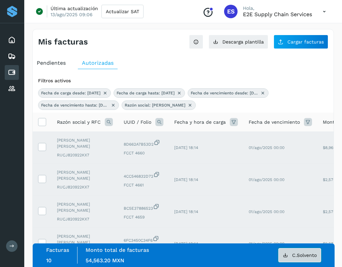
click at [300, 258] on button "C.Solvento" at bounding box center [300, 255] width 43 height 14
click at [41, 125] on icon at bounding box center [41, 121] width 7 height 7
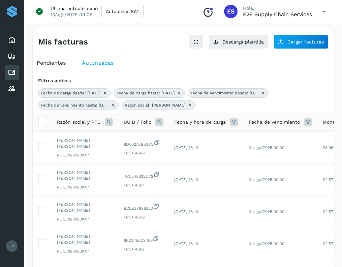
click at [112, 120] on icon at bounding box center [109, 122] width 8 height 8
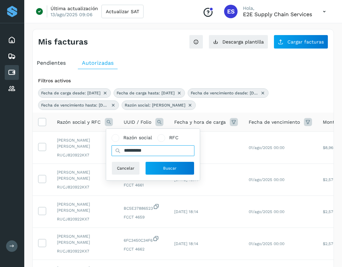
drag, startPoint x: 151, startPoint y: 152, endPoint x: 118, endPoint y: 148, distance: 33.0
click at [118, 148] on div "**********" at bounding box center [153, 150] width 83 height 11
type input "*****"
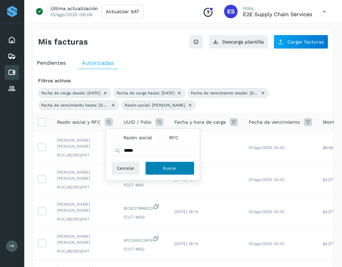
click at [169, 169] on span "Buscar" at bounding box center [169, 168] width 13 height 6
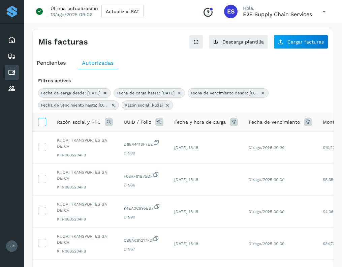
click at [42, 119] on icon at bounding box center [41, 121] width 7 height 7
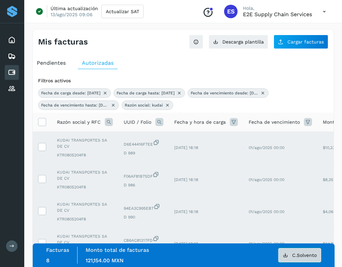
click at [310, 253] on span "C.Solvento" at bounding box center [304, 255] width 25 height 5
click at [39, 125] on icon at bounding box center [41, 121] width 7 height 7
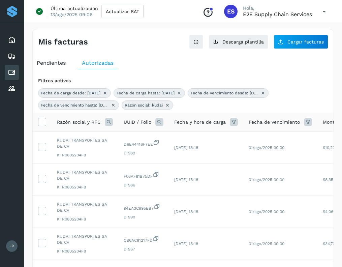
click at [108, 122] on icon at bounding box center [109, 122] width 8 height 8
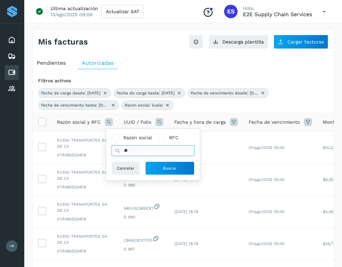
type input "*"
type input "*****"
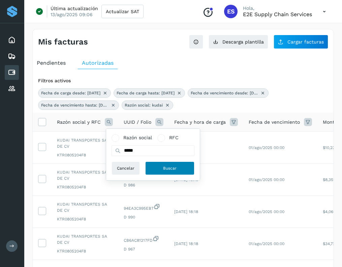
click at [161, 164] on button "Buscar" at bounding box center [169, 168] width 49 height 13
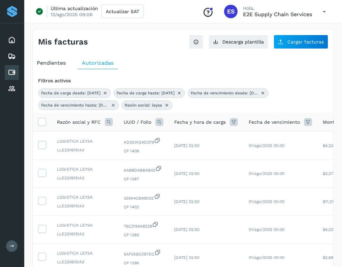
scroll to position [208, 0]
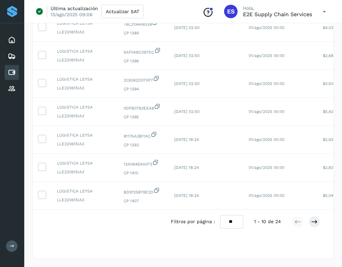
drag, startPoint x: 232, startPoint y: 222, endPoint x: 233, endPoint y: 245, distance: 23.6
click at [233, 245] on div "Filtros activos Fecha de carga desde: [DATE] Fecha de carga hasta: [DATE] Fecha…" at bounding box center [183, 64] width 301 height 383
select select "**"
click at [221, 215] on select "** ** **" at bounding box center [232, 221] width 23 height 13
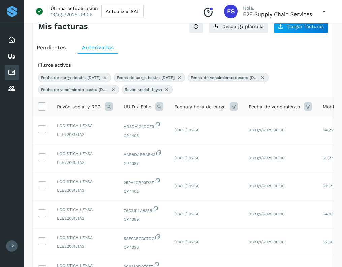
scroll to position [0, 0]
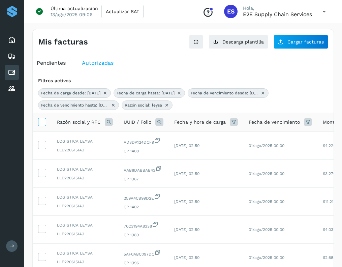
click at [39, 120] on icon at bounding box center [41, 121] width 7 height 7
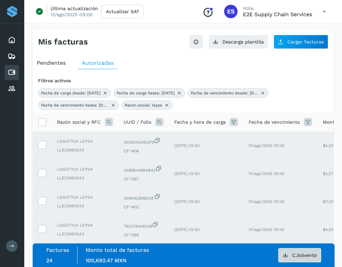
click at [301, 256] on span "C.Solvento" at bounding box center [304, 255] width 25 height 5
click at [45, 125] on icon at bounding box center [41, 121] width 7 height 7
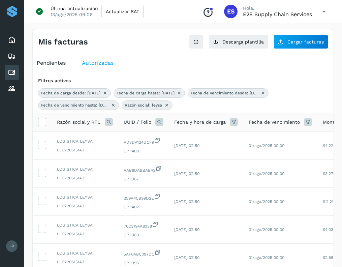
click at [106, 122] on icon at bounding box center [109, 122] width 8 height 8
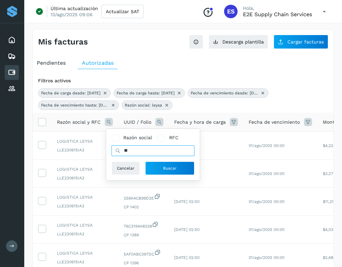
type input "*"
type input "*********"
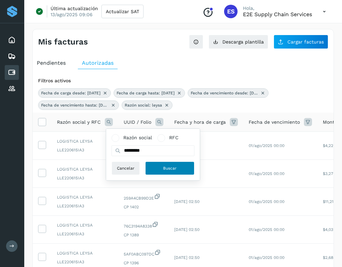
click at [157, 166] on button "Buscar" at bounding box center [169, 168] width 49 height 13
select select "**"
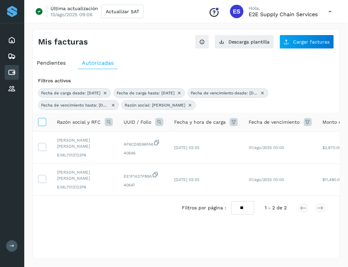
click at [40, 122] on icon at bounding box center [41, 121] width 7 height 7
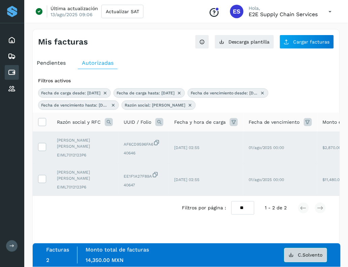
click at [303, 253] on span "C.Solvento" at bounding box center [310, 255] width 25 height 5
click at [41, 124] on icon at bounding box center [41, 121] width 7 height 7
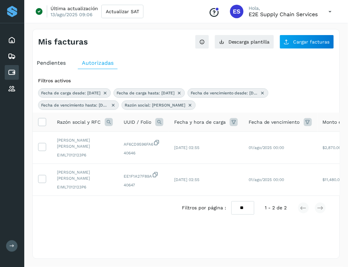
click at [110, 122] on icon at bounding box center [109, 122] width 8 height 8
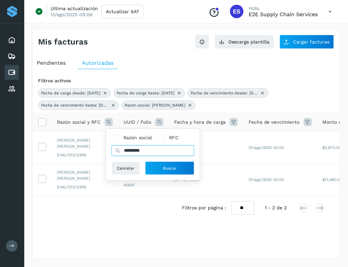
drag, startPoint x: 155, startPoint y: 151, endPoint x: 107, endPoint y: 150, distance: 48.9
click at [107, 150] on div "Razón social RFC ********* Cancelar Buscar" at bounding box center [153, 155] width 94 height 52
type input "*******"
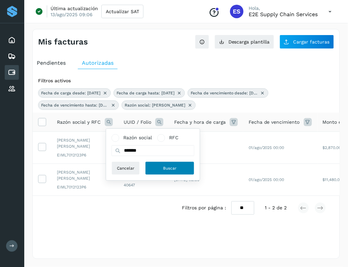
click at [161, 167] on button "Buscar" at bounding box center [169, 168] width 49 height 13
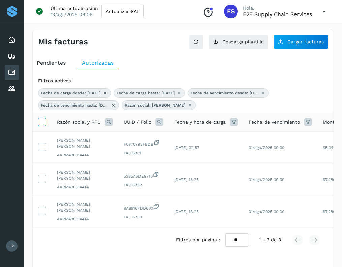
click at [44, 125] on icon at bounding box center [41, 121] width 7 height 7
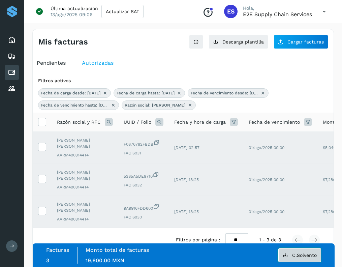
click at [294, 250] on button "C.Solvento" at bounding box center [300, 255] width 43 height 14
click at [47, 123] on th at bounding box center [42, 122] width 19 height 19
click at [41, 123] on icon at bounding box center [41, 121] width 7 height 7
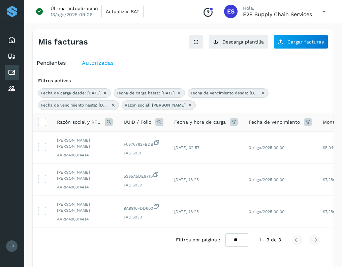
click at [107, 122] on icon at bounding box center [109, 122] width 8 height 8
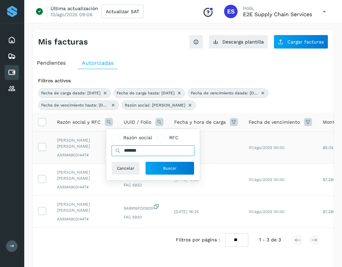
drag, startPoint x: 159, startPoint y: 149, endPoint x: 81, endPoint y: 147, distance: 78.2
click at [81, 147] on table "Razón social y RFC Razón social RFC ******* Cancelar Buscar UUID / Folio Fecha …" at bounding box center [250, 170] width 435 height 115
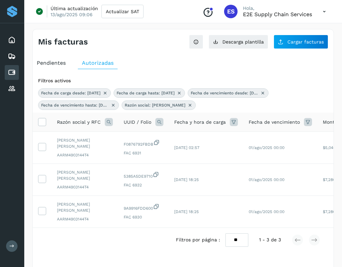
click at [110, 123] on icon at bounding box center [109, 122] width 8 height 8
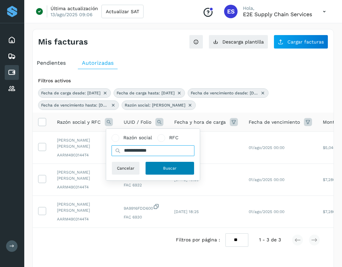
type input "**********"
click at [161, 164] on button "Buscar" at bounding box center [169, 168] width 49 height 13
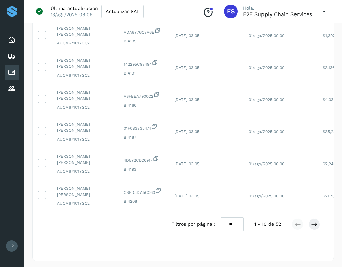
scroll to position [249, 0]
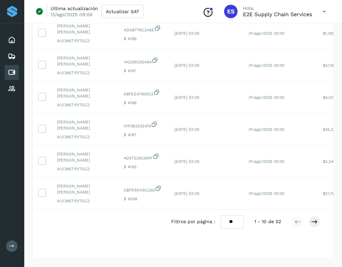
click at [235, 221] on select "** ** **" at bounding box center [232, 221] width 23 height 13
select select "**"
click at [221, 215] on select "** ** **" at bounding box center [232, 221] width 23 height 13
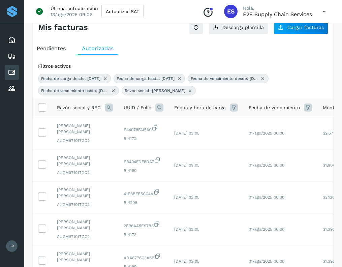
scroll to position [8, 0]
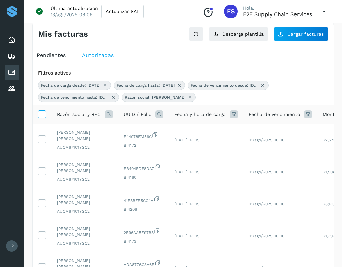
click at [45, 114] on icon at bounding box center [41, 113] width 7 height 7
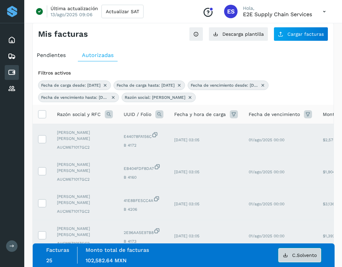
click at [300, 253] on span "C.Solvento" at bounding box center [304, 255] width 25 height 5
click at [42, 115] on icon at bounding box center [41, 113] width 7 height 7
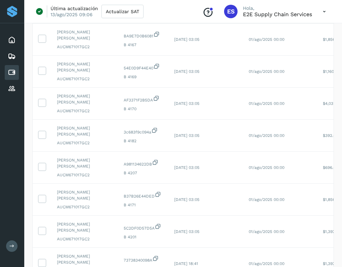
scroll to position [732, 0]
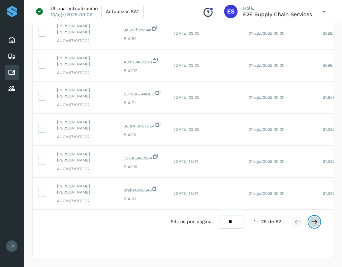
click at [311, 217] on button at bounding box center [314, 221] width 11 height 11
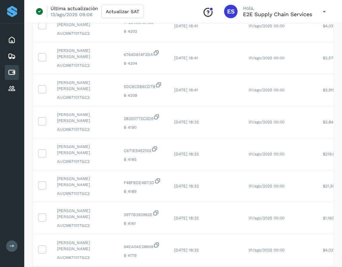
scroll to position [73, 0]
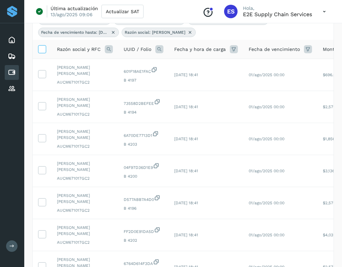
click at [43, 48] on icon at bounding box center [41, 48] width 7 height 7
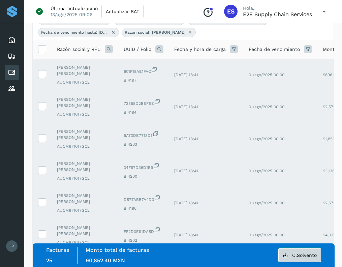
click at [298, 254] on span "C.Solvento" at bounding box center [304, 255] width 25 height 5
click at [39, 50] on icon at bounding box center [41, 48] width 7 height 7
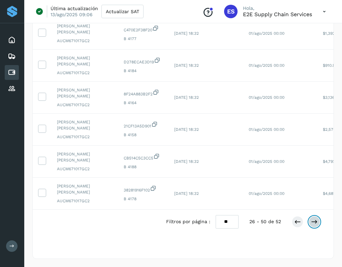
click at [312, 223] on icon at bounding box center [314, 221] width 7 height 7
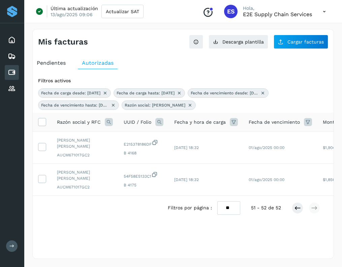
scroll to position [0, 0]
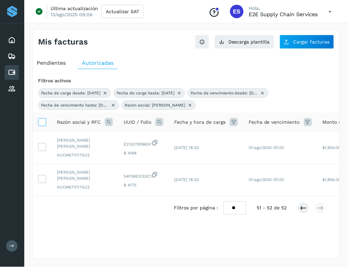
click at [41, 126] on label at bounding box center [42, 122] width 8 height 8
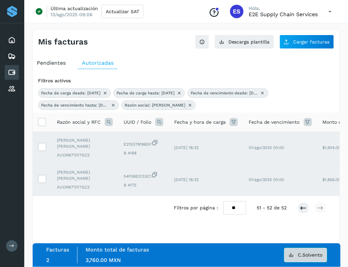
click at [299, 253] on span "C.Solvento" at bounding box center [310, 255] width 25 height 5
click at [44, 124] on icon at bounding box center [41, 121] width 7 height 7
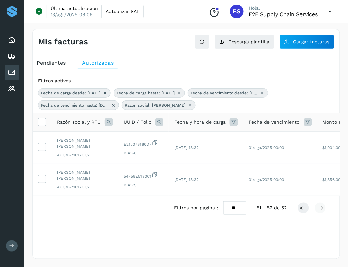
click at [110, 124] on icon at bounding box center [109, 122] width 8 height 8
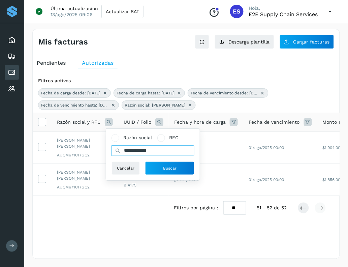
drag, startPoint x: 161, startPoint y: 149, endPoint x: 118, endPoint y: 146, distance: 42.9
click at [118, 146] on input "**********" at bounding box center [153, 150] width 83 height 11
type input "*******"
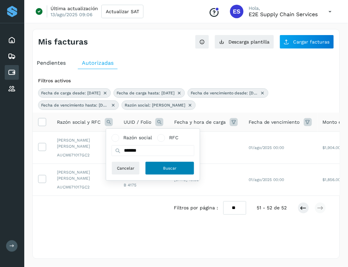
click at [155, 168] on button "Buscar" at bounding box center [169, 168] width 49 height 13
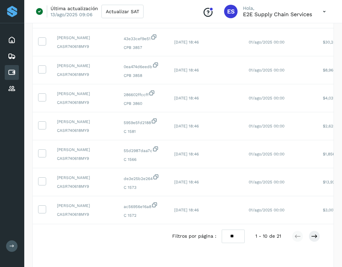
scroll to position [210, 0]
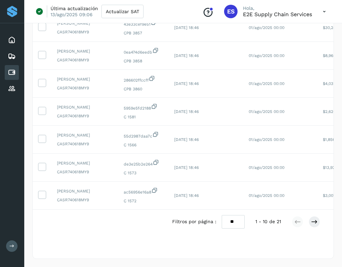
click at [239, 218] on select "** ** **" at bounding box center [233, 221] width 23 height 13
select select "**"
click at [222, 215] on select "** ** **" at bounding box center [233, 221] width 23 height 13
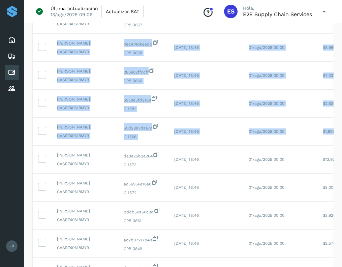
drag, startPoint x: 341, startPoint y: 125, endPoint x: 348, endPoint y: 29, distance: 96.4
click at [342, 29] on html "Inicio Embarques y entregas Cuentas por pagar Proveedores Salir Última actualiz…" at bounding box center [171, 178] width 342 height 777
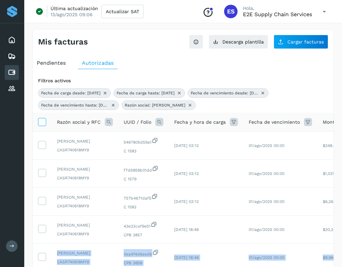
click at [45, 120] on icon at bounding box center [41, 121] width 7 height 7
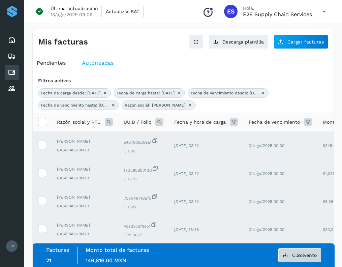
click at [301, 253] on span "C.Solvento" at bounding box center [304, 255] width 25 height 5
click at [41, 125] on icon at bounding box center [41, 121] width 7 height 7
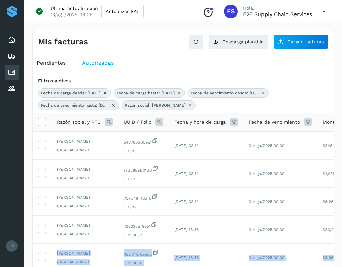
click at [112, 122] on icon at bounding box center [109, 122] width 8 height 8
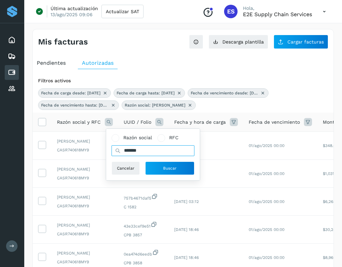
drag, startPoint x: 149, startPoint y: 152, endPoint x: 123, endPoint y: 150, distance: 26.0
click at [123, 150] on input "*******" at bounding box center [153, 150] width 83 height 11
type input "***"
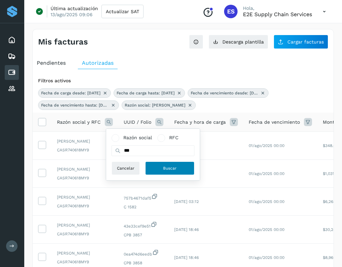
click at [164, 165] on span "Buscar" at bounding box center [169, 168] width 13 height 6
select select "**"
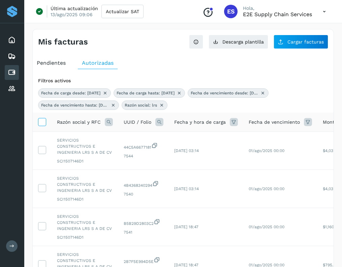
click at [43, 124] on icon at bounding box center [41, 121] width 7 height 7
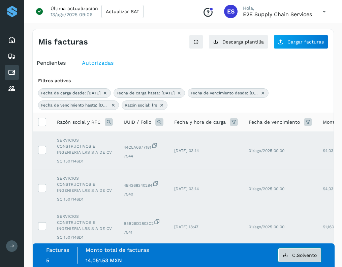
click at [293, 256] on span "C.Solvento" at bounding box center [304, 255] width 25 height 5
click at [43, 126] on label at bounding box center [42, 122] width 8 height 8
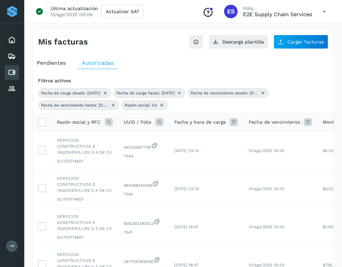
click at [110, 122] on icon at bounding box center [109, 122] width 8 height 8
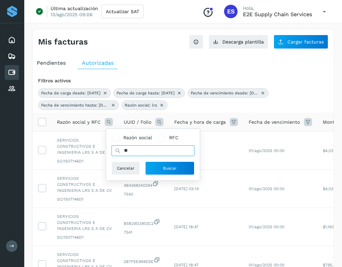
type input "*"
type input "*****"
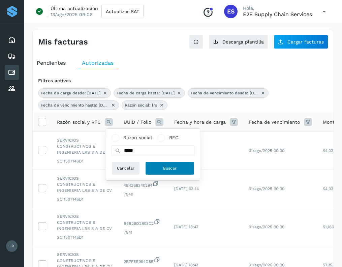
click at [165, 164] on button "Buscar" at bounding box center [169, 168] width 49 height 13
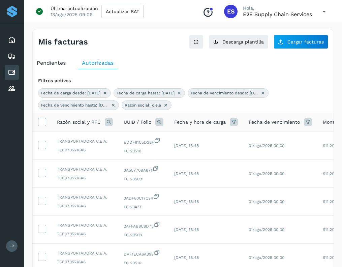
click at [46, 127] on th at bounding box center [42, 122] width 19 height 19
click at [42, 121] on icon at bounding box center [41, 121] width 7 height 7
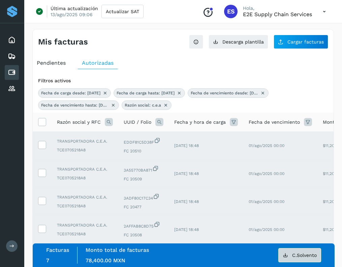
click at [305, 255] on span "C.Solvento" at bounding box center [304, 255] width 25 height 5
click at [41, 127] on th at bounding box center [42, 122] width 19 height 19
click at [41, 125] on icon at bounding box center [41, 121] width 7 height 7
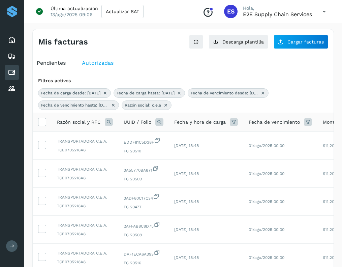
click at [107, 123] on icon at bounding box center [109, 122] width 8 height 8
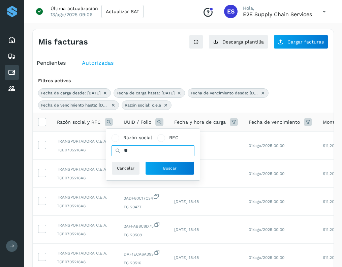
type input "*"
type input "*******"
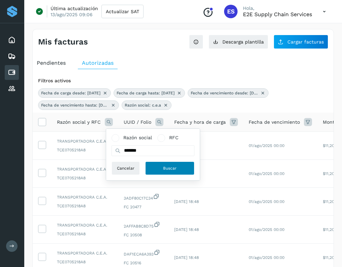
click at [156, 165] on button "Buscar" at bounding box center [169, 168] width 49 height 13
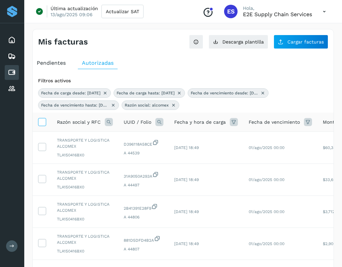
click at [42, 122] on icon at bounding box center [41, 121] width 7 height 7
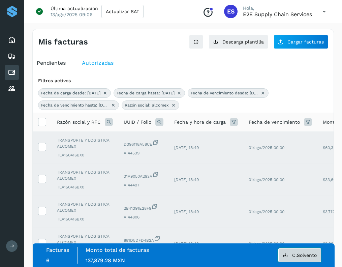
click at [307, 258] on button "C.Solvento" at bounding box center [300, 255] width 43 height 14
click at [40, 121] on icon at bounding box center [41, 121] width 7 height 7
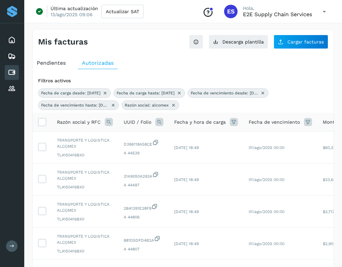
click at [108, 93] on icon at bounding box center [105, 92] width 5 height 5
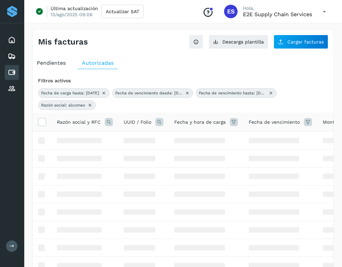
click at [107, 93] on icon at bounding box center [103, 92] width 5 height 5
click at [185, 93] on icon at bounding box center [187, 92] width 5 height 5
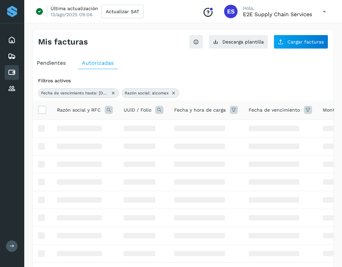
click at [111, 93] on icon at bounding box center [113, 92] width 5 height 5
click at [111, 93] on div "Razón social: alcomex" at bounding box center [183, 92] width 290 height 9
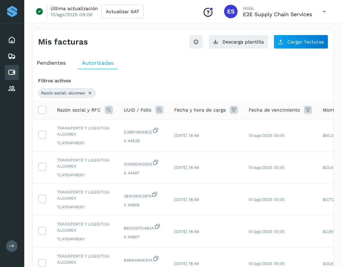
click at [111, 93] on div "Razón social: alcomex" at bounding box center [183, 92] width 290 height 9
click at [88, 90] on icon at bounding box center [89, 92] width 5 height 5
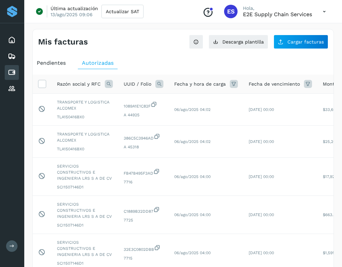
click at [233, 85] on icon at bounding box center [234, 84] width 8 height 8
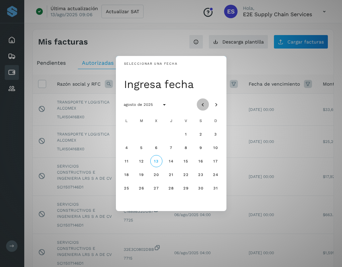
click at [202, 106] on icon "Mes anterior" at bounding box center [203, 104] width 7 height 7
click at [155, 148] on span "9" at bounding box center [156, 147] width 3 height 5
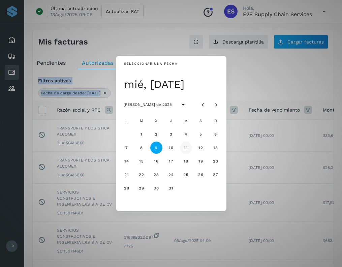
click at [185, 148] on span "11" at bounding box center [186, 147] width 4 height 5
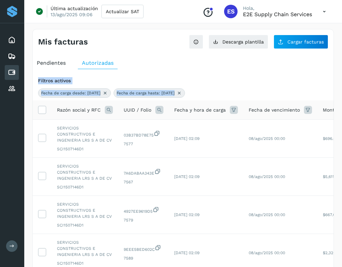
click at [306, 110] on icon at bounding box center [308, 110] width 8 height 8
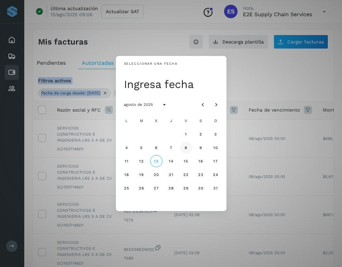
click at [188, 147] on button "8" at bounding box center [186, 148] width 12 height 12
click at [200, 147] on span "9" at bounding box center [200, 147] width 3 height 5
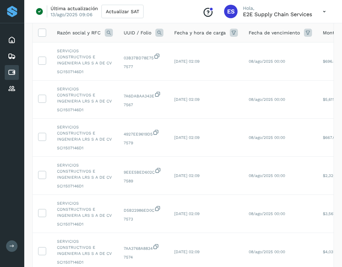
scroll to position [12, 0]
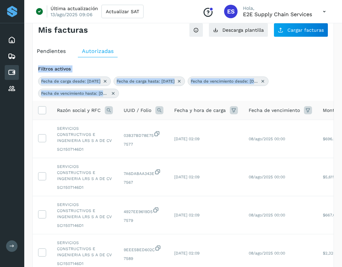
click at [107, 112] on icon at bounding box center [109, 110] width 8 height 8
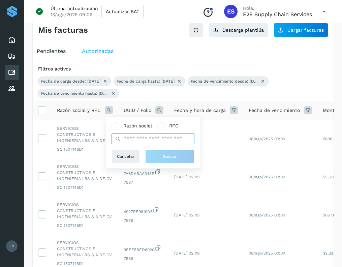
click at [137, 138] on input "text" at bounding box center [153, 139] width 83 height 11
type input "****"
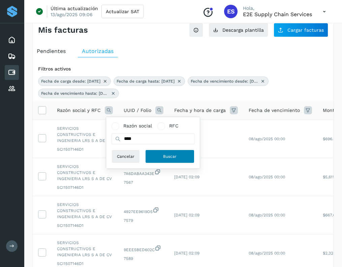
click at [167, 158] on span "Buscar" at bounding box center [169, 156] width 13 height 6
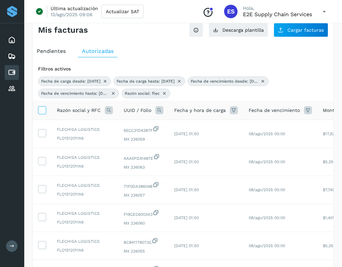
click at [45, 112] on th at bounding box center [42, 110] width 19 height 19
click at [45, 112] on icon at bounding box center [41, 109] width 7 height 7
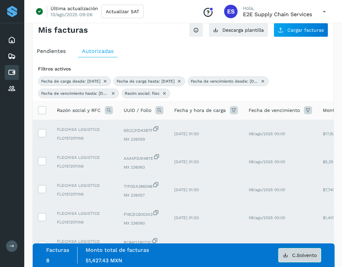
click at [299, 255] on span "C.Solvento" at bounding box center [304, 255] width 25 height 5
click at [43, 111] on icon at bounding box center [41, 109] width 7 height 7
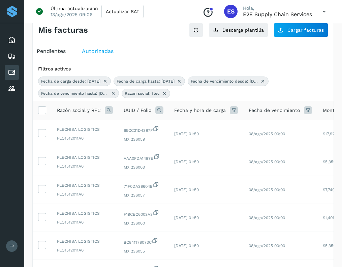
click at [106, 111] on icon at bounding box center [109, 110] width 8 height 8
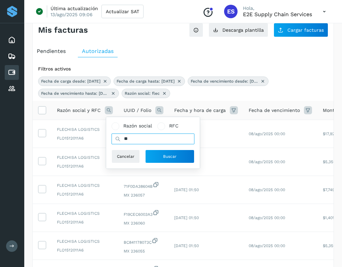
type input "*"
type input "****"
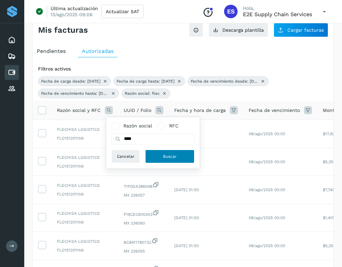
click at [160, 151] on button "Buscar" at bounding box center [169, 156] width 49 height 13
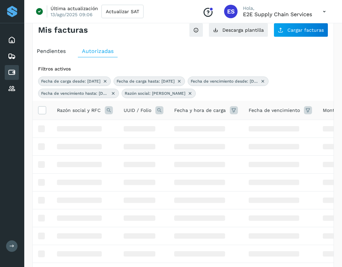
scroll to position [0, 0]
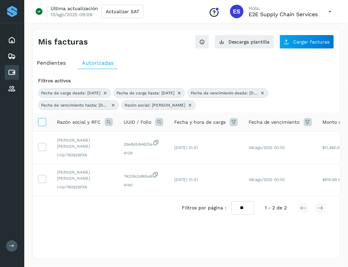
click at [39, 121] on icon at bounding box center [41, 121] width 7 height 7
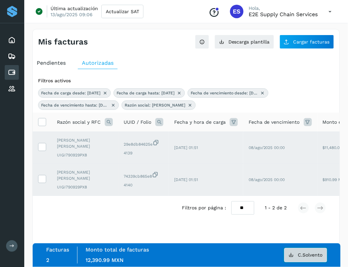
click at [306, 255] on span "C.Solvento" at bounding box center [310, 255] width 25 height 5
click at [42, 122] on icon at bounding box center [41, 121] width 7 height 7
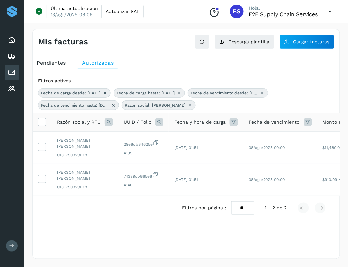
click at [111, 124] on icon at bounding box center [109, 122] width 8 height 8
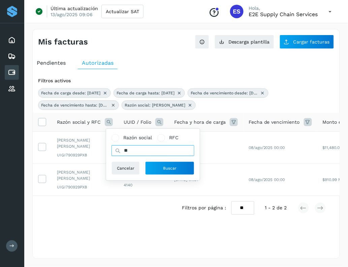
type input "*"
type input "***"
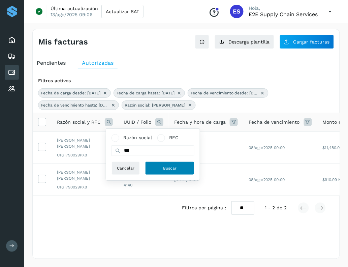
click at [164, 169] on span "Buscar" at bounding box center [169, 168] width 13 height 6
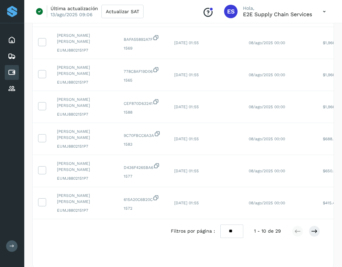
scroll to position [238, 0]
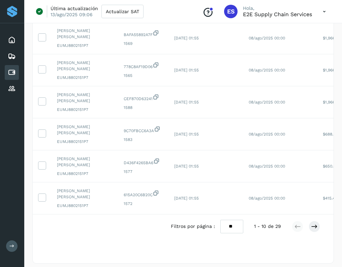
click at [236, 233] on select "** ** **" at bounding box center [232, 226] width 23 height 13
select select "**"
click at [221, 220] on select "** ** **" at bounding box center [232, 226] width 23 height 13
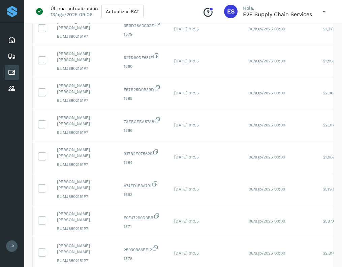
scroll to position [0, 0]
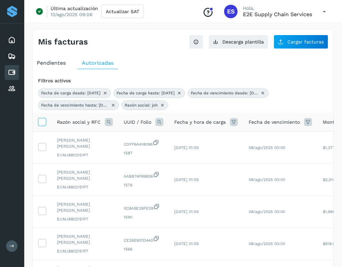
click at [41, 123] on icon at bounding box center [41, 121] width 7 height 7
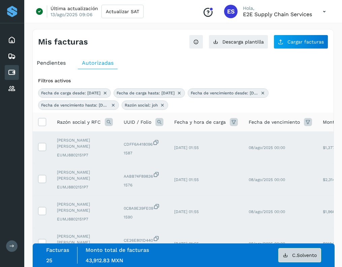
click at [317, 256] on button "C.Solvento" at bounding box center [300, 255] width 43 height 14
click at [42, 125] on icon at bounding box center [41, 121] width 7 height 7
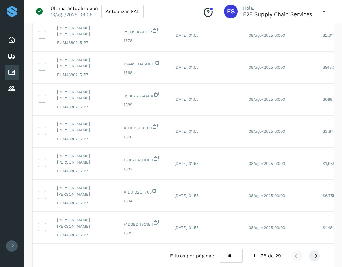
scroll to position [732, 0]
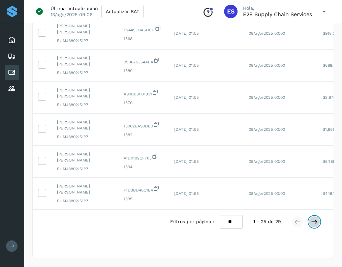
click at [317, 223] on icon at bounding box center [314, 221] width 7 height 7
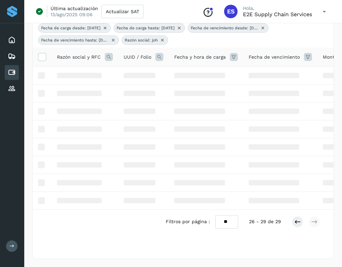
scroll to position [57, 0]
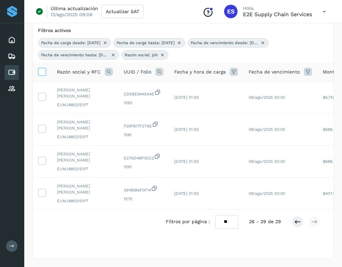
click at [46, 68] on icon at bounding box center [41, 71] width 7 height 7
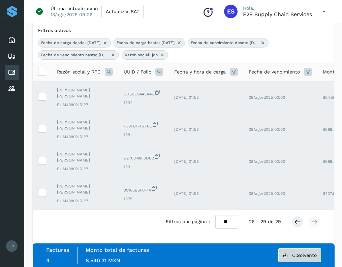
click at [284, 251] on button "C.Solvento" at bounding box center [300, 255] width 43 height 14
click at [44, 68] on icon at bounding box center [41, 71] width 7 height 7
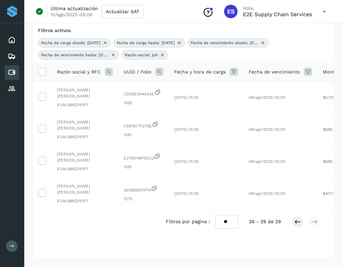
click at [108, 68] on icon at bounding box center [109, 72] width 8 height 8
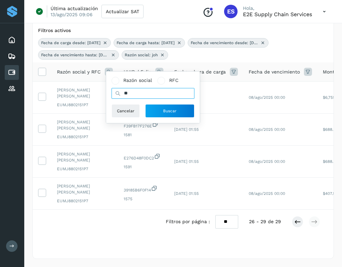
type input "*"
type input "******"
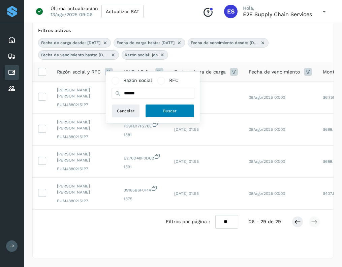
click at [153, 109] on button "Buscar" at bounding box center [169, 110] width 49 height 13
select select "**"
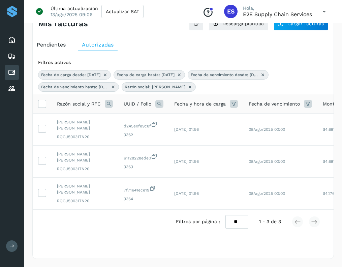
scroll to position [25, 0]
drag, startPoint x: 46, startPoint y: 93, endPoint x: 42, endPoint y: 102, distance: 10.1
click at [42, 102] on th at bounding box center [42, 103] width 19 height 19
click at [42, 100] on icon at bounding box center [41, 103] width 7 height 7
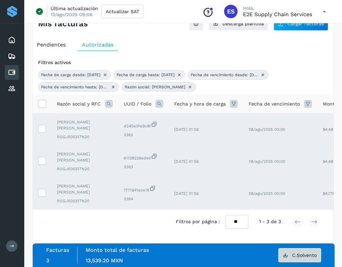
click at [319, 252] on button "C.Solvento" at bounding box center [300, 255] width 43 height 14
click at [43, 100] on icon at bounding box center [41, 103] width 7 height 7
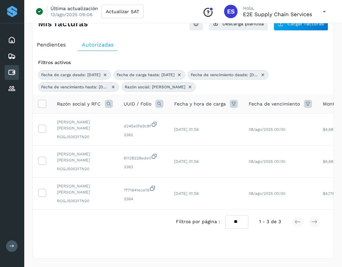
click at [107, 100] on icon at bounding box center [109, 104] width 8 height 8
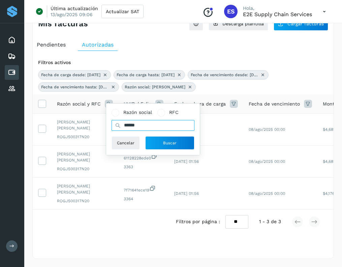
click at [148, 125] on input "******" at bounding box center [153, 125] width 83 height 11
type input "*"
type input "*********"
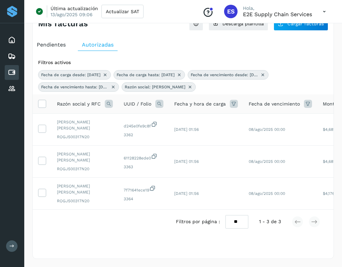
click at [166, 144] on button "Buscar" at bounding box center [169, 139] width 49 height 13
click at [118, 97] on th "Razón social y RFC" at bounding box center [143, 103] width 51 height 19
click at [110, 100] on icon at bounding box center [109, 104] width 8 height 8
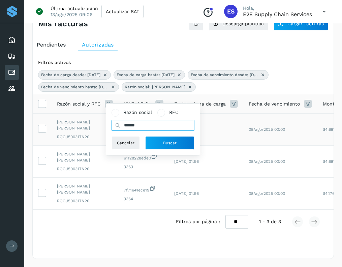
drag, startPoint x: 150, startPoint y: 126, endPoint x: 100, endPoint y: 124, distance: 50.6
click at [100, 124] on table "Razón social y RFC Razón social RFC ****** Cancelar Buscar UUID / Folio Fecha y…" at bounding box center [250, 151] width 435 height 115
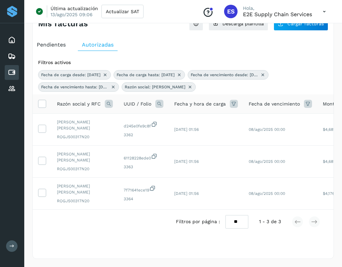
click at [110, 100] on icon at bounding box center [109, 104] width 8 height 8
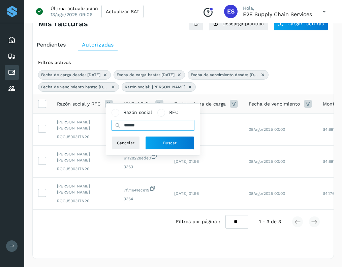
click at [144, 125] on input "******" at bounding box center [153, 125] width 83 height 11
type input "*"
type input "*********"
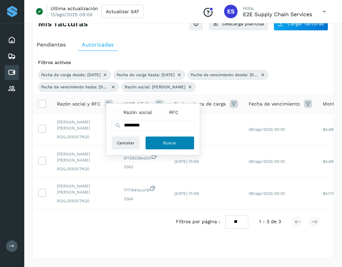
drag, startPoint x: 154, startPoint y: 137, endPoint x: 159, endPoint y: 142, distance: 7.0
click at [159, 142] on button "Buscar" at bounding box center [169, 142] width 49 height 13
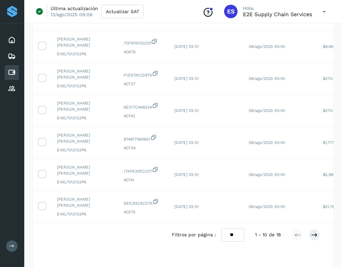
scroll to position [250, 0]
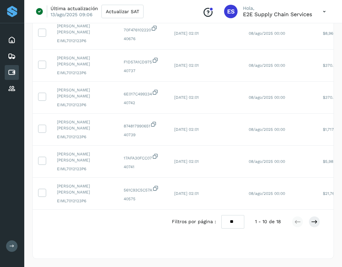
click at [236, 221] on select "** ** **" at bounding box center [233, 221] width 23 height 13
select select "**"
click at [222, 215] on select "** ** **" at bounding box center [233, 221] width 23 height 13
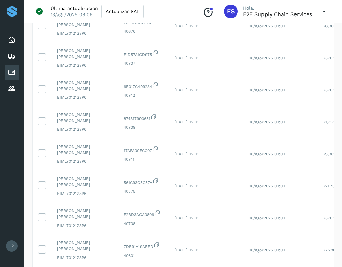
scroll to position [51, 0]
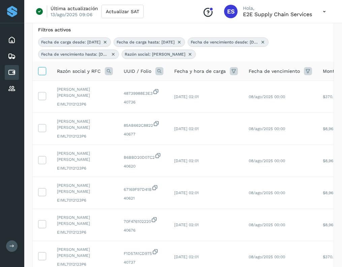
click at [39, 71] on icon at bounding box center [41, 70] width 7 height 7
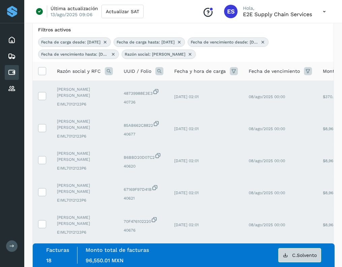
click at [300, 251] on button "C.Solvento" at bounding box center [300, 255] width 43 height 14
click at [46, 74] on th at bounding box center [42, 71] width 19 height 19
click at [45, 72] on icon at bounding box center [41, 70] width 7 height 7
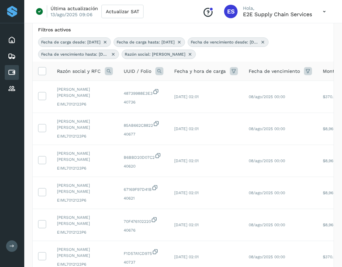
click at [107, 69] on icon at bounding box center [109, 71] width 8 height 8
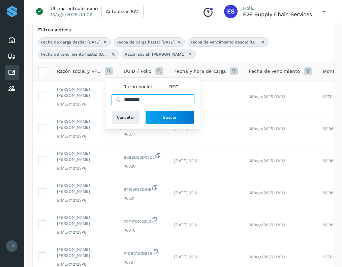
drag, startPoint x: 149, startPoint y: 98, endPoint x: 123, endPoint y: 97, distance: 26.3
click at [123, 97] on input "*********" at bounding box center [153, 99] width 83 height 11
type input "****"
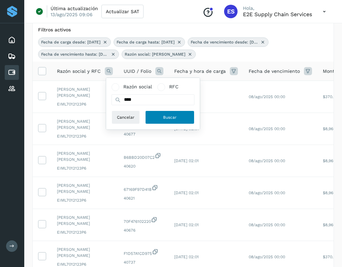
click at [178, 123] on button "Buscar" at bounding box center [169, 117] width 49 height 13
select select "**"
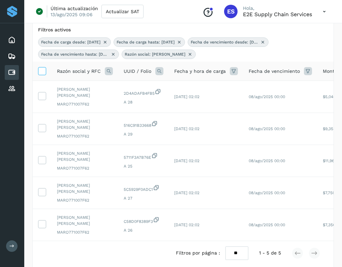
click at [39, 71] on icon at bounding box center [41, 70] width 7 height 7
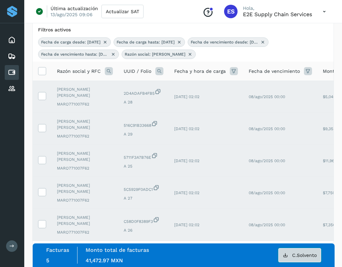
click at [299, 248] on button "C.Solvento" at bounding box center [300, 255] width 43 height 14
click at [45, 74] on icon at bounding box center [41, 70] width 7 height 7
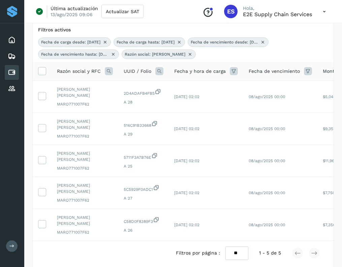
click at [107, 73] on icon at bounding box center [109, 71] width 8 height 8
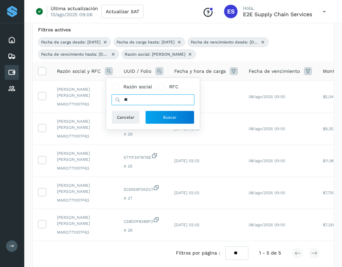
type input "*"
type input "***"
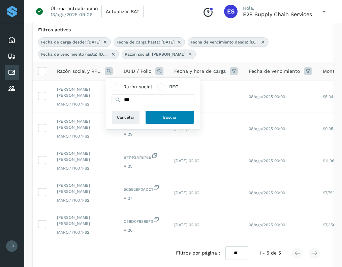
click at [163, 120] on span "Buscar" at bounding box center [169, 117] width 13 height 6
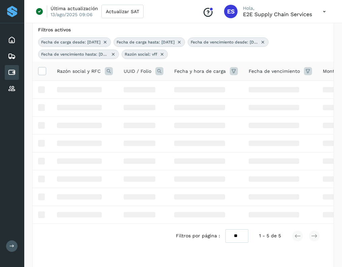
scroll to position [0, 0]
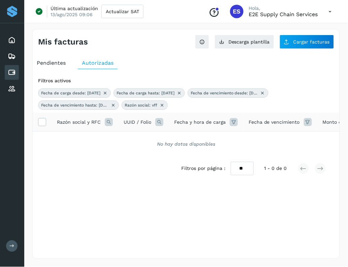
click at [107, 122] on icon at bounding box center [109, 122] width 8 height 8
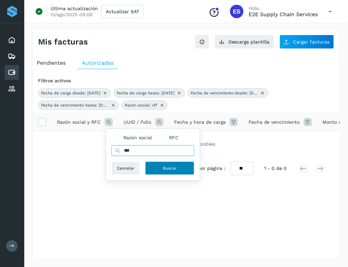
type input "***"
click at [162, 171] on button "Buscar" at bounding box center [169, 168] width 49 height 13
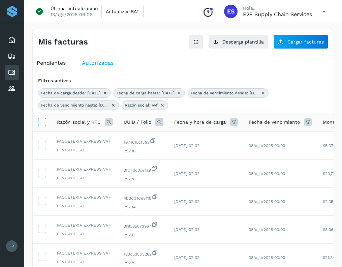
click at [40, 124] on icon at bounding box center [41, 121] width 7 height 7
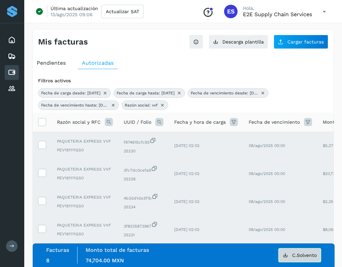
click at [291, 257] on button "C.Solvento" at bounding box center [300, 255] width 43 height 14
click at [44, 121] on icon at bounding box center [41, 121] width 7 height 7
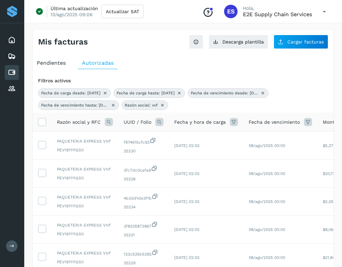
click at [112, 122] on icon at bounding box center [109, 122] width 8 height 8
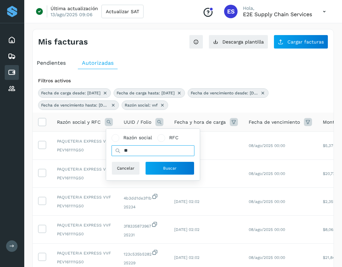
type input "*"
type input "**********"
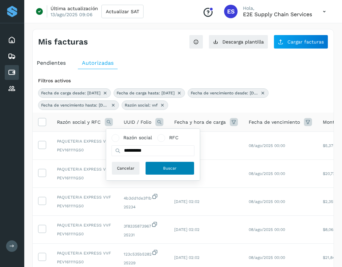
click at [159, 166] on button "Buscar" at bounding box center [169, 168] width 49 height 13
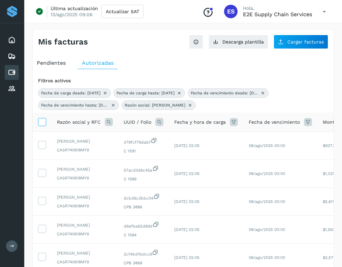
click at [41, 121] on icon at bounding box center [41, 121] width 7 height 7
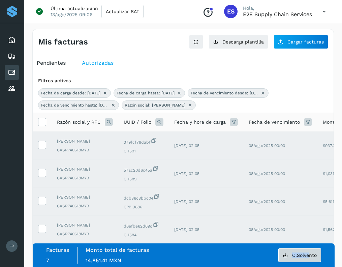
drag, startPoint x: 312, startPoint y: 246, endPoint x: 309, endPoint y: 255, distance: 8.8
click at [309, 255] on div "Facturas 7 Monto total de facturas Monto total 14,851.41 MXN C.Solvento" at bounding box center [183, 255] width 275 height 17
click at [309, 255] on span "C.Solvento" at bounding box center [304, 255] width 25 height 5
click at [39, 123] on icon at bounding box center [41, 121] width 7 height 7
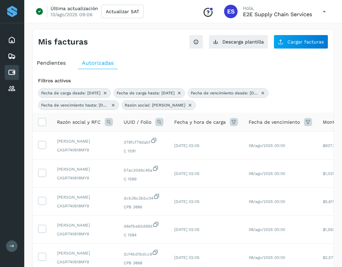
click at [110, 122] on icon at bounding box center [109, 122] width 8 height 8
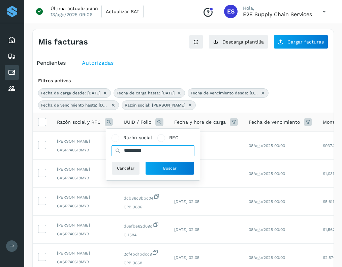
click at [153, 150] on input "**********" at bounding box center [153, 150] width 83 height 11
type input "*"
type input "***"
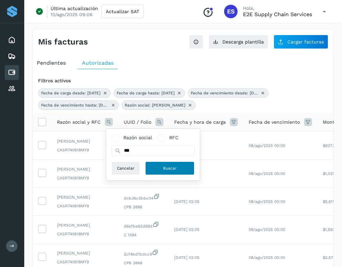
click at [166, 166] on span "Buscar" at bounding box center [169, 168] width 13 height 6
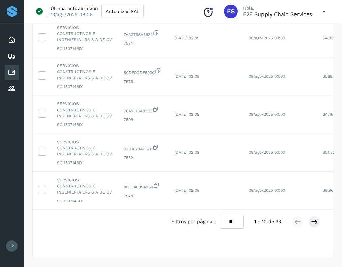
scroll to position [311, 0]
drag, startPoint x: 233, startPoint y: 218, endPoint x: 240, endPoint y: 253, distance: 35.0
click at [240, 253] on div "Filtros activos Fecha de carga desde: [DATE] Fecha de carga hasta: [DATE] Fecha…" at bounding box center [183, 13] width 301 height 485
select select "**"
click at [221, 215] on select "** ** **" at bounding box center [232, 221] width 23 height 13
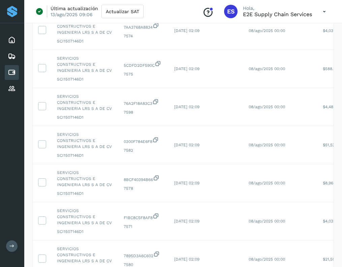
scroll to position [2, 0]
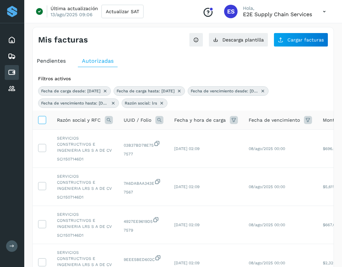
click at [45, 123] on icon at bounding box center [41, 119] width 7 height 7
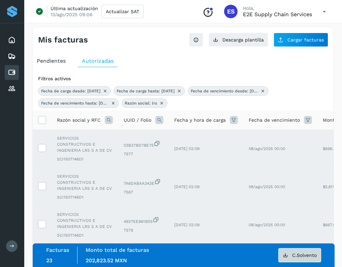
click at [300, 256] on span "C.Solvento" at bounding box center [304, 255] width 25 height 5
click at [339, 21] on div "Última actualización 13/ago/2025 09:06 Actualizar SAT Conoce nuestros beneficio…" at bounding box center [183, 11] width 318 height 23
click at [324, 12] on icon at bounding box center [325, 12] width 14 height 14
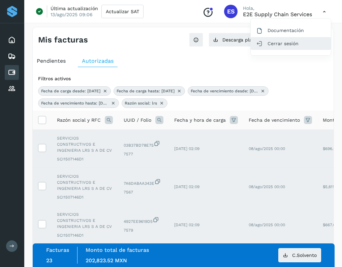
click at [266, 45] on div "Cerrar sesión" at bounding box center [291, 43] width 80 height 13
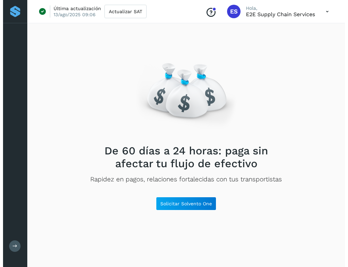
scroll to position [0, 0]
